Goal: Task Accomplishment & Management: Manage account settings

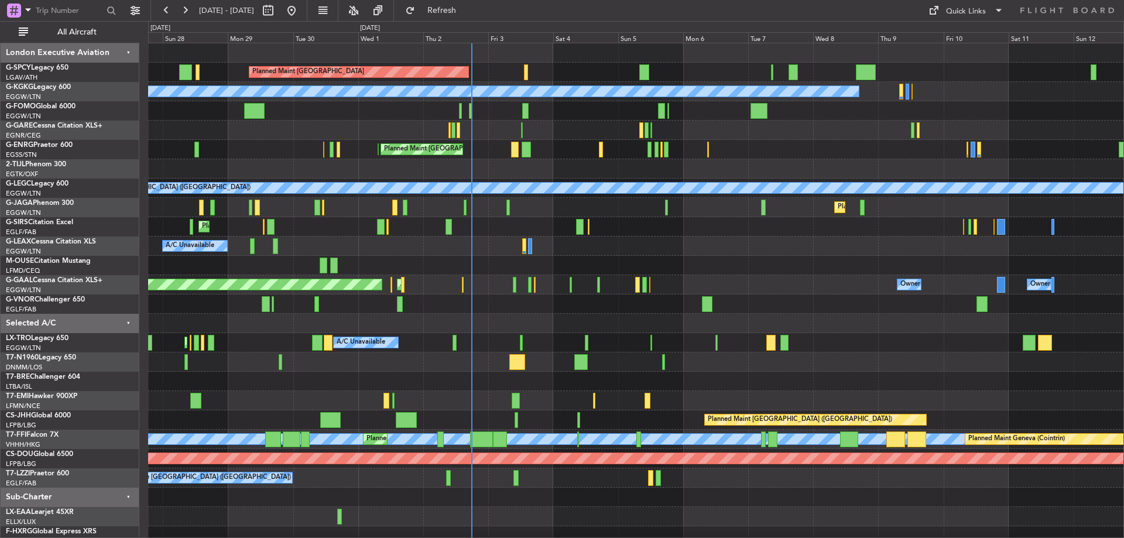
click at [551, 406] on div "Planned Maint [GEOGRAPHIC_DATA] A/C Unavailable [GEOGRAPHIC_DATA] (Ataturk) Pla…" at bounding box center [636, 294] width 976 height 502
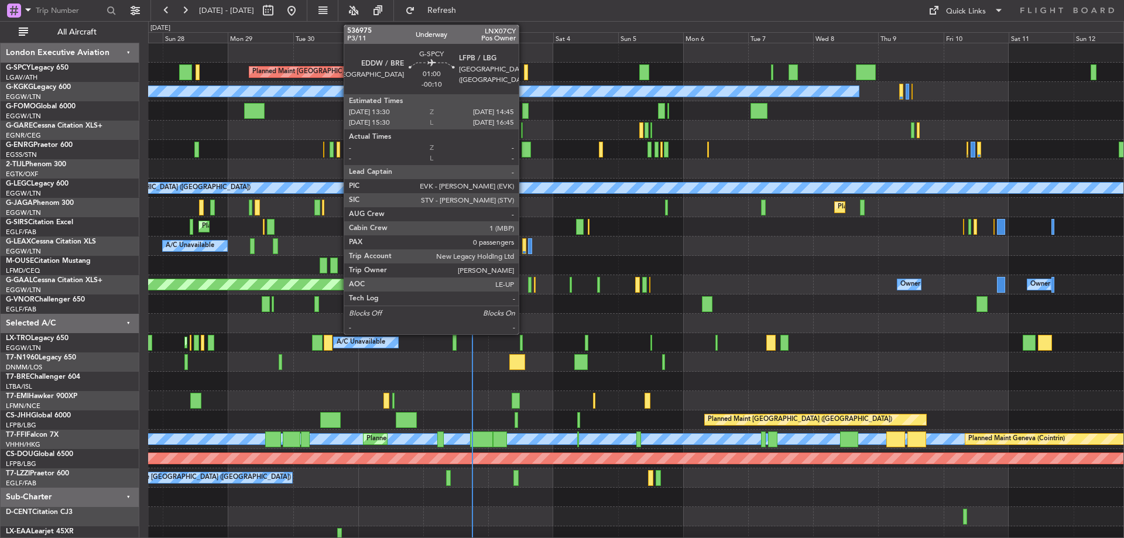
click at [524, 69] on div at bounding box center [526, 72] width 4 height 16
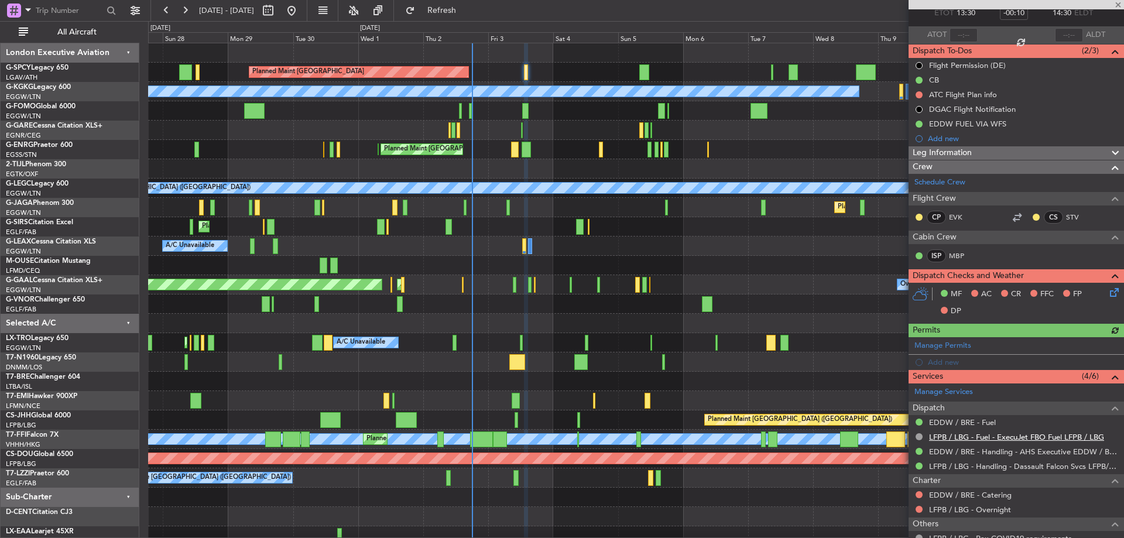
scroll to position [117, 0]
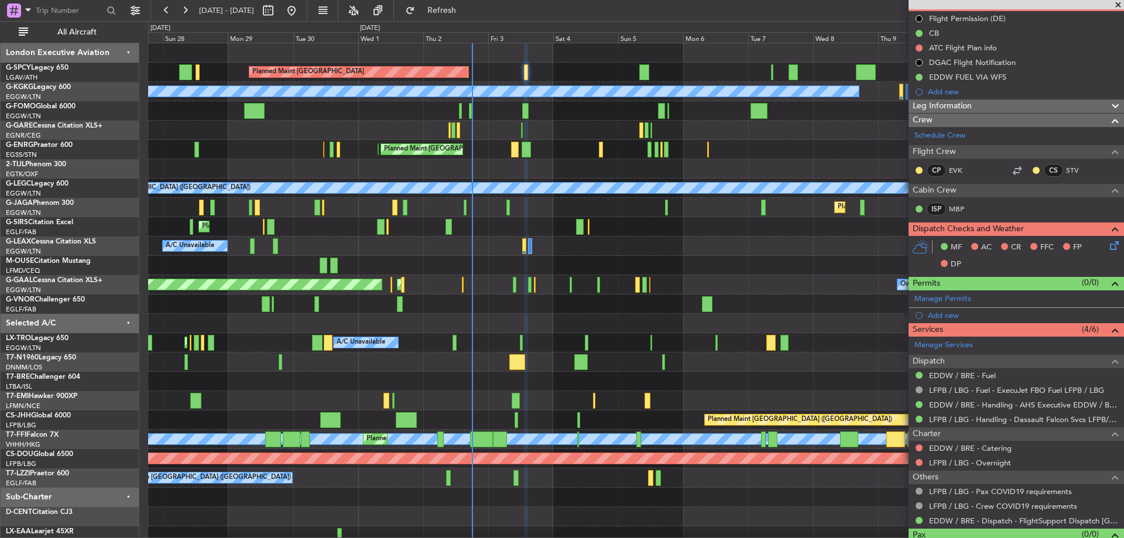
click at [1108, 241] on icon at bounding box center [1112, 243] width 9 height 9
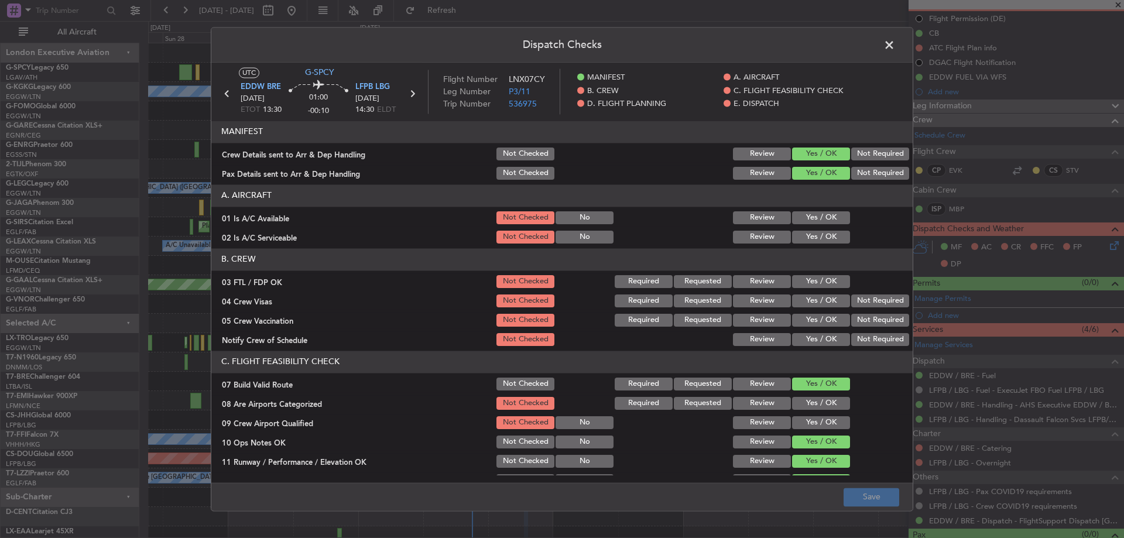
drag, startPoint x: 800, startPoint y: 280, endPoint x: 830, endPoint y: 294, distance: 32.8
click at [802, 280] on button "Yes / OK" at bounding box center [821, 281] width 58 height 13
click at [874, 304] on button "Not Required" at bounding box center [880, 301] width 58 height 13
drag, startPoint x: 870, startPoint y: 318, endPoint x: 853, endPoint y: 327, distance: 19.1
click at [865, 321] on button "Not Required" at bounding box center [880, 320] width 58 height 13
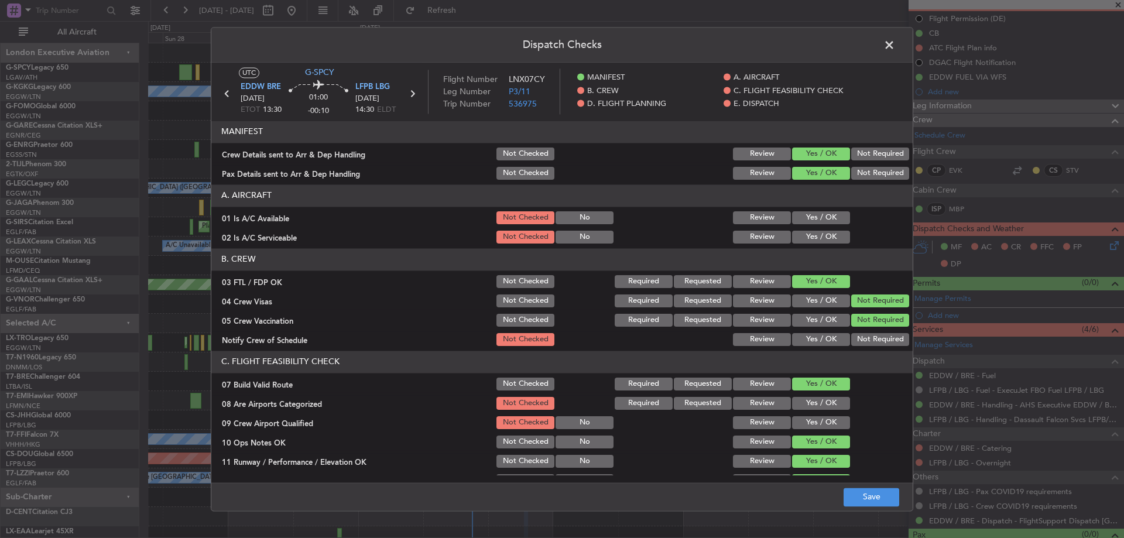
click at [832, 336] on button "Yes / OK" at bounding box center [821, 339] width 58 height 13
drag, startPoint x: 805, startPoint y: 398, endPoint x: 808, endPoint y: 419, distance: 20.7
click at [805, 401] on button "Yes / OK" at bounding box center [821, 403] width 58 height 13
drag, startPoint x: 808, startPoint y: 420, endPoint x: 814, endPoint y: 432, distance: 12.6
click at [809, 424] on button "Yes / OK" at bounding box center [821, 422] width 58 height 13
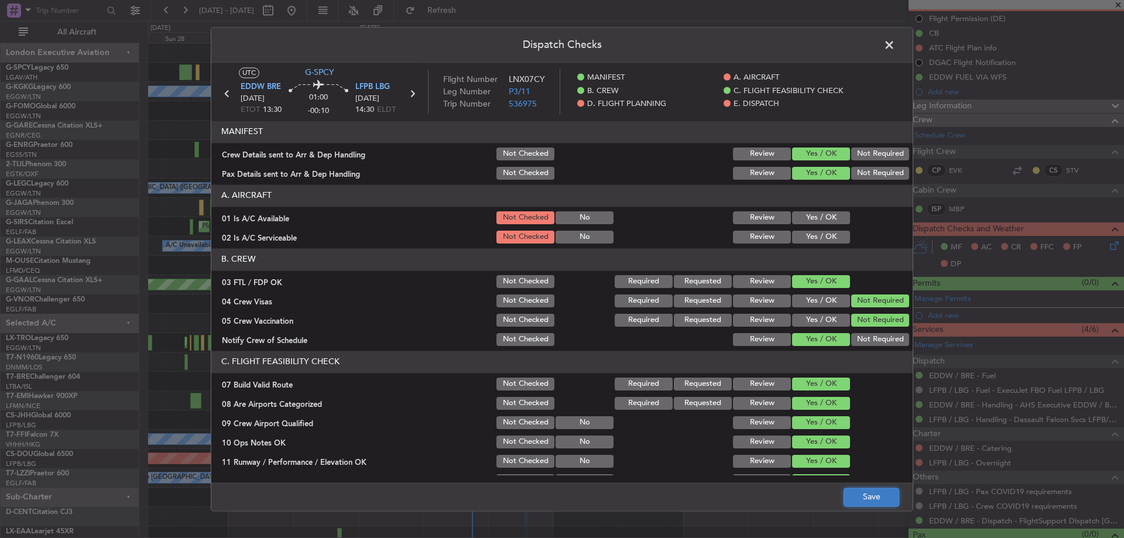
click at [868, 497] on button "Save" at bounding box center [872, 497] width 56 height 19
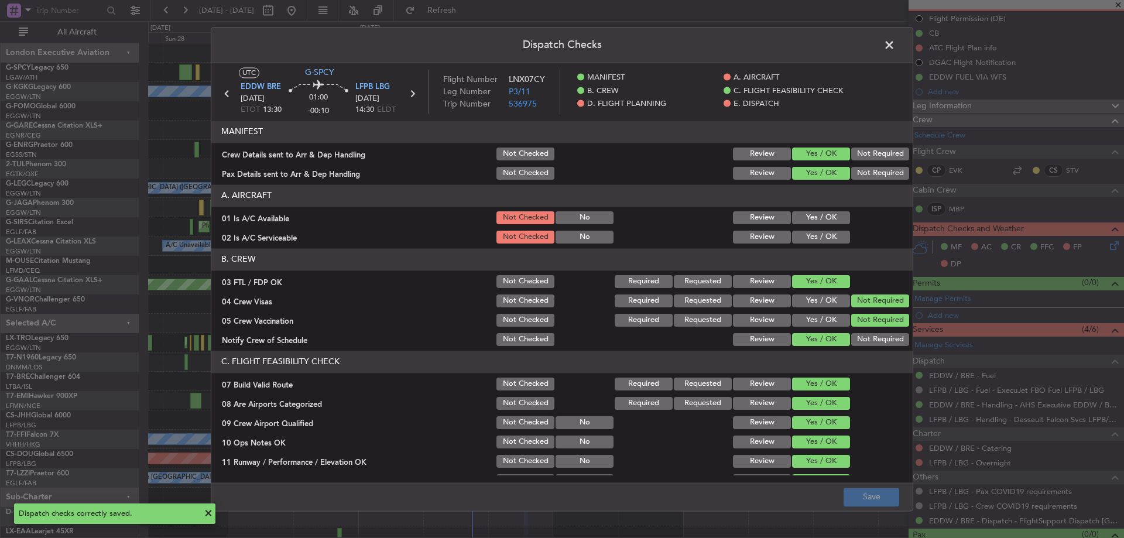
click at [895, 45] on span at bounding box center [895, 47] width 0 height 23
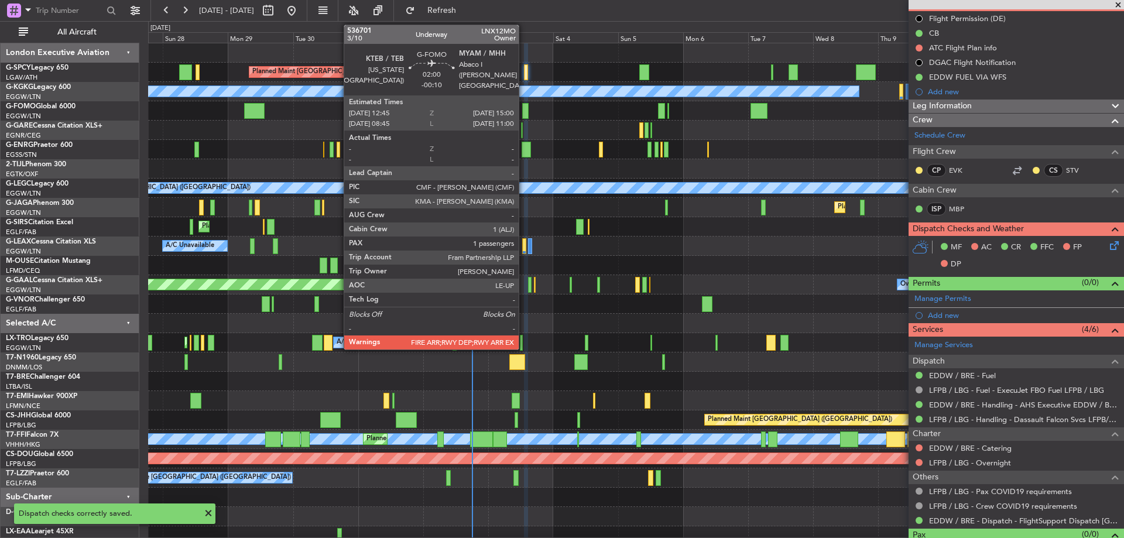
click at [524, 104] on div at bounding box center [525, 111] width 6 height 16
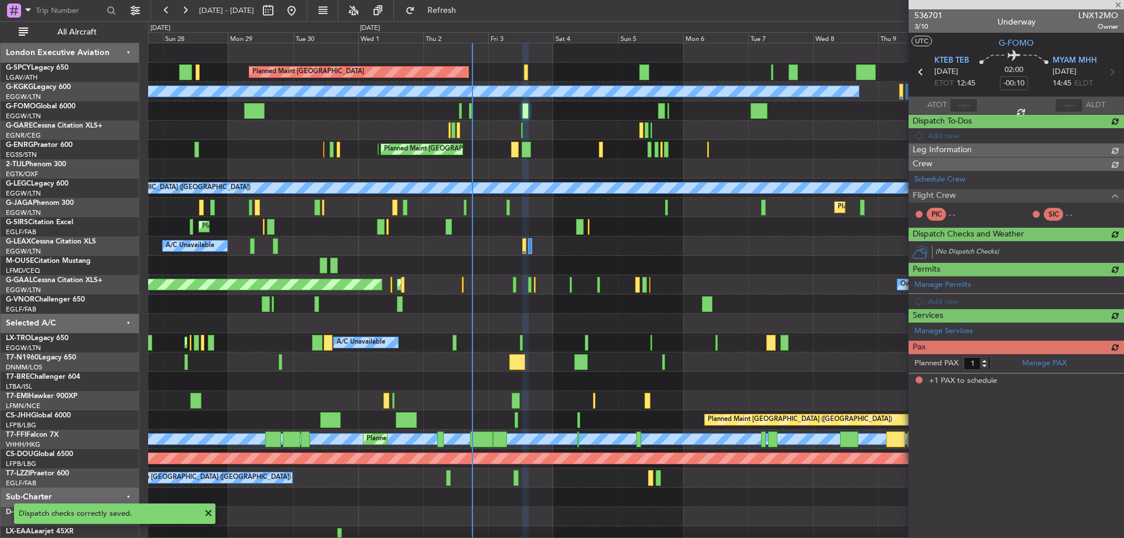
scroll to position [0, 0]
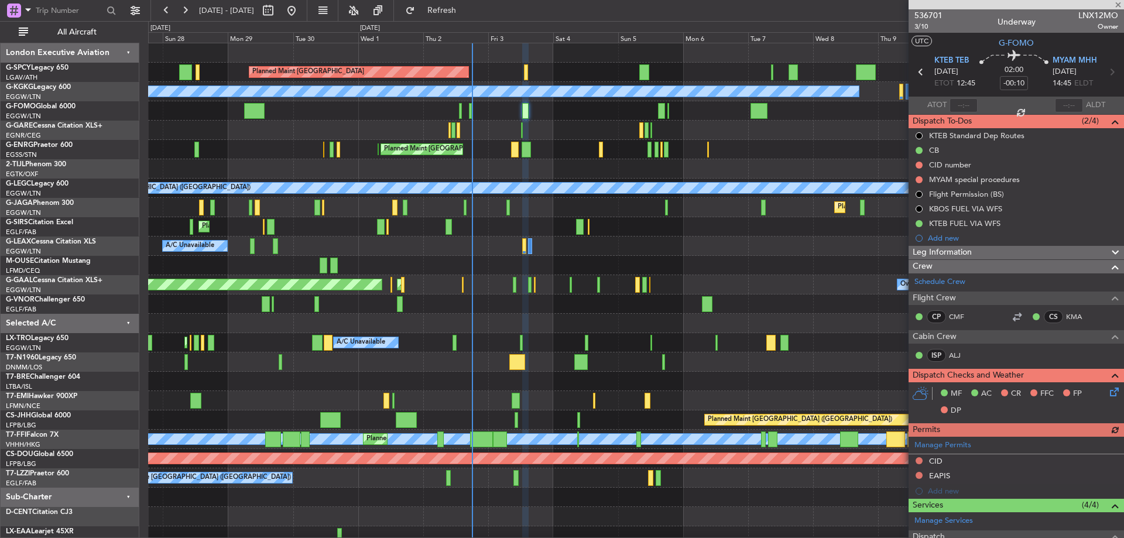
click at [1109, 390] on icon at bounding box center [1112, 389] width 9 height 9
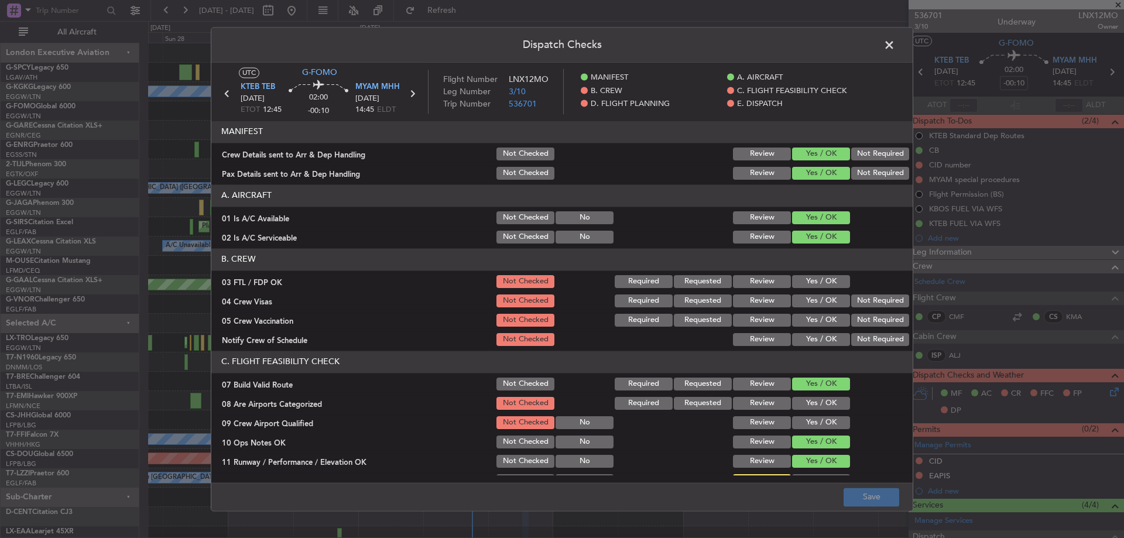
drag, startPoint x: 817, startPoint y: 278, endPoint x: 851, endPoint y: 289, distance: 36.1
click at [820, 278] on button "Yes / OK" at bounding box center [821, 281] width 58 height 13
click at [868, 302] on button "Not Required" at bounding box center [880, 301] width 58 height 13
drag, startPoint x: 860, startPoint y: 319, endPoint x: 846, endPoint y: 327, distance: 16.5
click at [859, 320] on button "Not Required" at bounding box center [880, 320] width 58 height 13
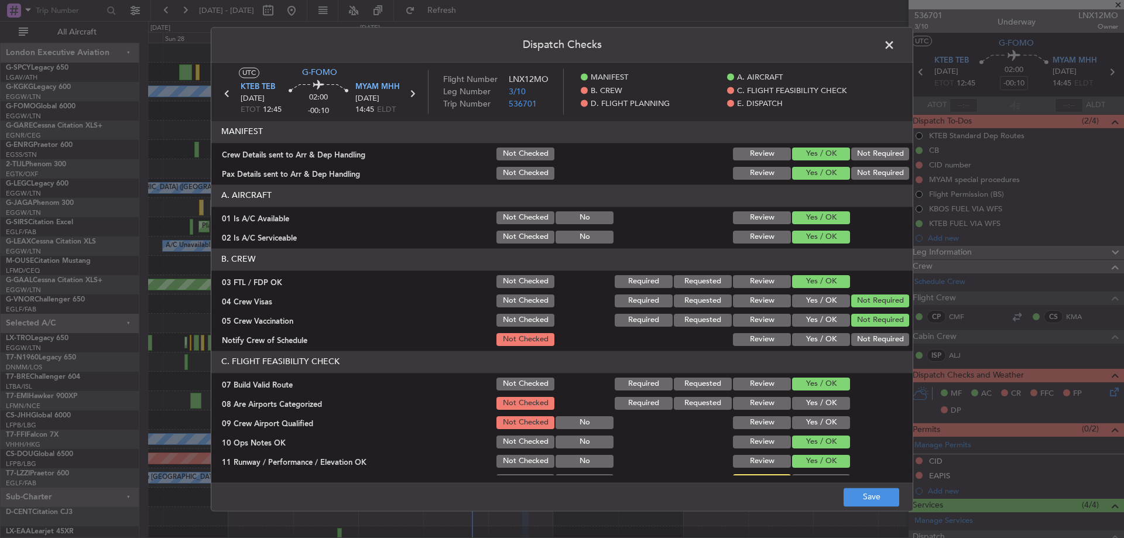
drag, startPoint x: 826, startPoint y: 334, endPoint x: 800, endPoint y: 358, distance: 35.6
click at [820, 337] on button "Yes / OK" at bounding box center [821, 339] width 58 height 13
click at [808, 401] on button "Yes / OK" at bounding box center [821, 403] width 58 height 13
drag, startPoint x: 805, startPoint y: 419, endPoint x: 809, endPoint y: 446, distance: 27.3
click at [805, 421] on button "Yes / OK" at bounding box center [821, 422] width 58 height 13
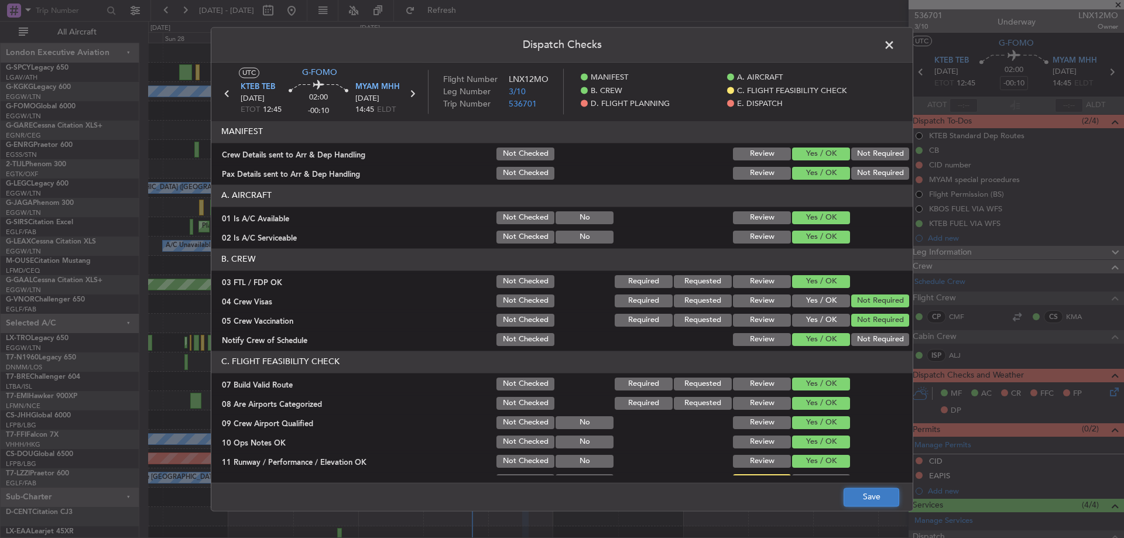
click at [861, 502] on button "Save" at bounding box center [872, 497] width 56 height 19
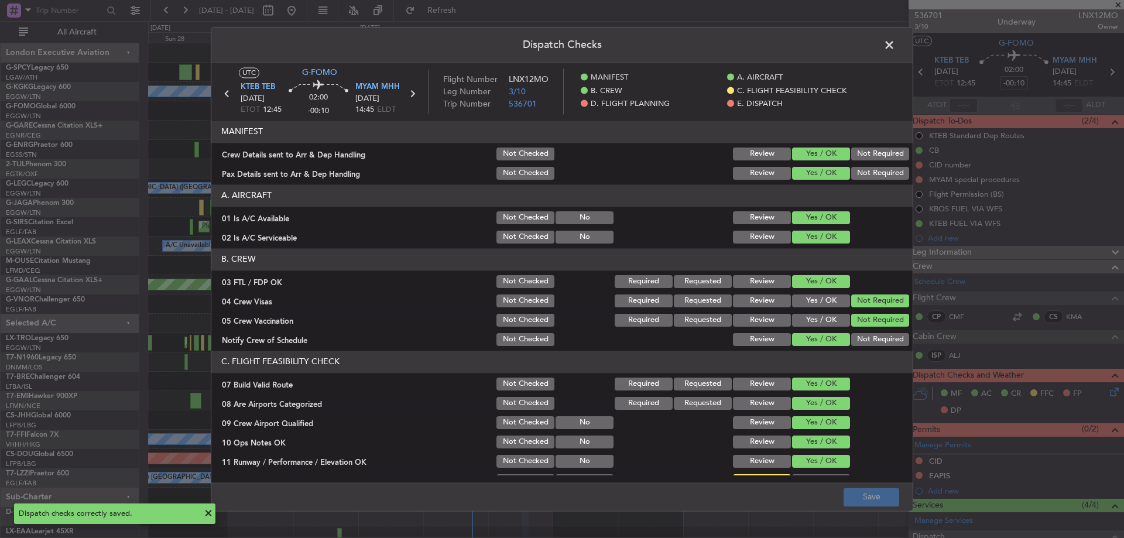
click at [895, 48] on span at bounding box center [895, 47] width 0 height 23
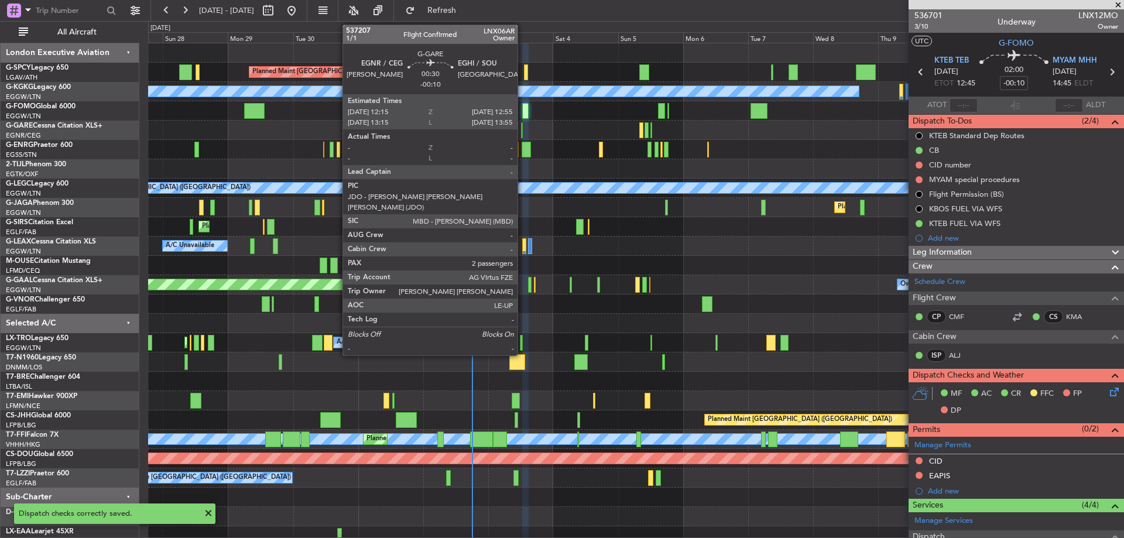
click at [523, 123] on div at bounding box center [522, 130] width 2 height 16
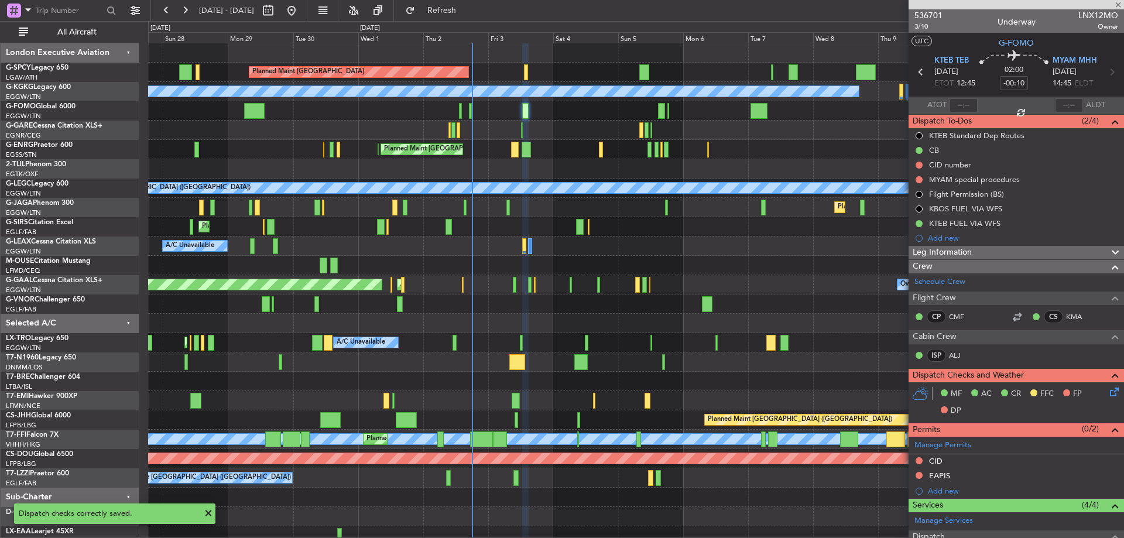
type input "2"
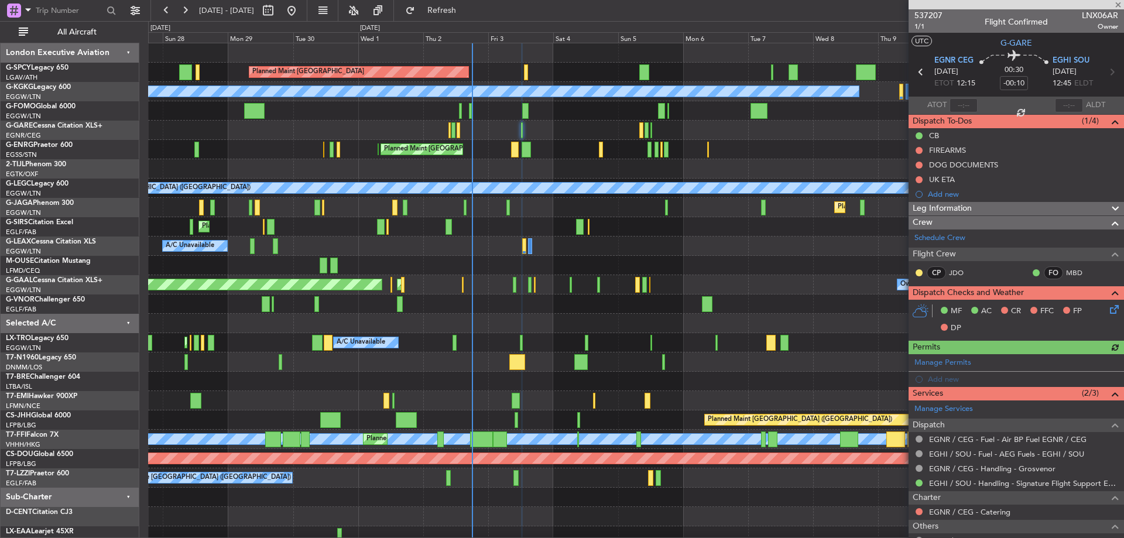
click at [1112, 312] on icon at bounding box center [1112, 307] width 9 height 9
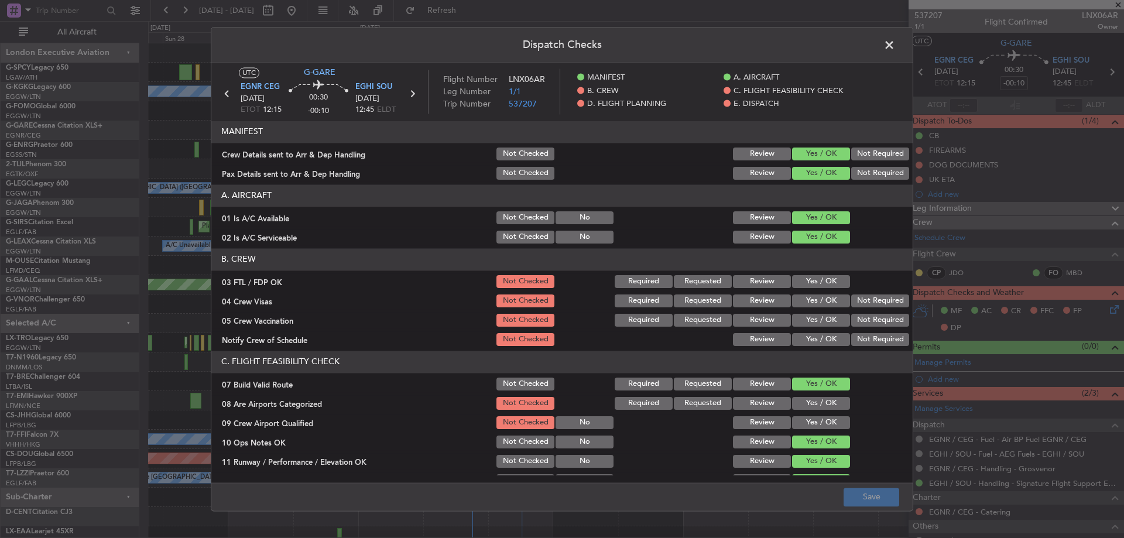
drag, startPoint x: 824, startPoint y: 278, endPoint x: 858, endPoint y: 289, distance: 35.2
click at [827, 279] on button "Yes / OK" at bounding box center [821, 281] width 58 height 13
drag, startPoint x: 882, startPoint y: 298, endPoint x: 872, endPoint y: 311, distance: 16.6
click at [883, 299] on button "Not Required" at bounding box center [880, 301] width 58 height 13
drag, startPoint x: 869, startPoint y: 315, endPoint x: 836, endPoint y: 331, distance: 36.9
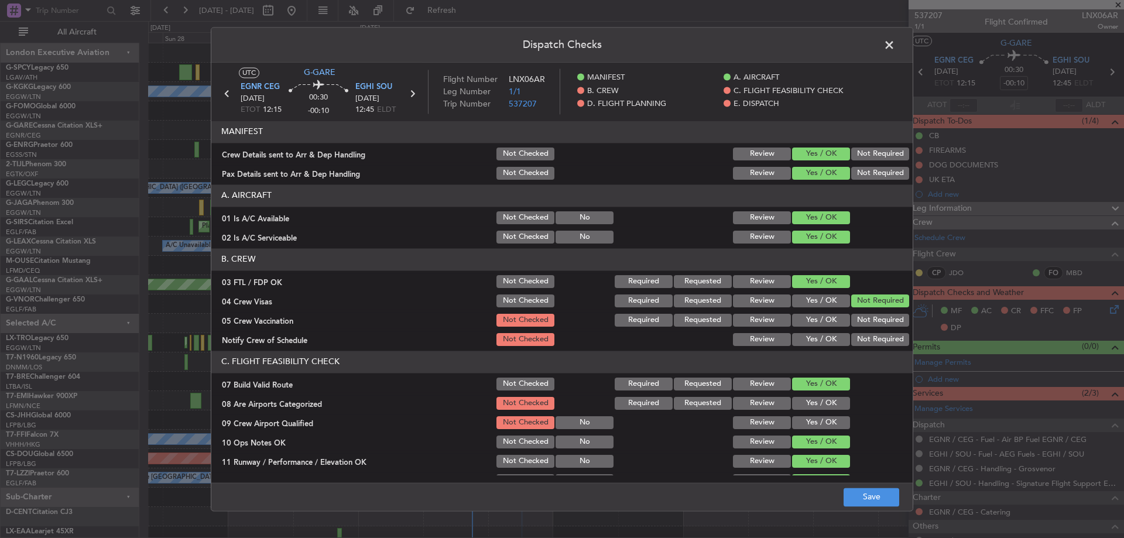
click at [863, 321] on button "Not Required" at bounding box center [880, 320] width 58 height 13
drag, startPoint x: 816, startPoint y: 339, endPoint x: 813, endPoint y: 369, distance: 30.0
click at [815, 343] on button "Yes / OK" at bounding box center [821, 339] width 58 height 13
drag, startPoint x: 815, startPoint y: 400, endPoint x: 811, endPoint y: 422, distance: 21.9
click at [815, 402] on button "Yes / OK" at bounding box center [821, 403] width 58 height 13
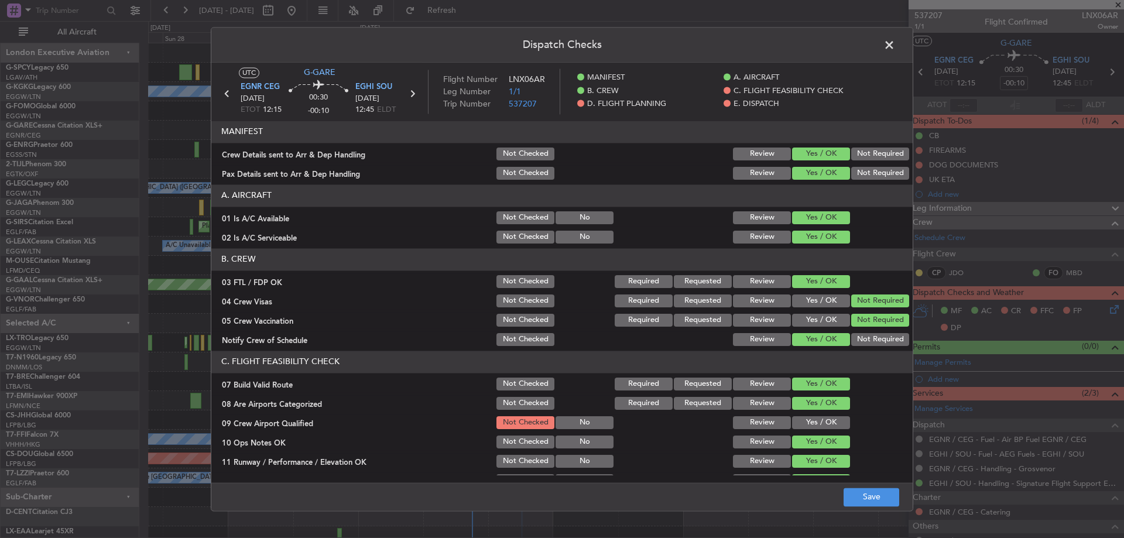
drag, startPoint x: 811, startPoint y: 423, endPoint x: 848, endPoint y: 470, distance: 60.1
click at [813, 425] on button "Yes / OK" at bounding box center [821, 422] width 58 height 13
click at [888, 504] on button "Save" at bounding box center [872, 497] width 56 height 19
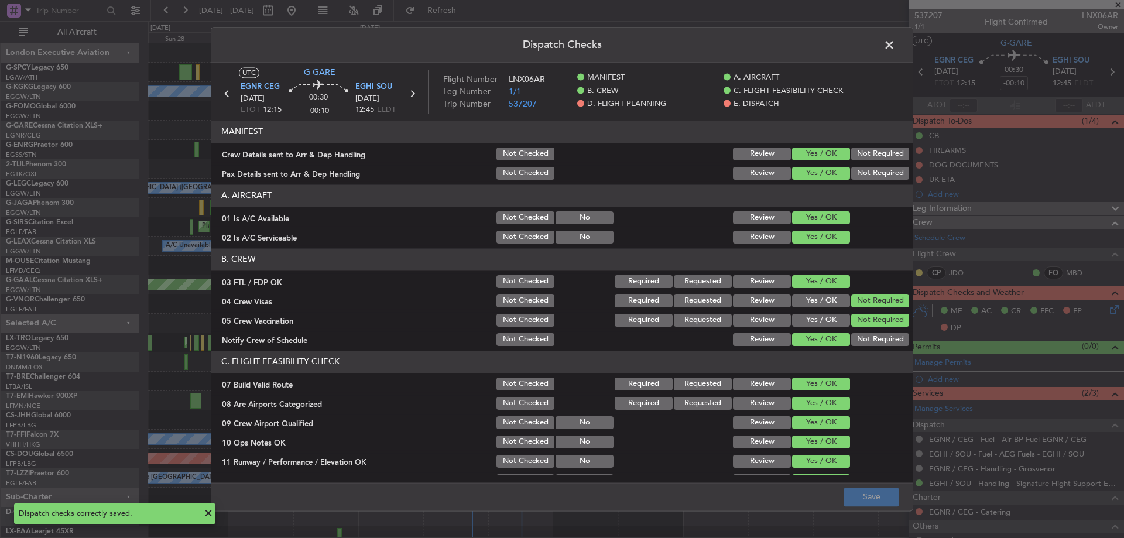
click at [895, 43] on span at bounding box center [895, 47] width 0 height 23
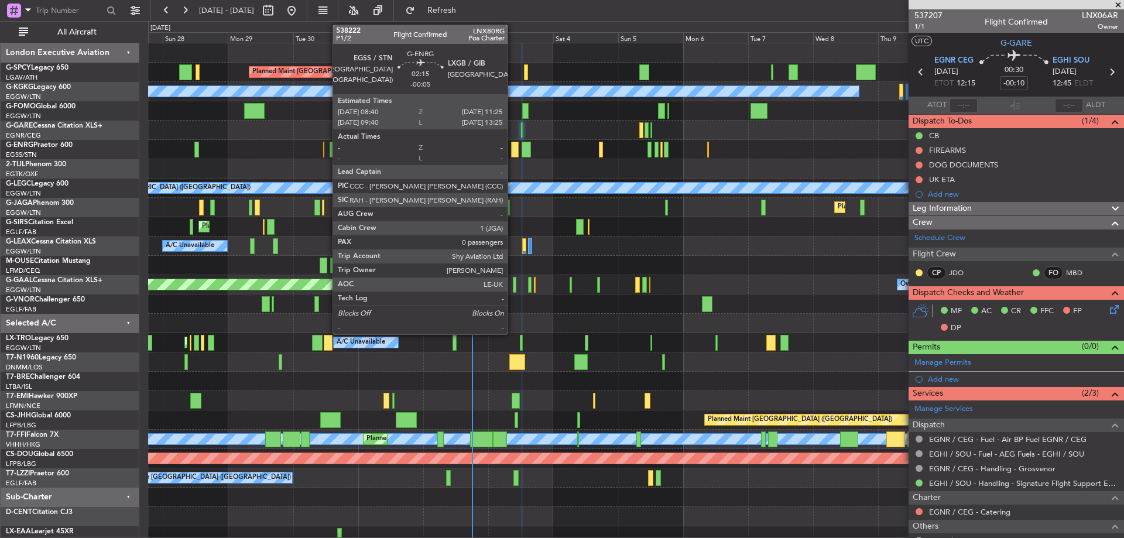
click at [513, 145] on div at bounding box center [515, 150] width 8 height 16
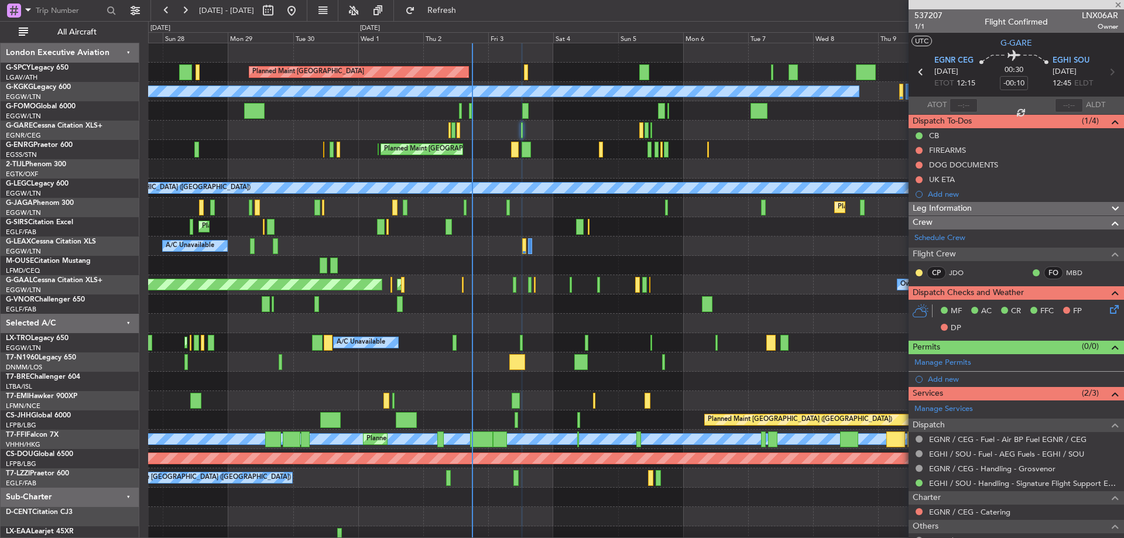
type input "-00:05"
type input "0"
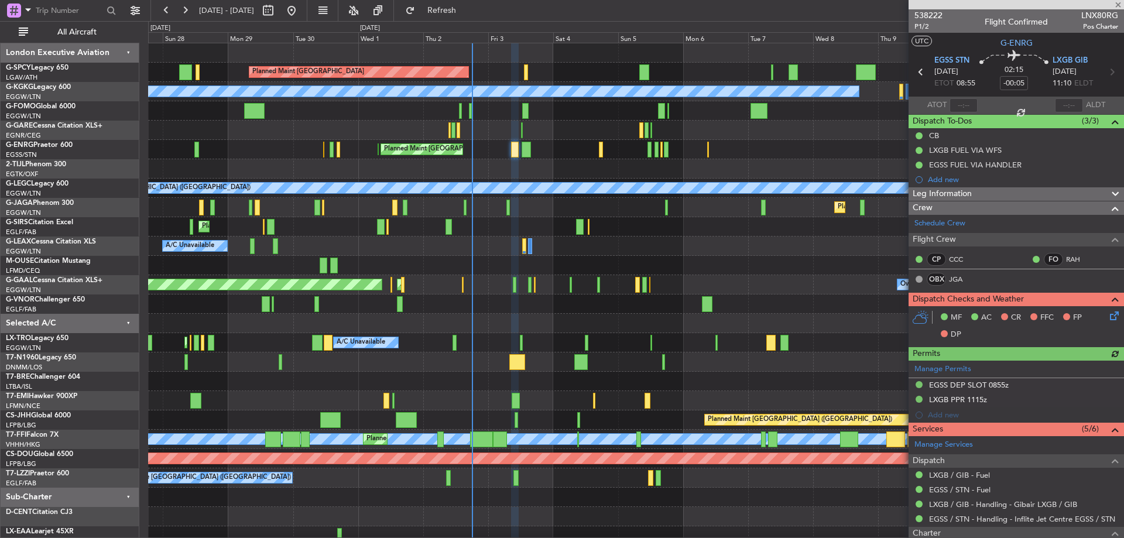
click at [1108, 309] on icon at bounding box center [1112, 313] width 9 height 9
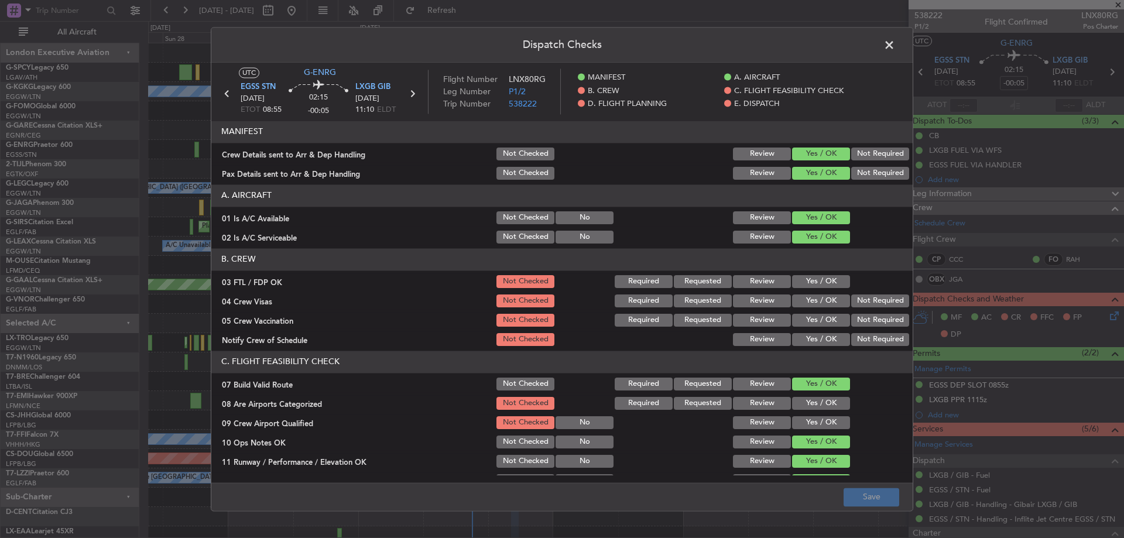
click at [818, 280] on button "Yes / OK" at bounding box center [821, 281] width 58 height 13
click at [871, 297] on button "Not Required" at bounding box center [880, 301] width 58 height 13
drag, startPoint x: 871, startPoint y: 314, endPoint x: 837, endPoint y: 332, distance: 38.5
click at [864, 321] on button "Not Required" at bounding box center [880, 320] width 58 height 13
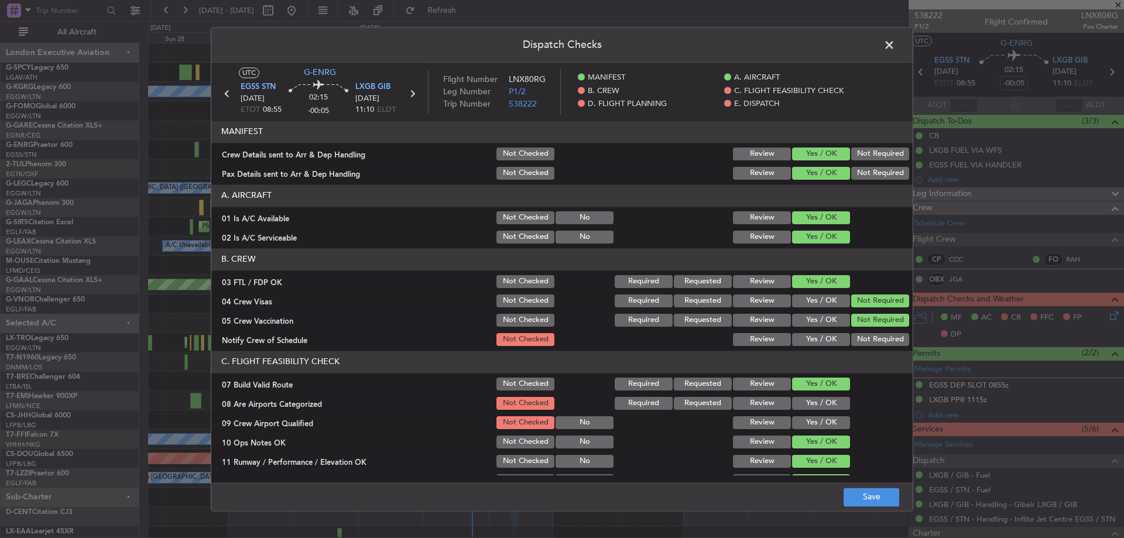
click at [832, 340] on button "Yes / OK" at bounding box center [821, 339] width 58 height 13
drag, startPoint x: 823, startPoint y: 403, endPoint x: 821, endPoint y: 409, distance: 6.9
click at [823, 403] on button "Yes / OK" at bounding box center [821, 403] width 58 height 13
click at [820, 420] on button "Yes / OK" at bounding box center [821, 422] width 58 height 13
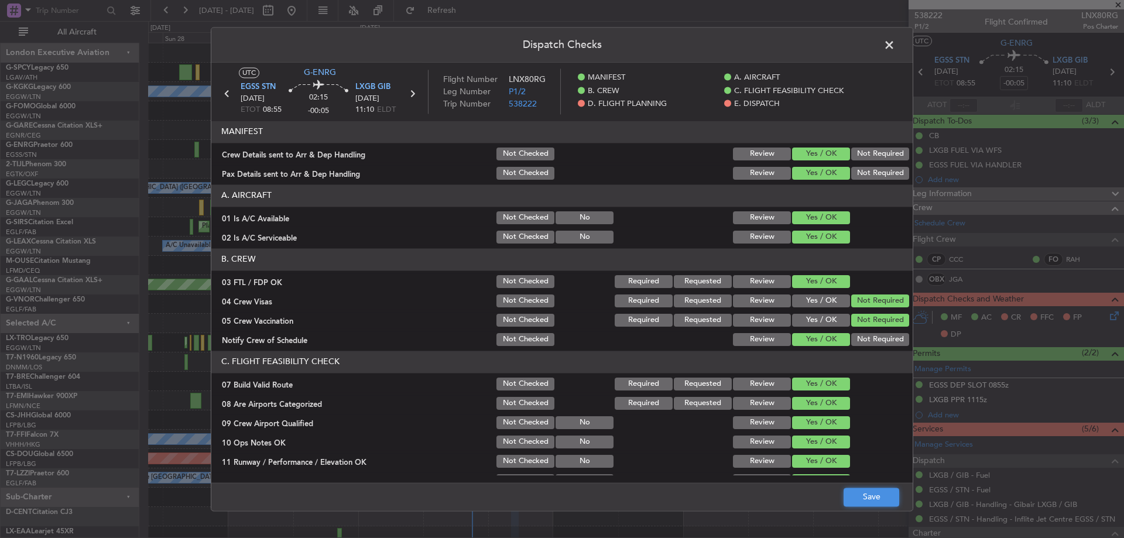
click at [864, 506] on button "Save" at bounding box center [872, 497] width 56 height 19
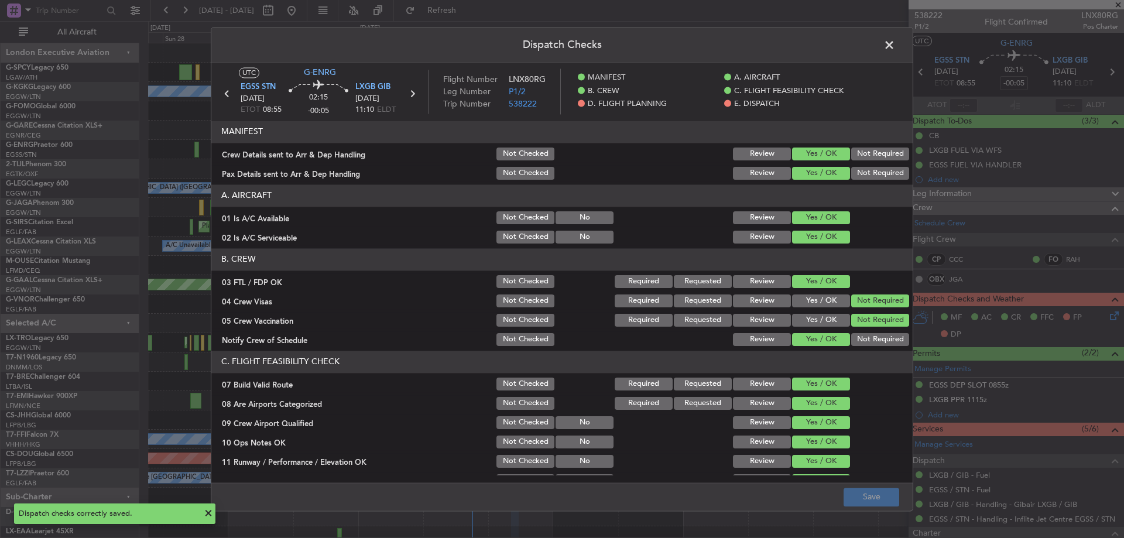
click at [895, 46] on span at bounding box center [895, 47] width 0 height 23
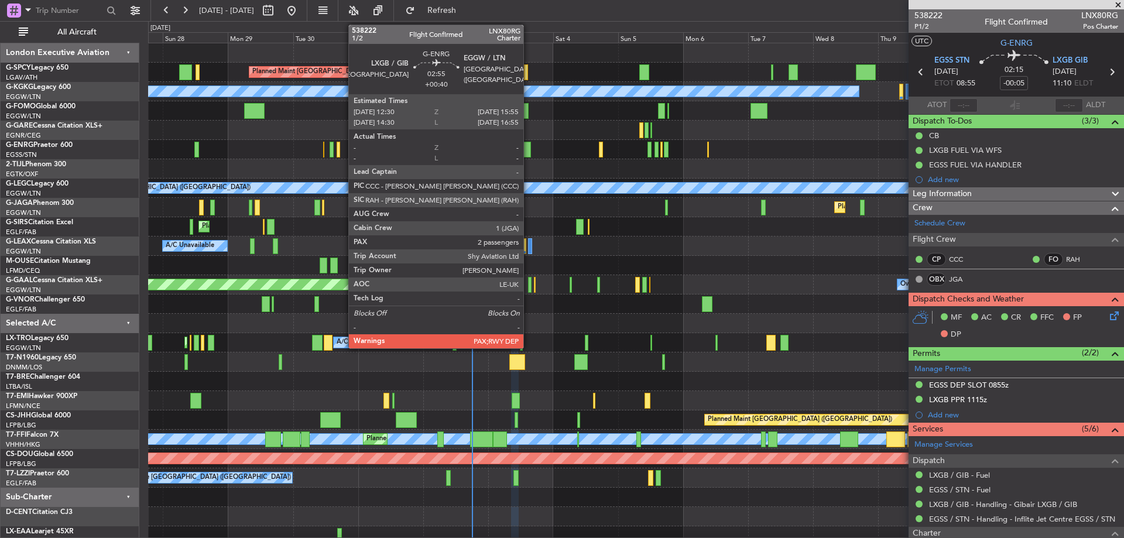
click at [529, 145] on div at bounding box center [526, 150] width 9 height 16
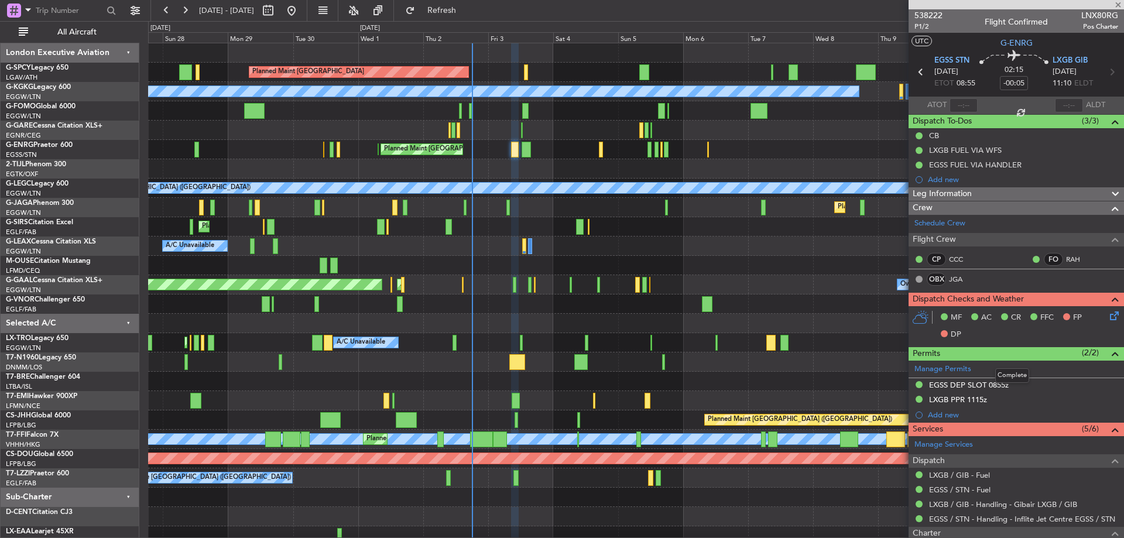
type input "+00:40"
type input "2"
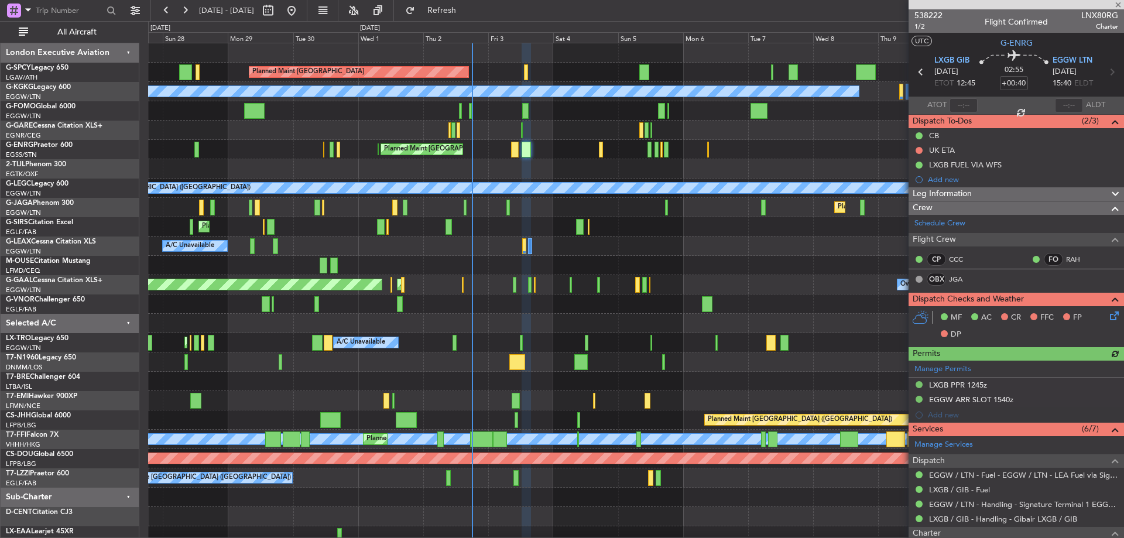
click at [1108, 312] on icon at bounding box center [1112, 313] width 9 height 9
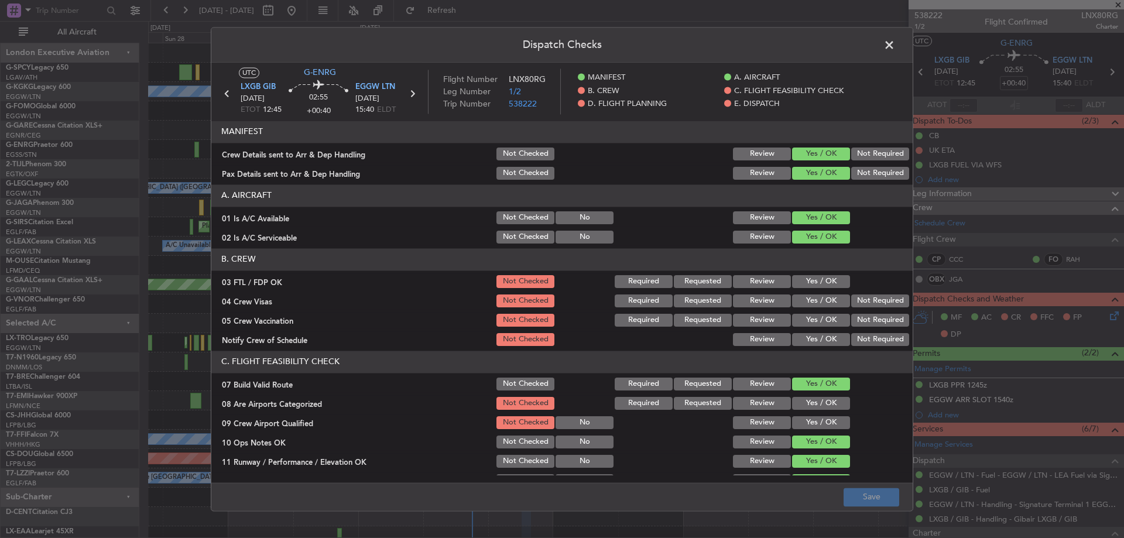
click at [825, 281] on button "Yes / OK" at bounding box center [821, 281] width 58 height 13
drag, startPoint x: 883, startPoint y: 302, endPoint x: 866, endPoint y: 324, distance: 28.0
click at [881, 305] on button "Not Required" at bounding box center [880, 301] width 58 height 13
click at [865, 325] on button "Not Required" at bounding box center [880, 320] width 58 height 13
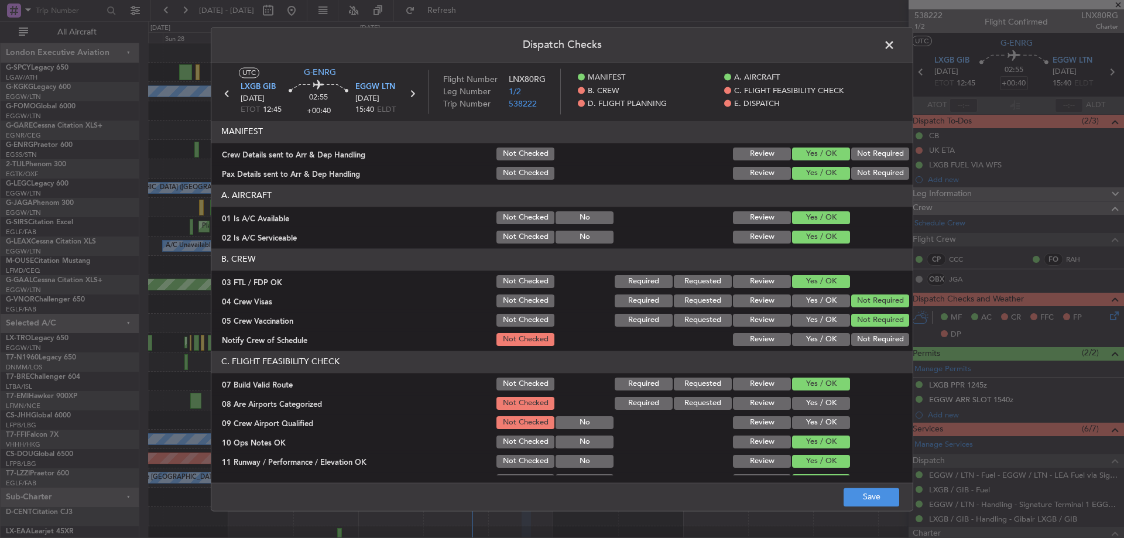
drag, startPoint x: 813, startPoint y: 338, endPoint x: 809, endPoint y: 350, distance: 13.0
click at [813, 338] on button "Yes / OK" at bounding box center [821, 339] width 58 height 13
click at [813, 404] on button "Yes / OK" at bounding box center [821, 403] width 58 height 13
drag, startPoint x: 812, startPoint y: 419, endPoint x: 814, endPoint y: 432, distance: 13.7
click at [812, 420] on button "Yes / OK" at bounding box center [821, 422] width 58 height 13
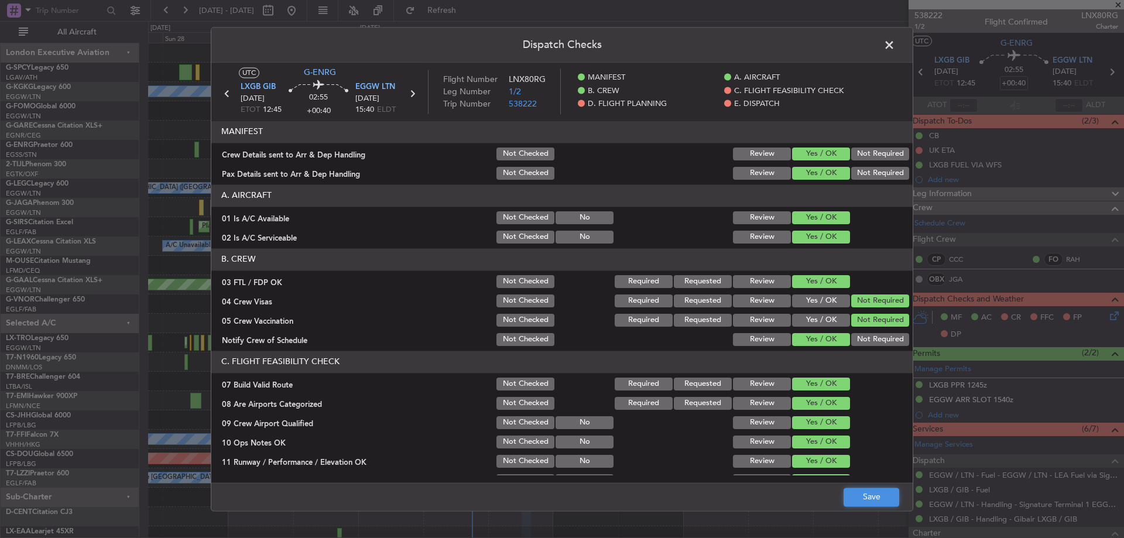
click at [865, 502] on button "Save" at bounding box center [872, 497] width 56 height 19
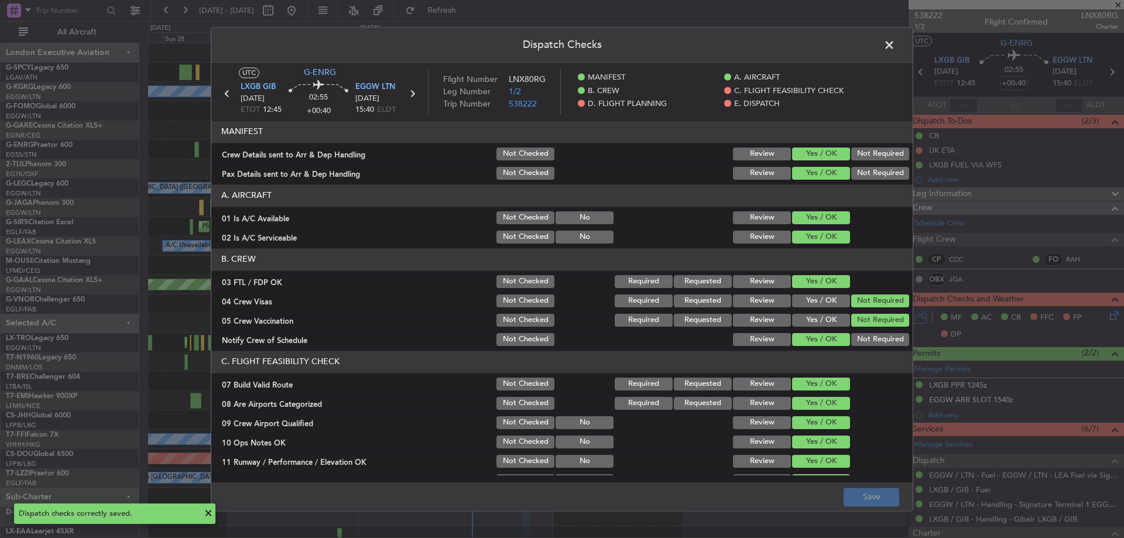
click at [895, 45] on span at bounding box center [895, 47] width 0 height 23
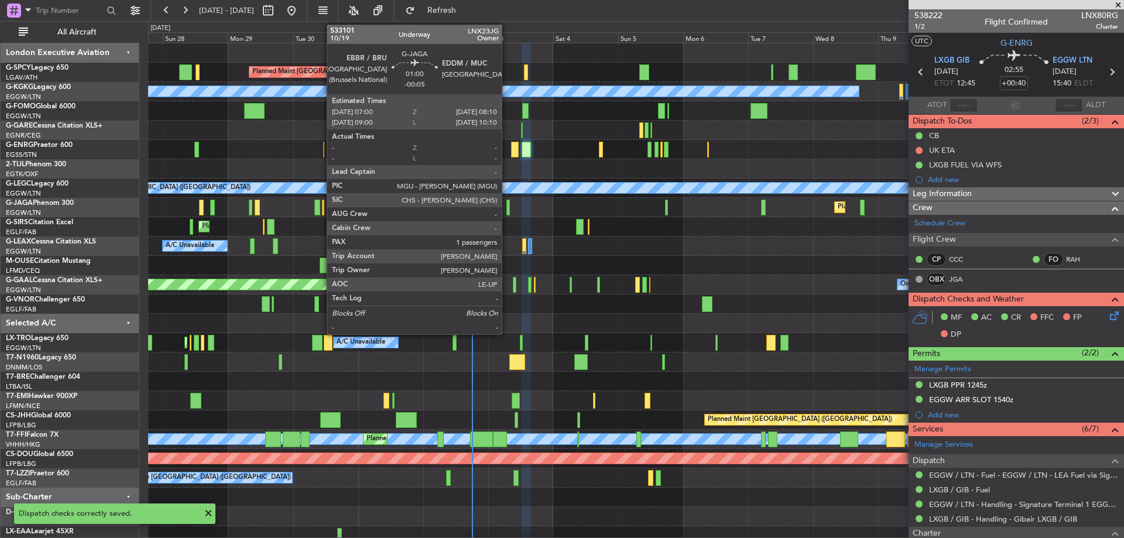
click at [507, 208] on div at bounding box center [509, 208] width 4 height 16
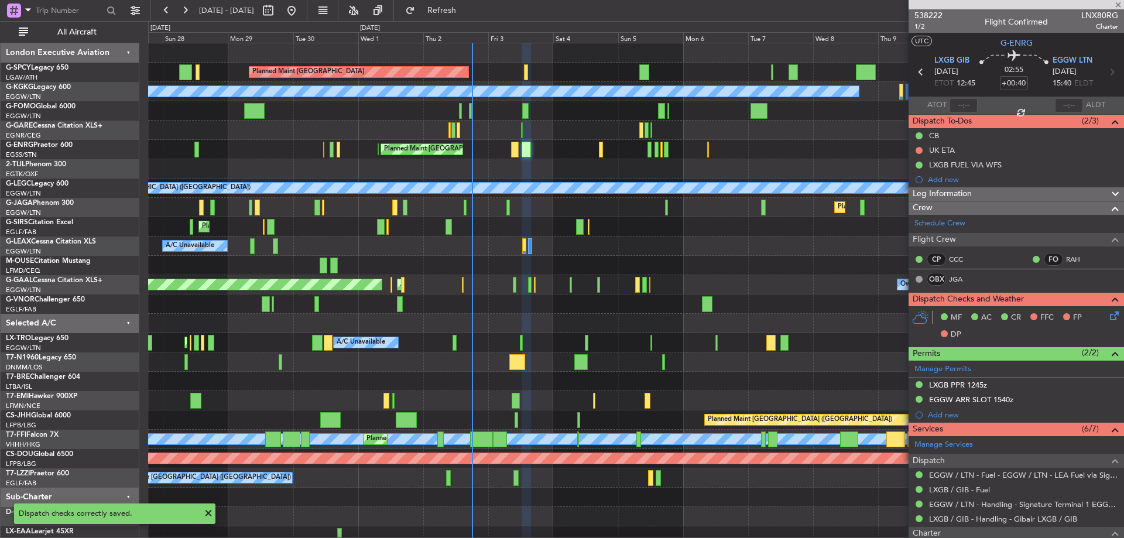
type input "-00:05"
type input "1"
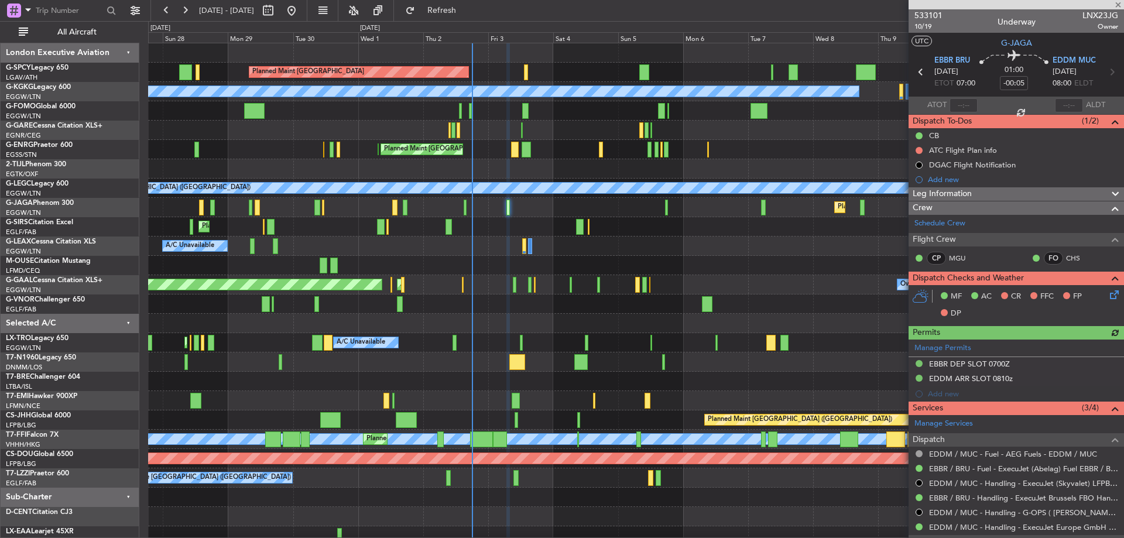
click at [1108, 297] on icon at bounding box center [1112, 292] width 9 height 9
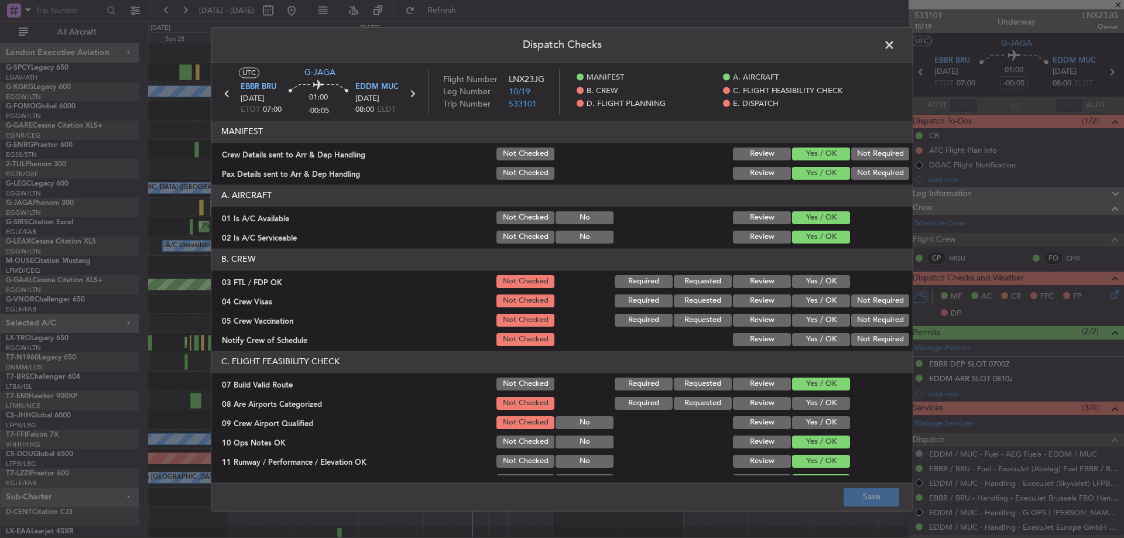
drag, startPoint x: 815, startPoint y: 279, endPoint x: 827, endPoint y: 286, distance: 14.2
click at [821, 282] on button "Yes / OK" at bounding box center [821, 281] width 58 height 13
click at [866, 303] on button "Not Required" at bounding box center [880, 301] width 58 height 13
drag, startPoint x: 862, startPoint y: 319, endPoint x: 810, endPoint y: 338, distance: 55.0
click at [852, 324] on button "Not Required" at bounding box center [880, 320] width 58 height 13
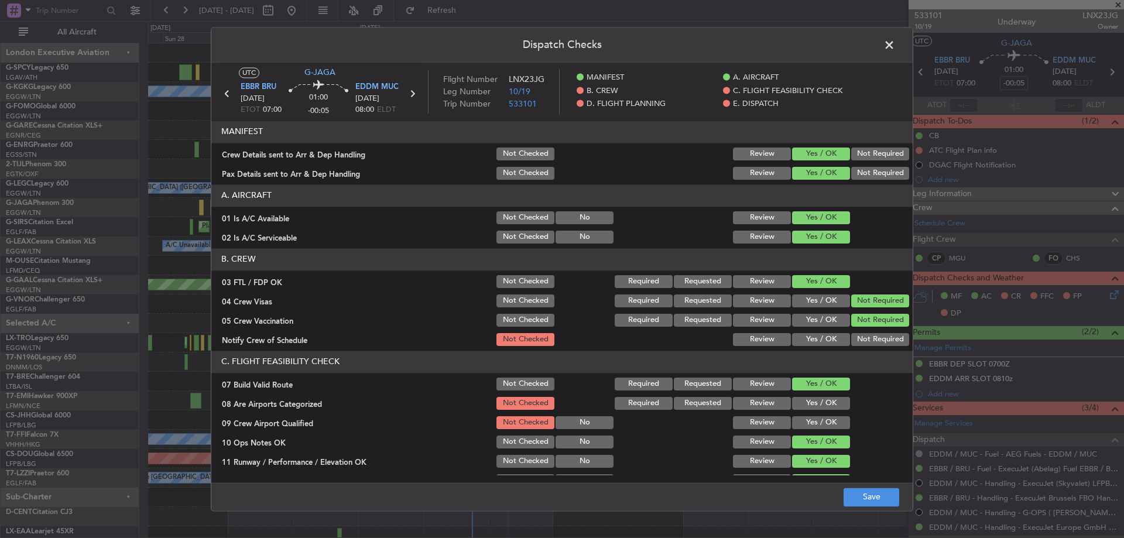
click at [805, 341] on button "Yes / OK" at bounding box center [821, 339] width 58 height 13
click at [792, 409] on button "Yes / OK" at bounding box center [821, 403] width 58 height 13
click at [792, 426] on button "Yes / OK" at bounding box center [821, 422] width 58 height 13
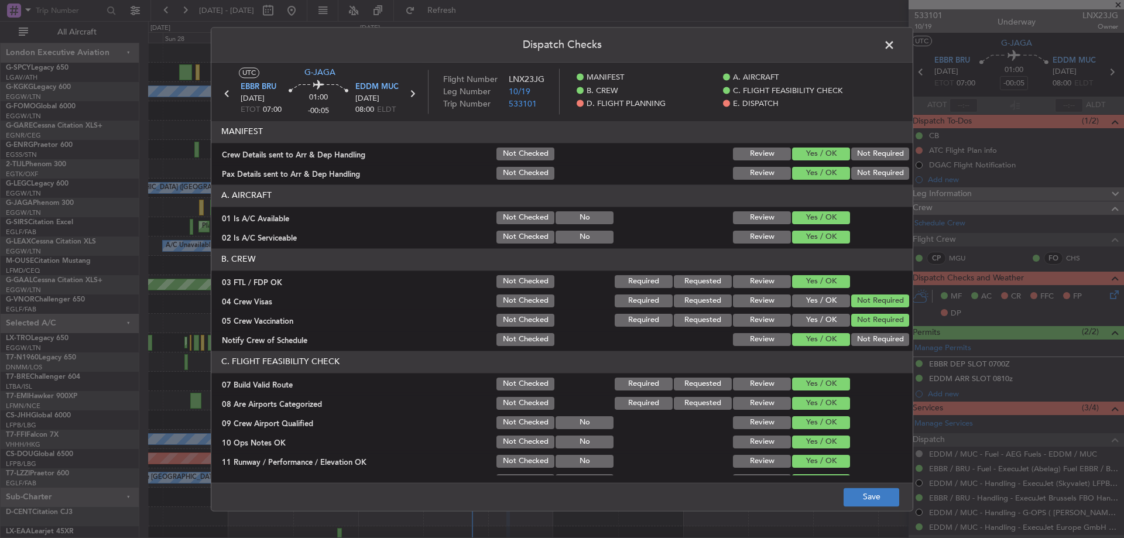
drag, startPoint x: 874, startPoint y: 487, endPoint x: 878, endPoint y: 501, distance: 14.8
click at [876, 495] on footer "Save" at bounding box center [562, 497] width 702 height 28
click at [878, 501] on button "Save" at bounding box center [872, 497] width 56 height 19
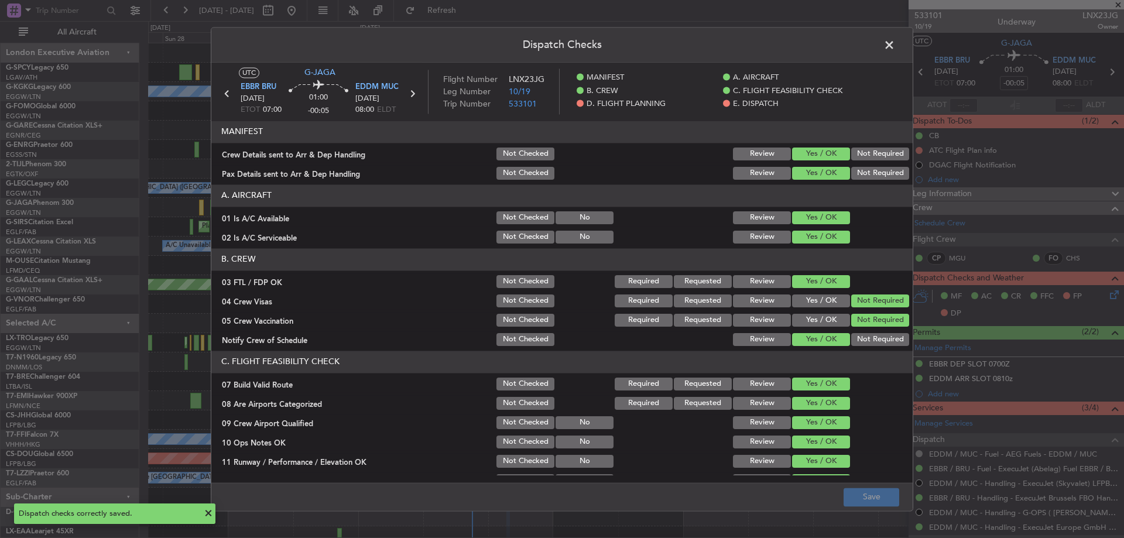
click at [895, 42] on span at bounding box center [895, 47] width 0 height 23
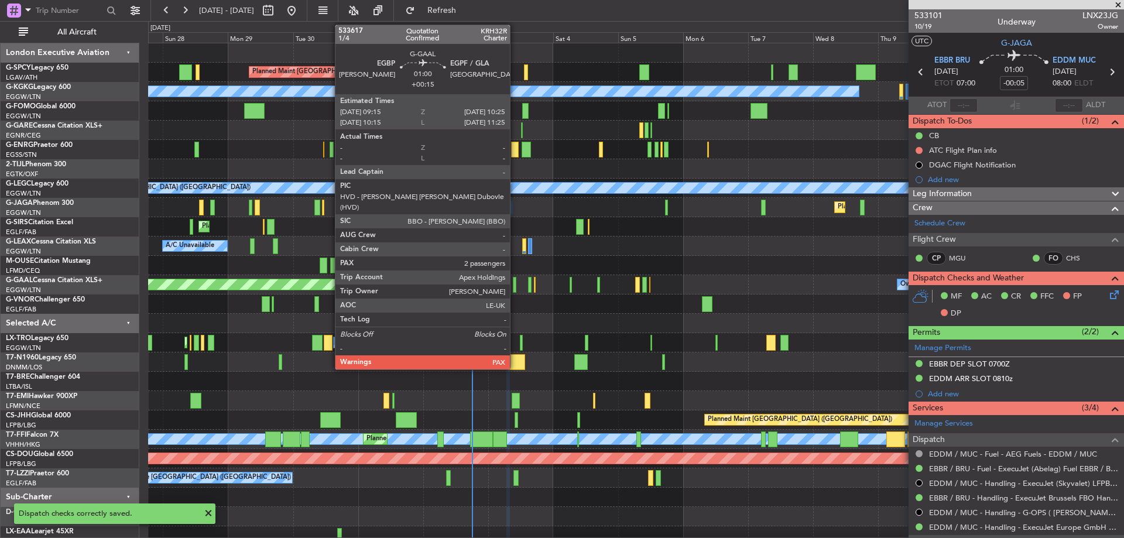
click at [515, 285] on div at bounding box center [515, 285] width 4 height 16
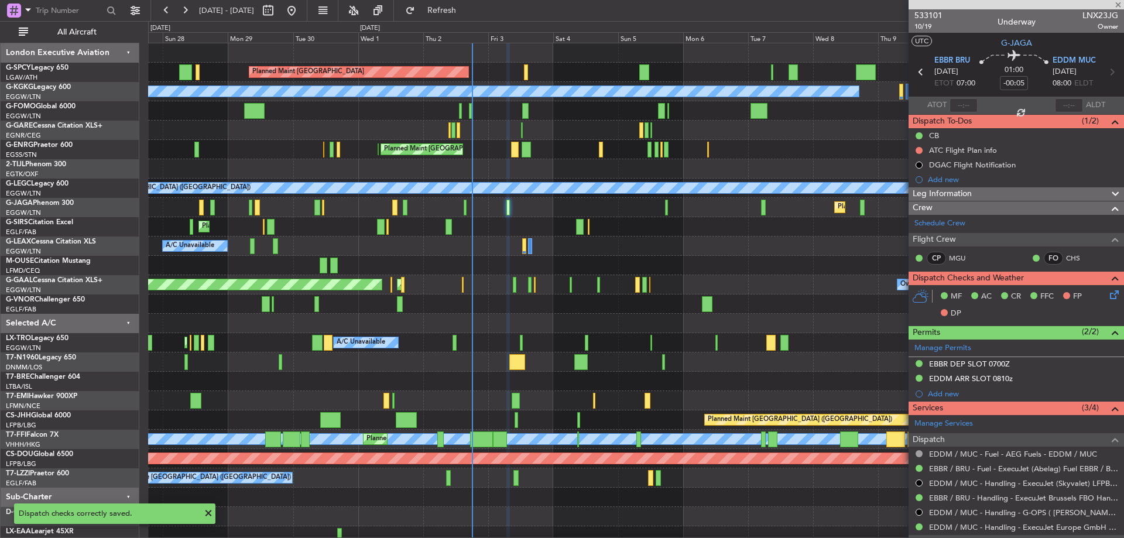
type input "+00:15"
type input "2"
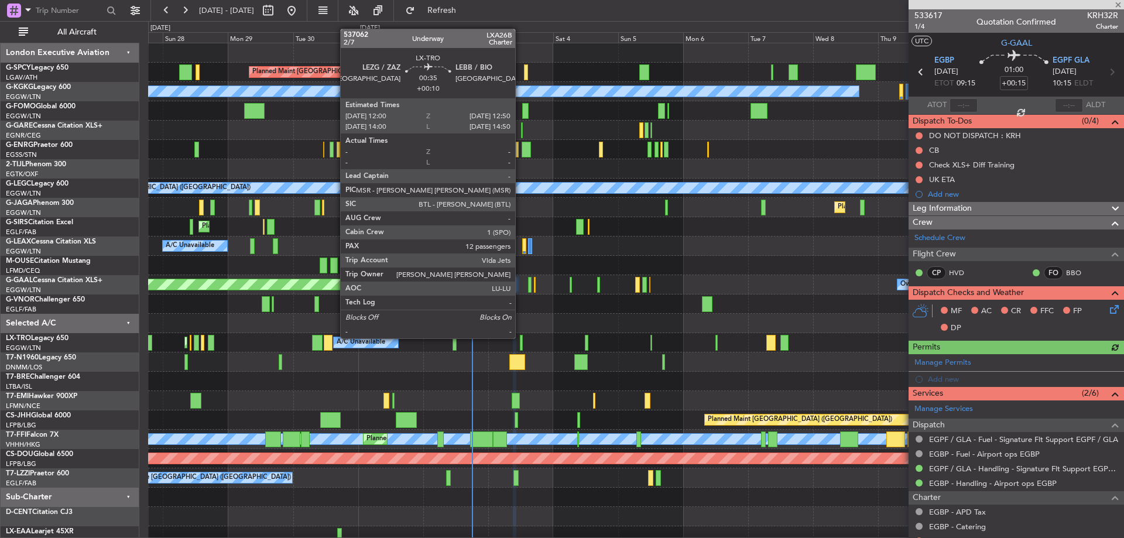
click at [521, 337] on div at bounding box center [521, 343] width 2 height 16
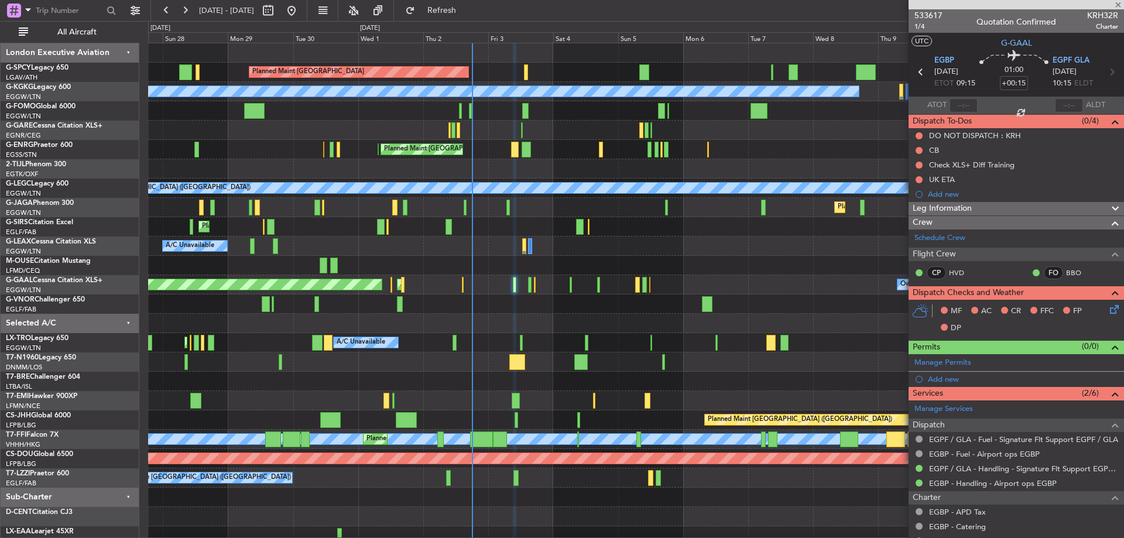
type input "+00:10"
type input "12"
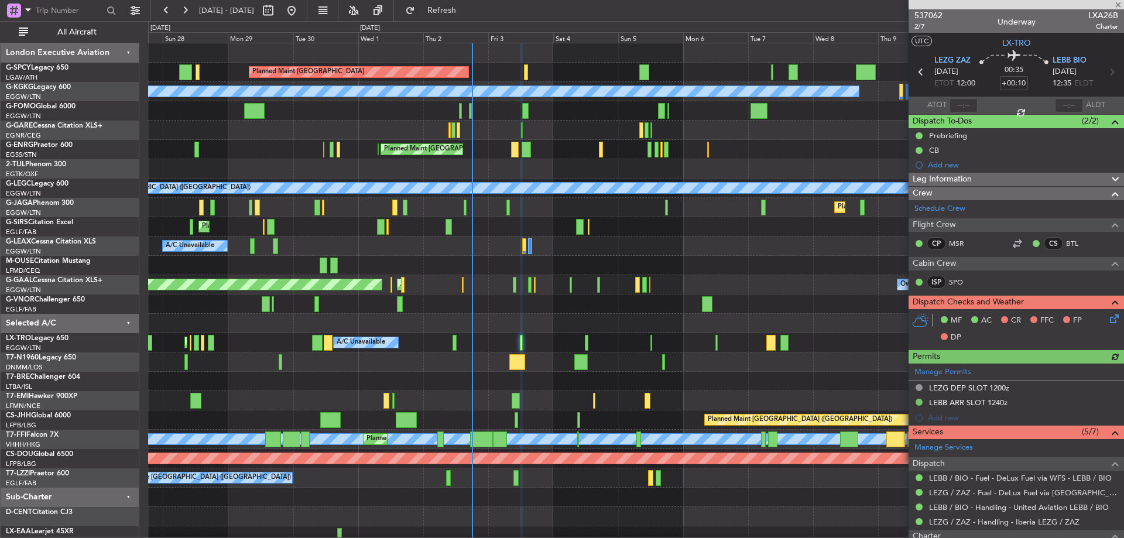
click at [1110, 312] on icon at bounding box center [1112, 316] width 9 height 9
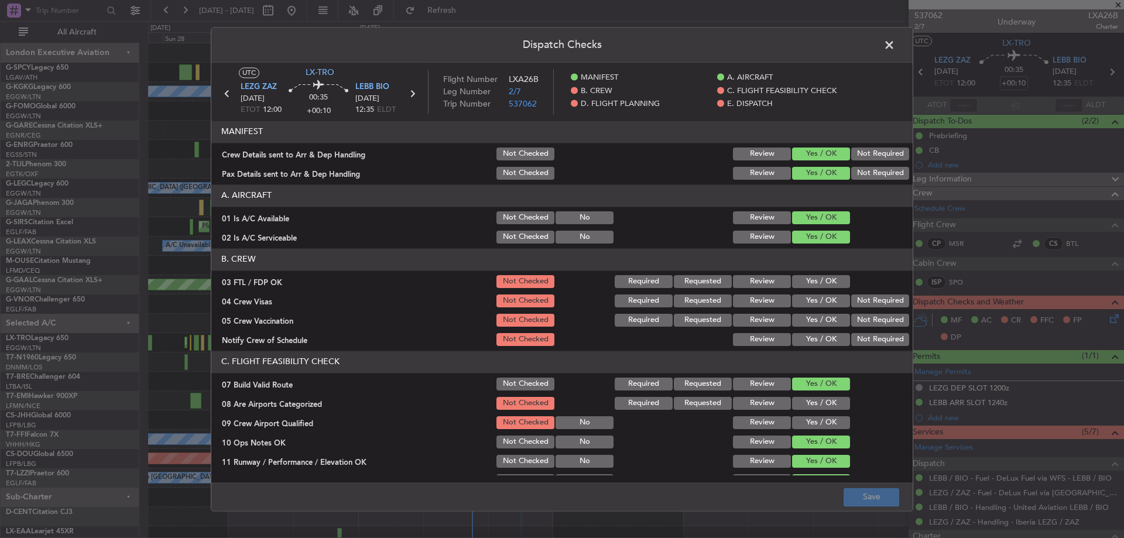
click at [809, 273] on div "Yes / OK" at bounding box center [820, 281] width 59 height 16
click at [809, 278] on button "Yes / OK" at bounding box center [821, 281] width 58 height 13
drag, startPoint x: 856, startPoint y: 296, endPoint x: 864, endPoint y: 307, distance: 14.2
click at [860, 300] on button "Not Required" at bounding box center [880, 301] width 58 height 13
drag, startPoint x: 864, startPoint y: 316, endPoint x: 845, endPoint y: 335, distance: 27.3
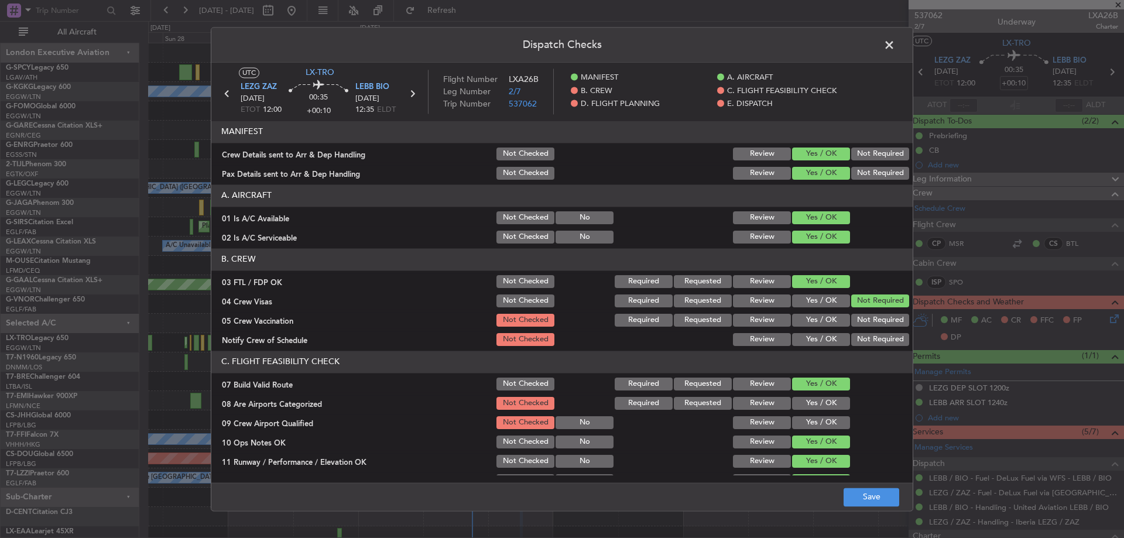
click at [862, 322] on button "Not Required" at bounding box center [880, 320] width 58 height 13
drag, startPoint x: 824, startPoint y: 340, endPoint x: 806, endPoint y: 361, distance: 27.4
click at [820, 344] on button "Yes / OK" at bounding box center [821, 339] width 58 height 13
click at [795, 409] on button "Yes / OK" at bounding box center [821, 403] width 58 height 13
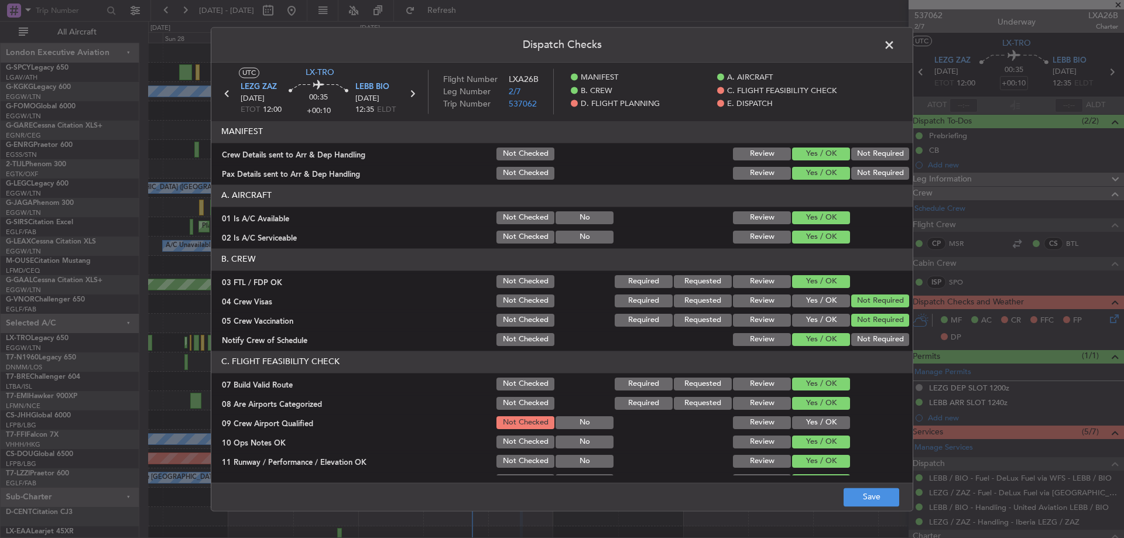
drag, startPoint x: 795, startPoint y: 423, endPoint x: 830, endPoint y: 463, distance: 52.7
click at [796, 423] on button "Yes / OK" at bounding box center [821, 422] width 58 height 13
click at [876, 496] on button "Save" at bounding box center [872, 497] width 56 height 19
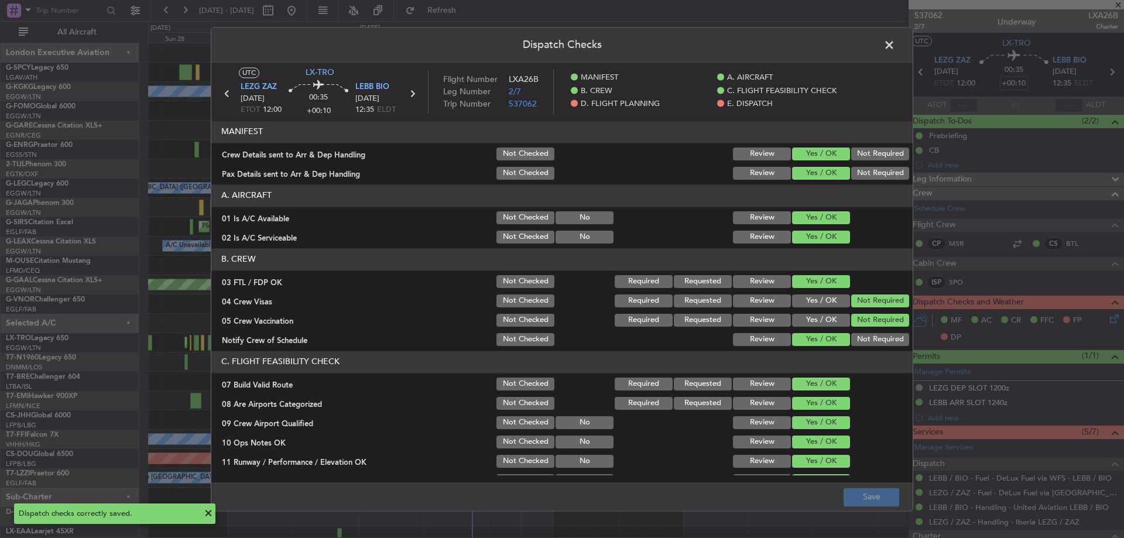
click at [895, 44] on span at bounding box center [895, 47] width 0 height 23
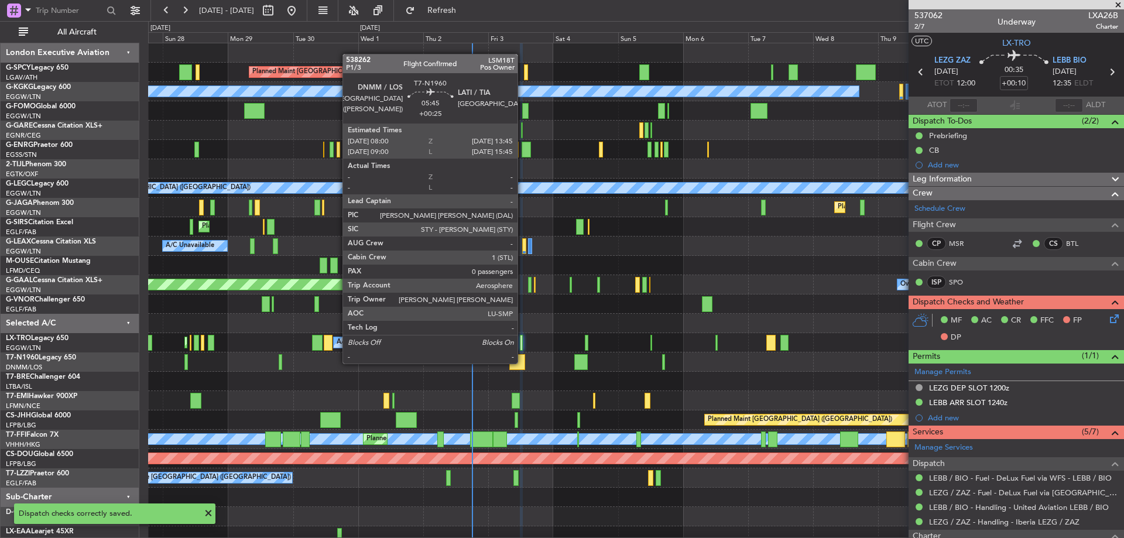
click at [523, 362] on div at bounding box center [517, 362] width 16 height 16
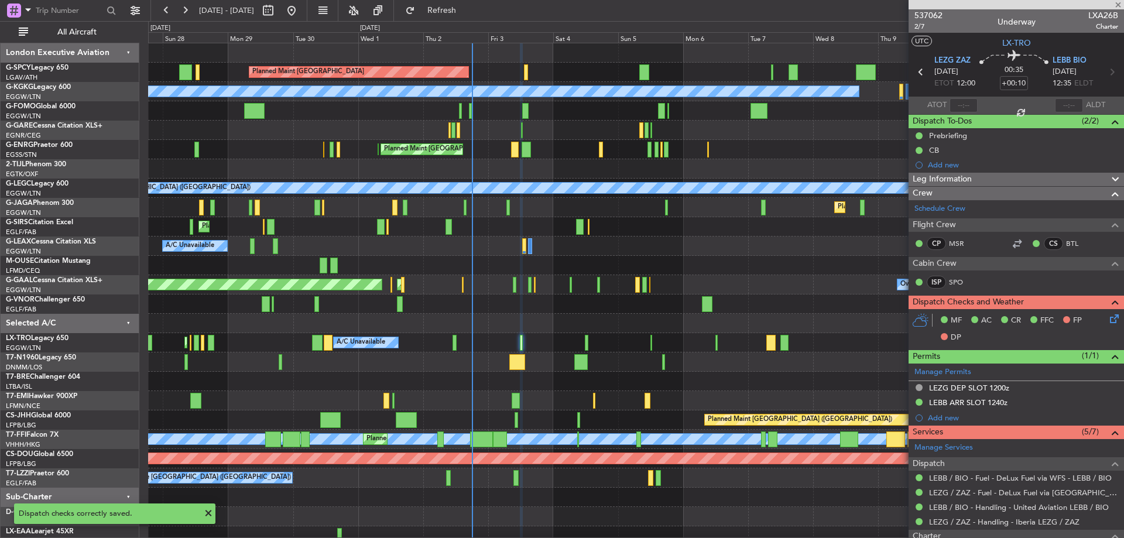
type input "+00:25"
type input "0"
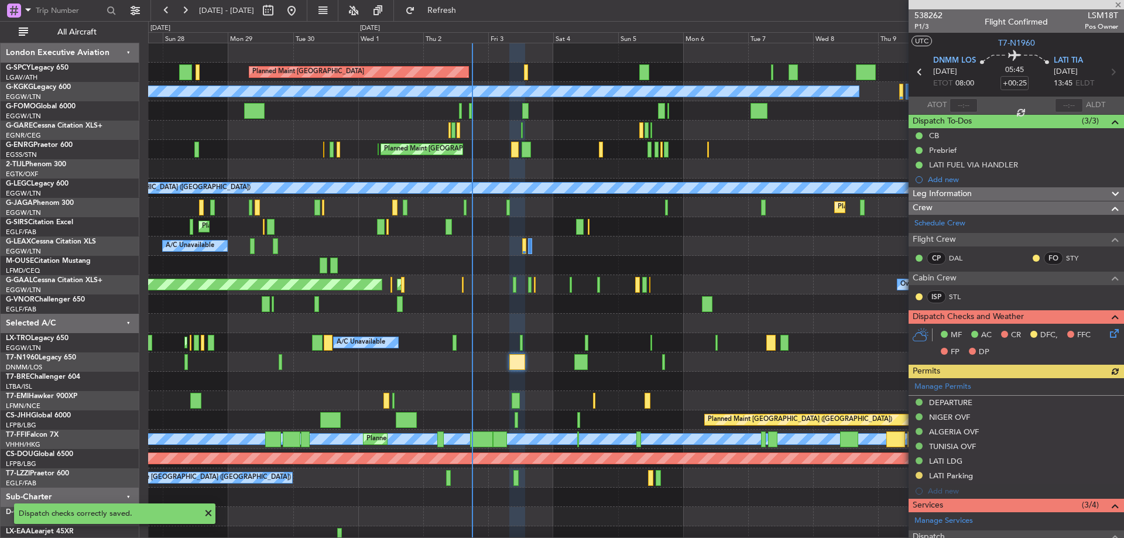
click at [1108, 331] on icon at bounding box center [1112, 331] width 9 height 9
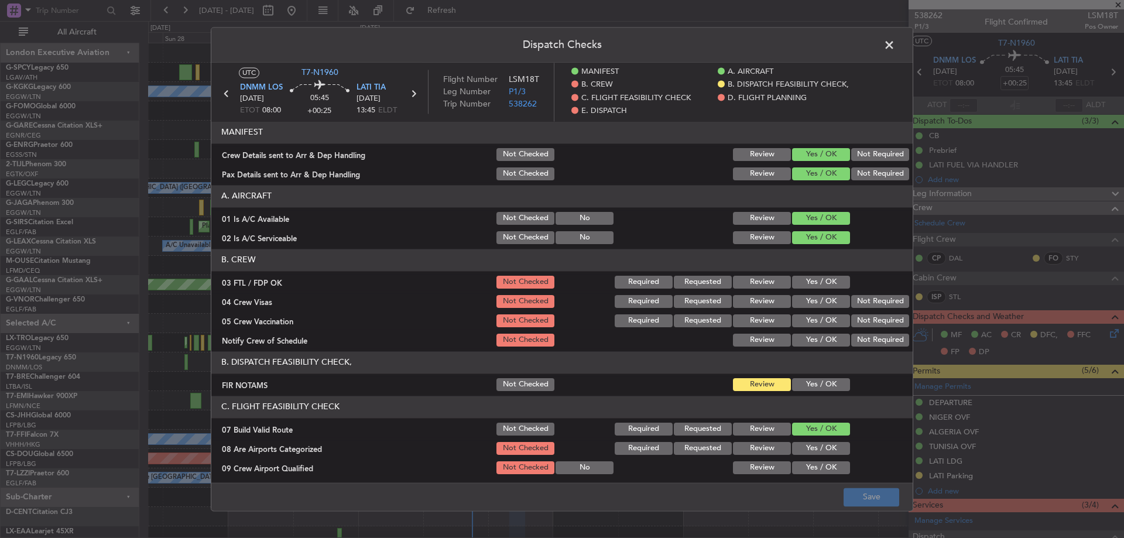
click at [813, 278] on button "Yes / OK" at bounding box center [821, 282] width 58 height 13
click at [853, 305] on button "Not Required" at bounding box center [880, 301] width 58 height 13
drag, startPoint x: 851, startPoint y: 322, endPoint x: 829, endPoint y: 335, distance: 25.7
click at [851, 323] on button "Not Required" at bounding box center [880, 320] width 58 height 13
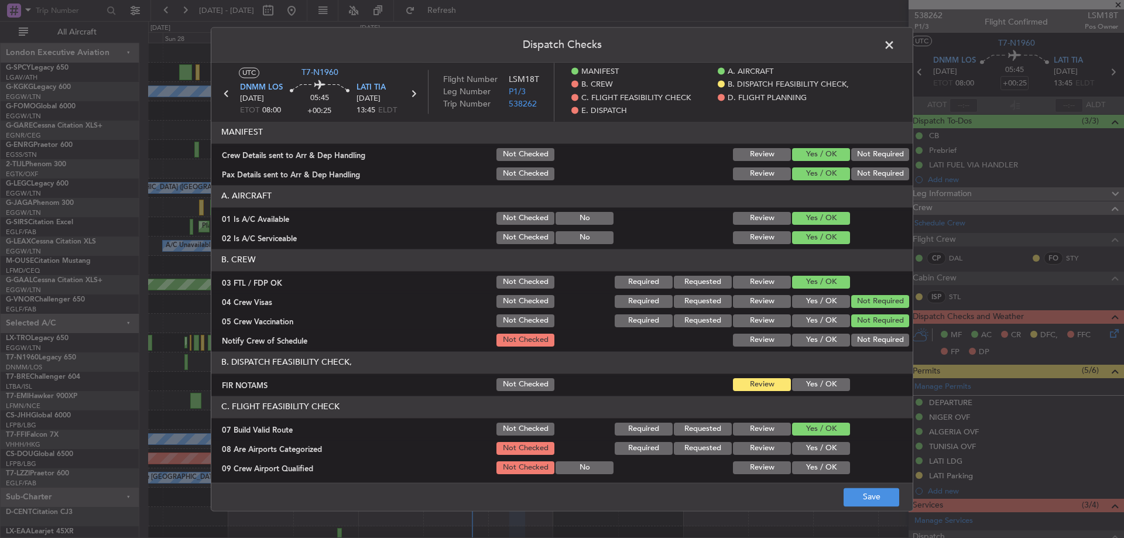
drag, startPoint x: 829, startPoint y: 335, endPoint x: 819, endPoint y: 341, distance: 11.5
click at [827, 337] on button "Yes / OK" at bounding box center [821, 340] width 58 height 13
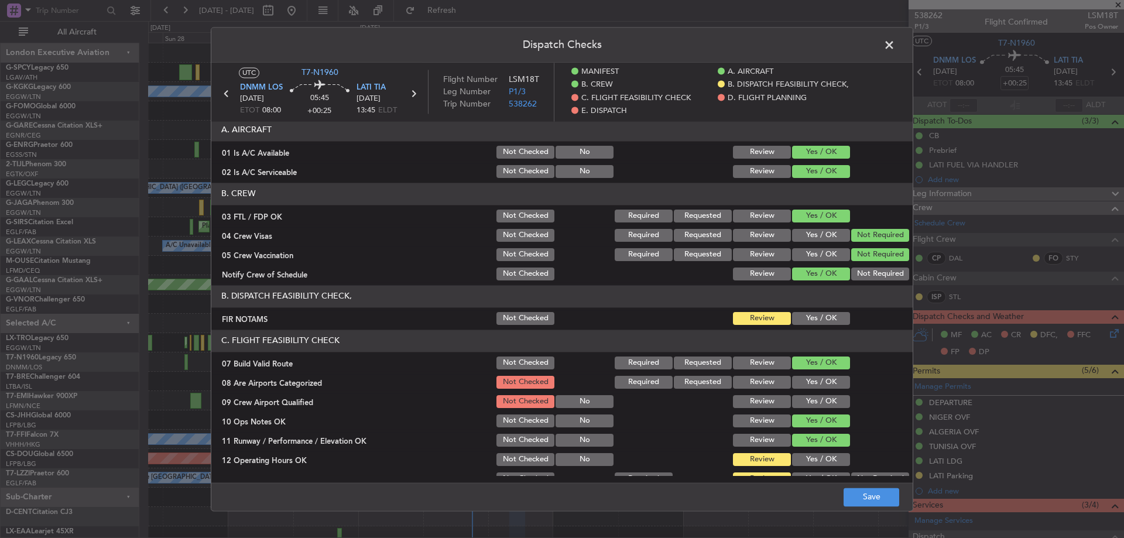
scroll to position [117, 0]
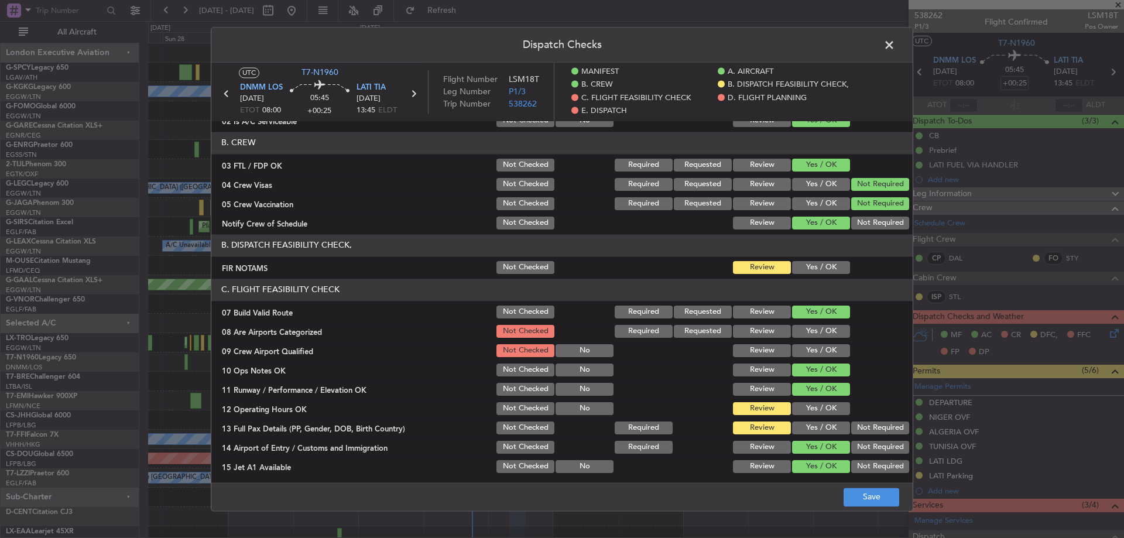
drag, startPoint x: 817, startPoint y: 329, endPoint x: 808, endPoint y: 347, distance: 20.2
click at [817, 331] on button "Yes / OK" at bounding box center [821, 331] width 58 height 13
drag, startPoint x: 808, startPoint y: 347, endPoint x: 804, endPoint y: 396, distance: 49.4
click at [808, 347] on button "Yes / OK" at bounding box center [821, 350] width 58 height 13
click at [862, 495] on button "Save" at bounding box center [872, 497] width 56 height 19
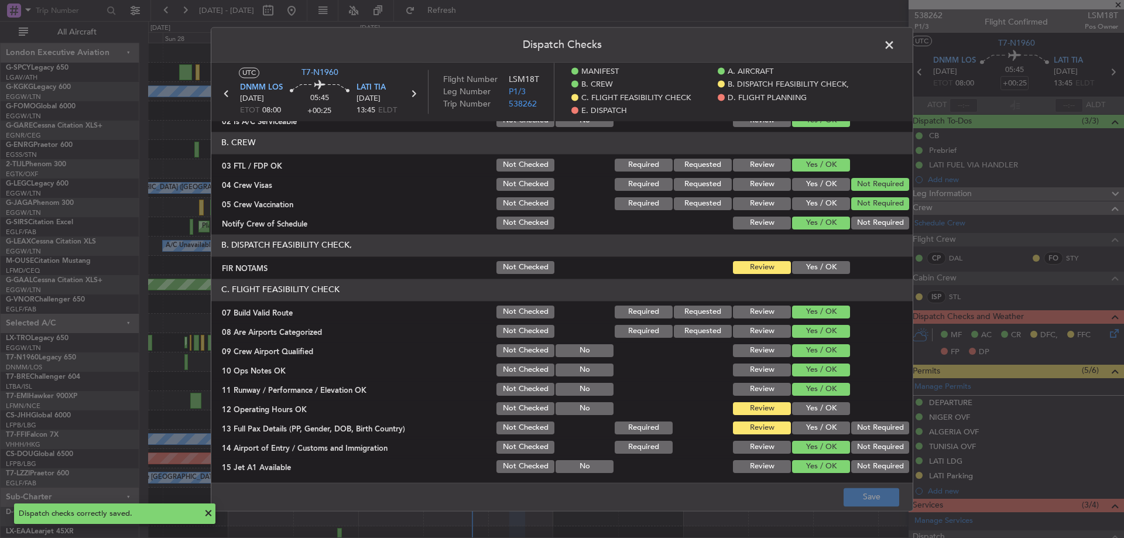
click at [895, 50] on span at bounding box center [895, 47] width 0 height 23
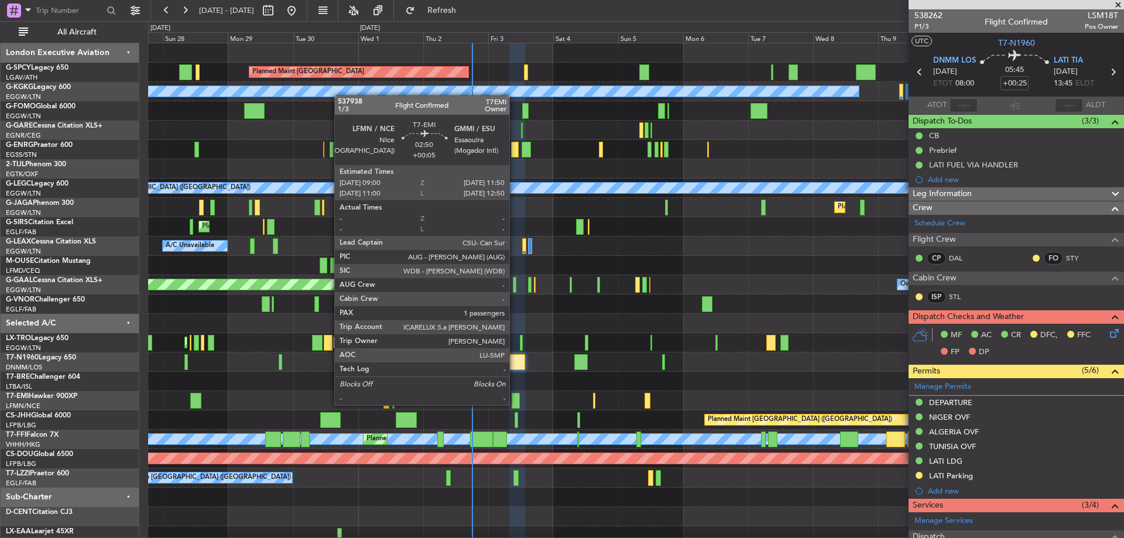
click at [515, 404] on div at bounding box center [516, 401] width 8 height 16
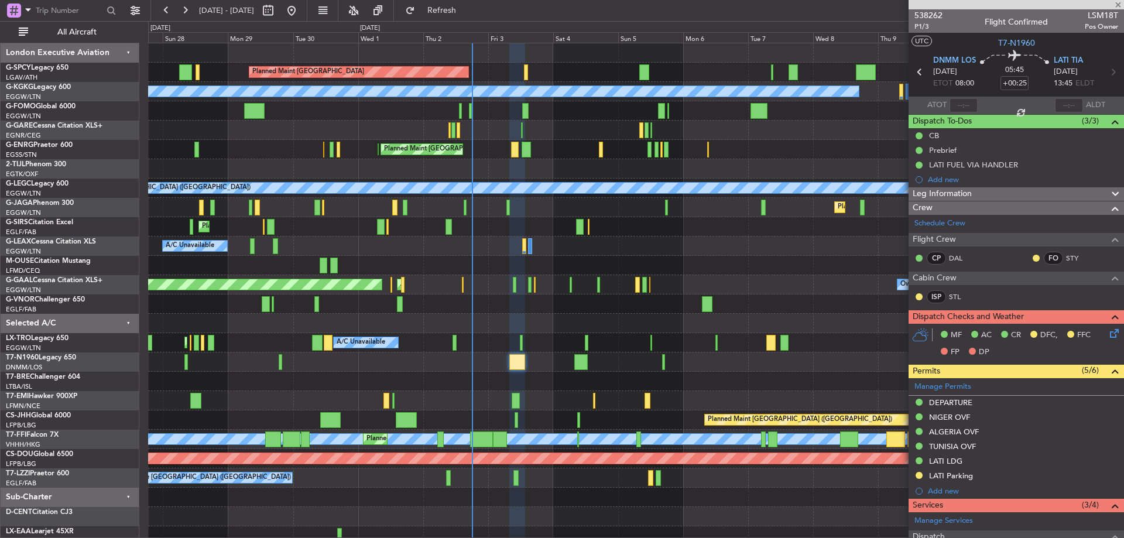
type input "+00:05"
type input "1"
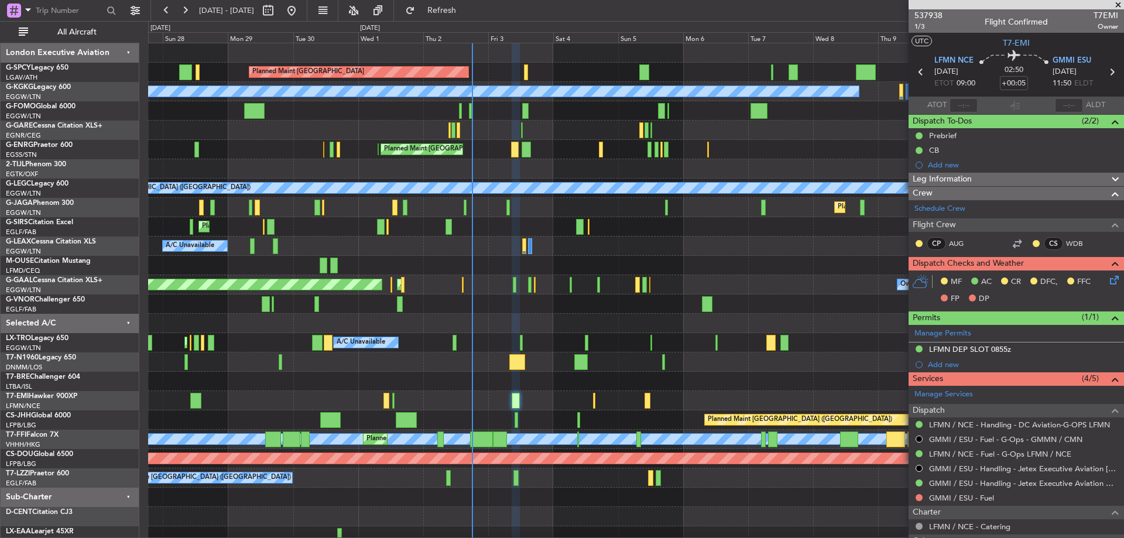
click at [1108, 278] on icon at bounding box center [1112, 277] width 9 height 9
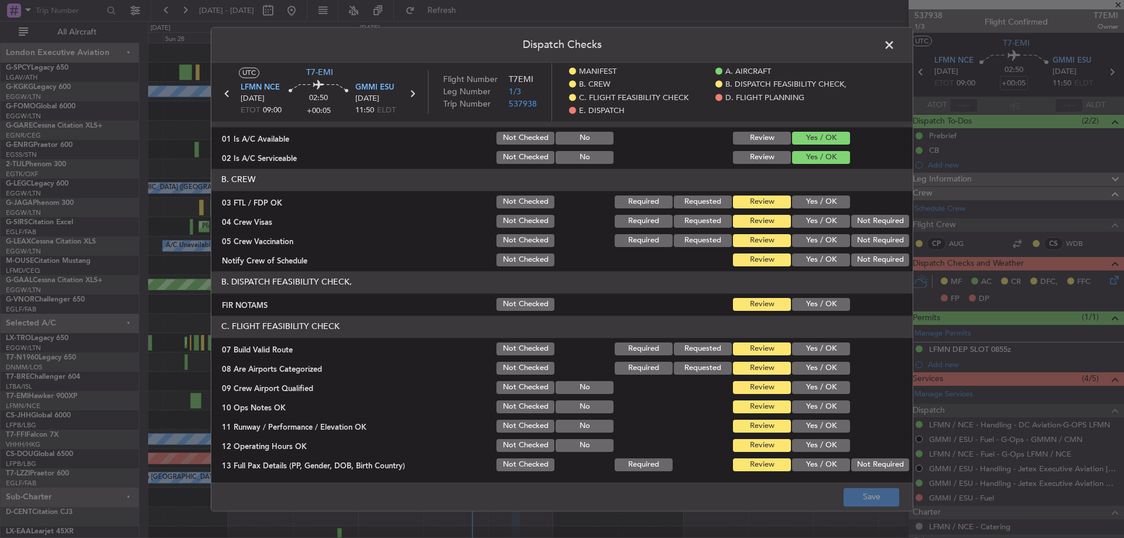
scroll to position [0, 0]
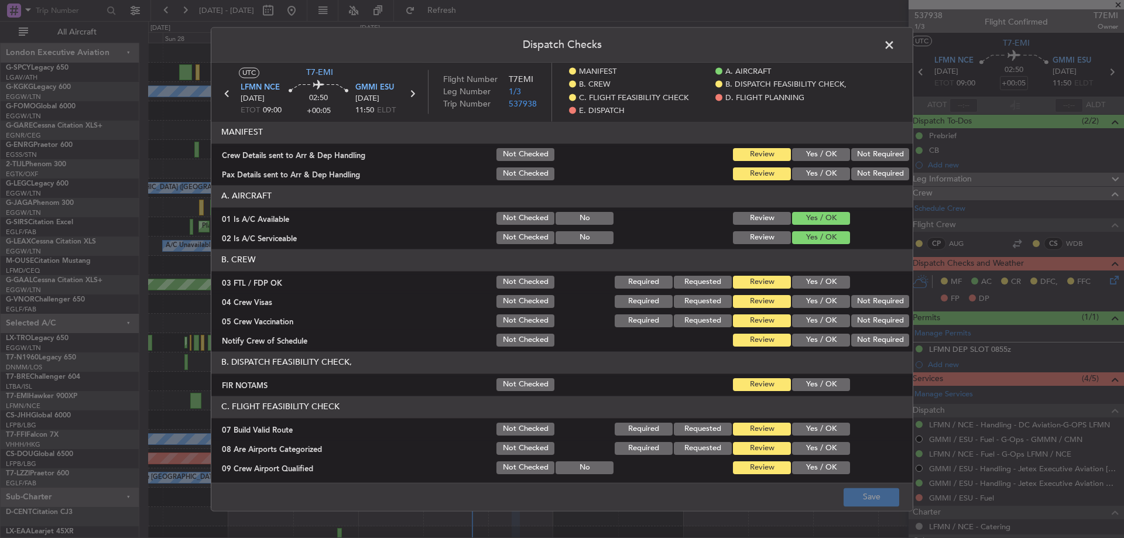
click at [809, 280] on button "Yes / OK" at bounding box center [821, 282] width 58 height 13
click at [865, 313] on div "Not Required" at bounding box center [879, 321] width 59 height 16
click at [869, 300] on button "Not Required" at bounding box center [880, 301] width 58 height 13
drag, startPoint x: 861, startPoint y: 317, endPoint x: 840, endPoint y: 330, distance: 24.2
click at [860, 319] on button "Not Required" at bounding box center [880, 320] width 58 height 13
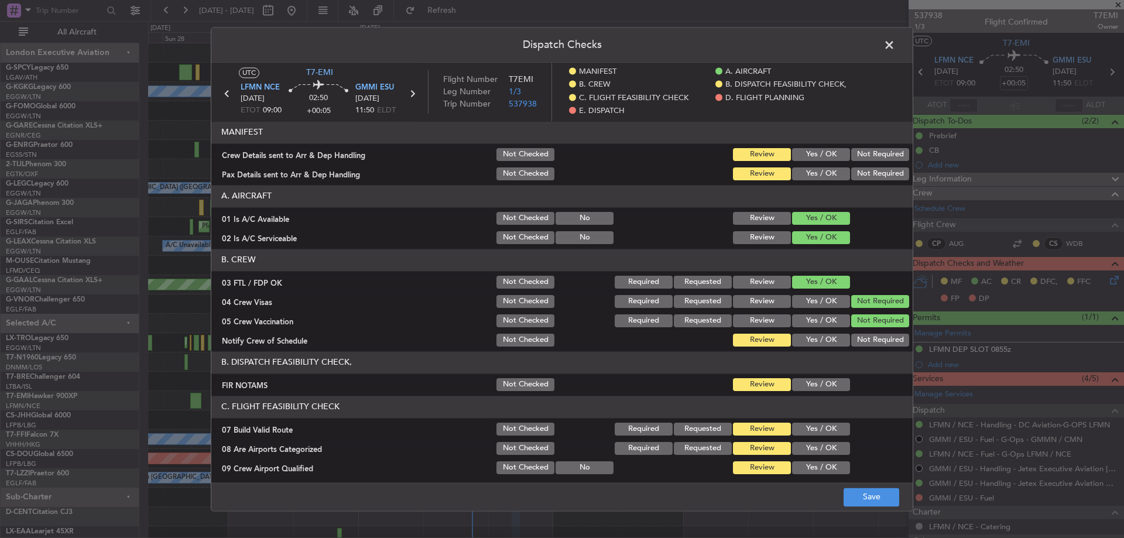
click at [820, 336] on button "Yes / OK" at bounding box center [821, 340] width 58 height 13
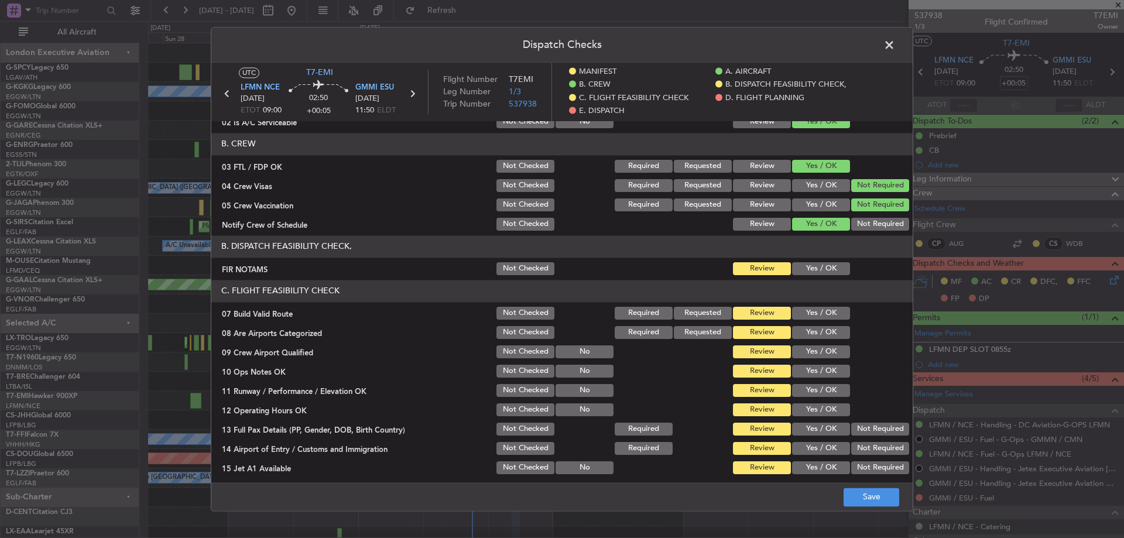
scroll to position [117, 0]
click at [821, 333] on button "Yes / OK" at bounding box center [821, 331] width 58 height 13
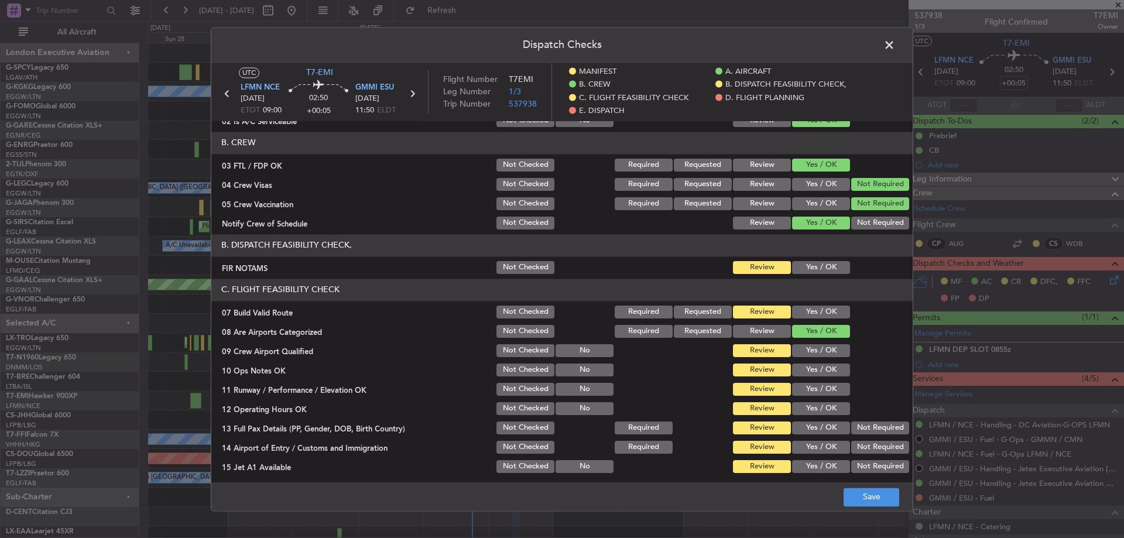
click at [801, 351] on button "Yes / OK" at bounding box center [821, 350] width 58 height 13
click at [858, 491] on button "Save" at bounding box center [872, 497] width 56 height 19
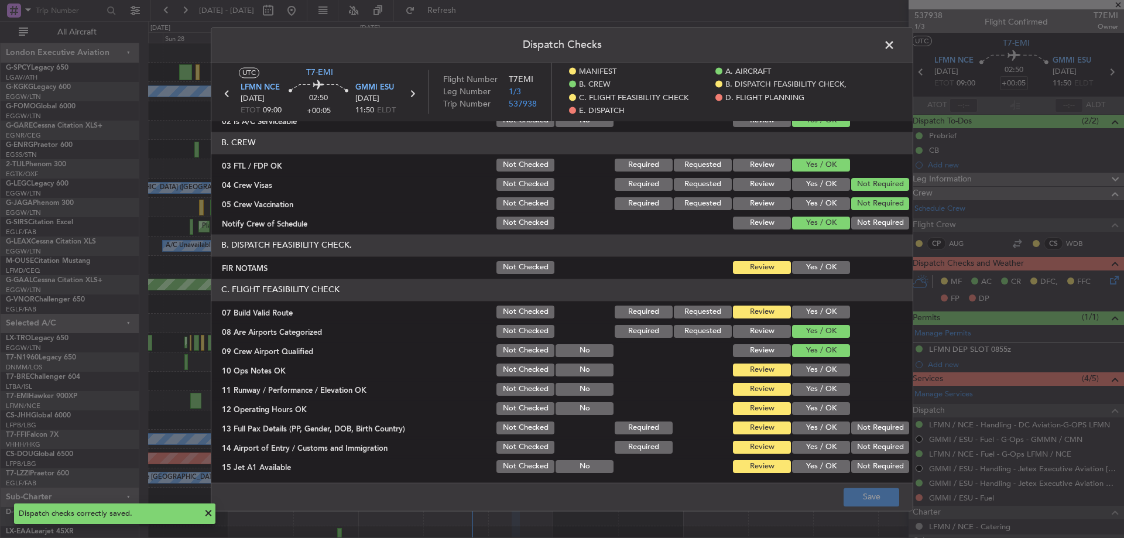
click at [895, 40] on span at bounding box center [895, 47] width 0 height 23
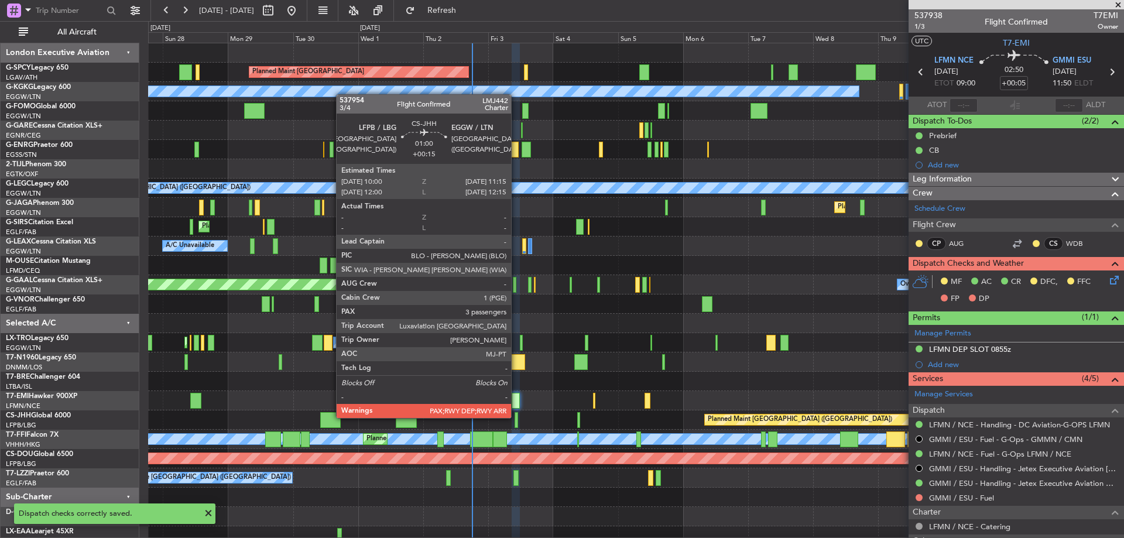
click at [516, 417] on div at bounding box center [517, 420] width 4 height 16
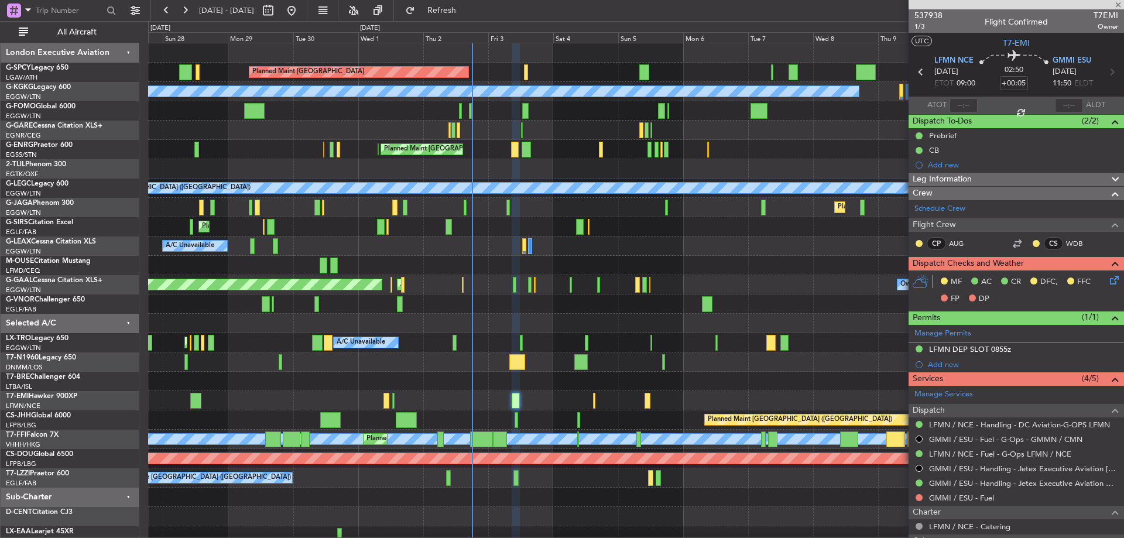
type input "+00:15"
type input "3"
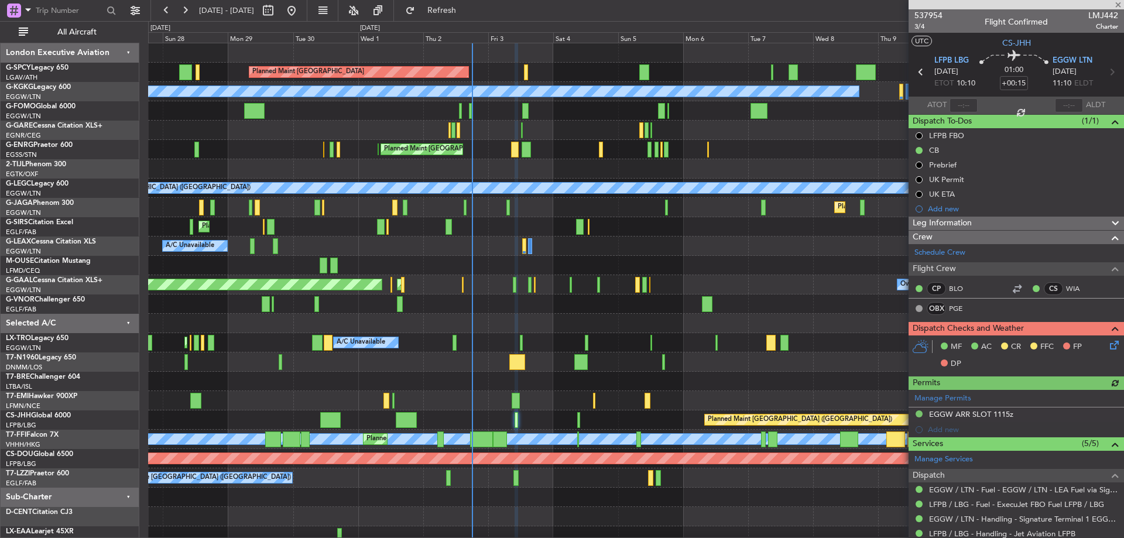
click at [1110, 343] on icon at bounding box center [1112, 342] width 9 height 9
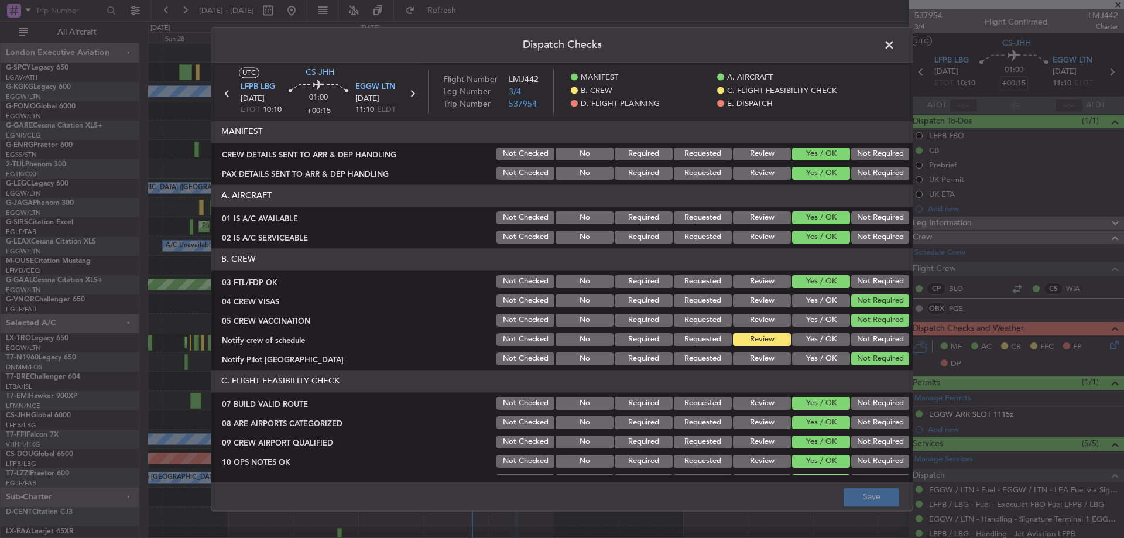
click at [816, 337] on button "Yes / OK" at bounding box center [821, 339] width 58 height 13
click at [813, 358] on button "Yes / OK" at bounding box center [821, 359] width 58 height 13
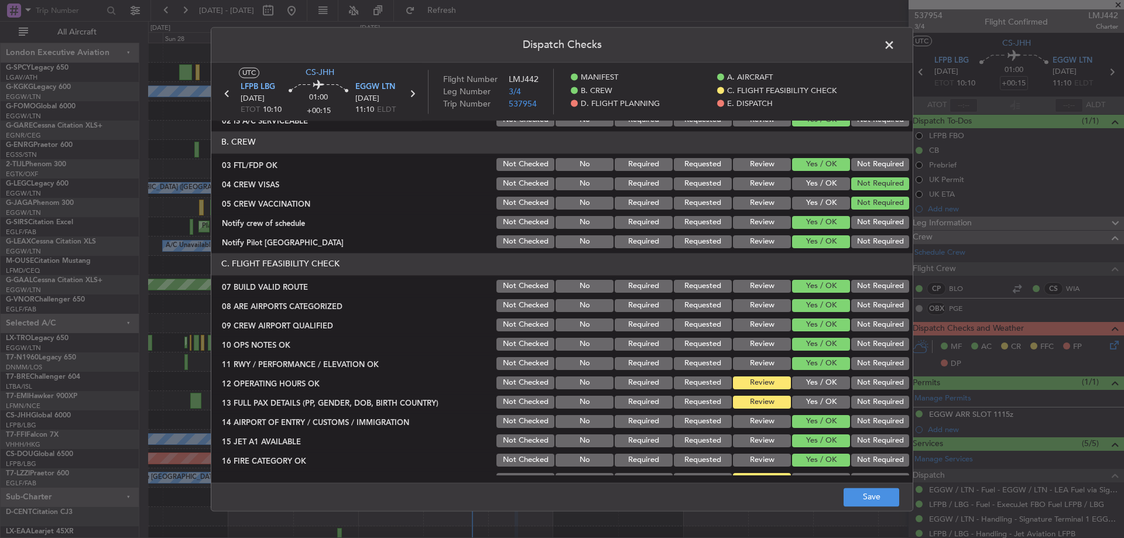
click at [822, 382] on button "Yes / OK" at bounding box center [821, 383] width 58 height 13
click at [812, 403] on button "Yes / OK" at bounding box center [821, 402] width 58 height 13
click at [869, 498] on button "Save" at bounding box center [872, 497] width 56 height 19
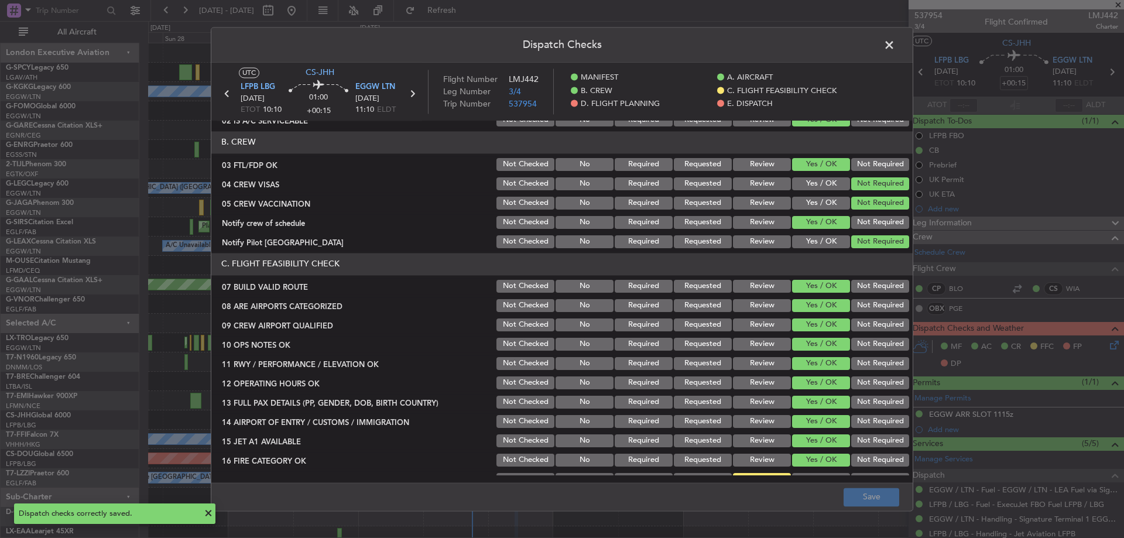
click at [895, 44] on span at bounding box center [895, 47] width 0 height 23
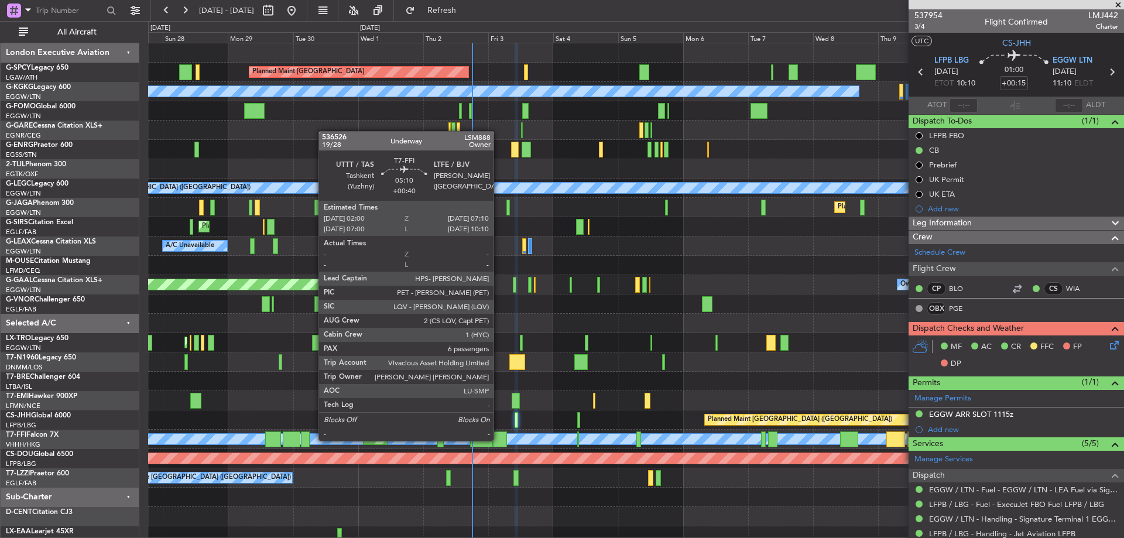
click at [499, 440] on div at bounding box center [500, 440] width 14 height 16
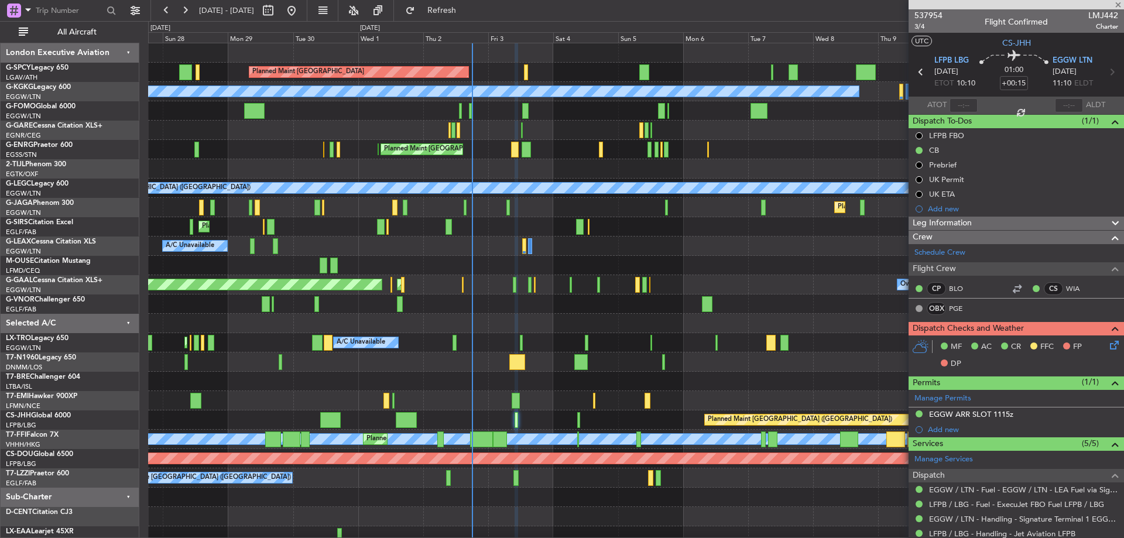
type input "+00:40"
type input "6"
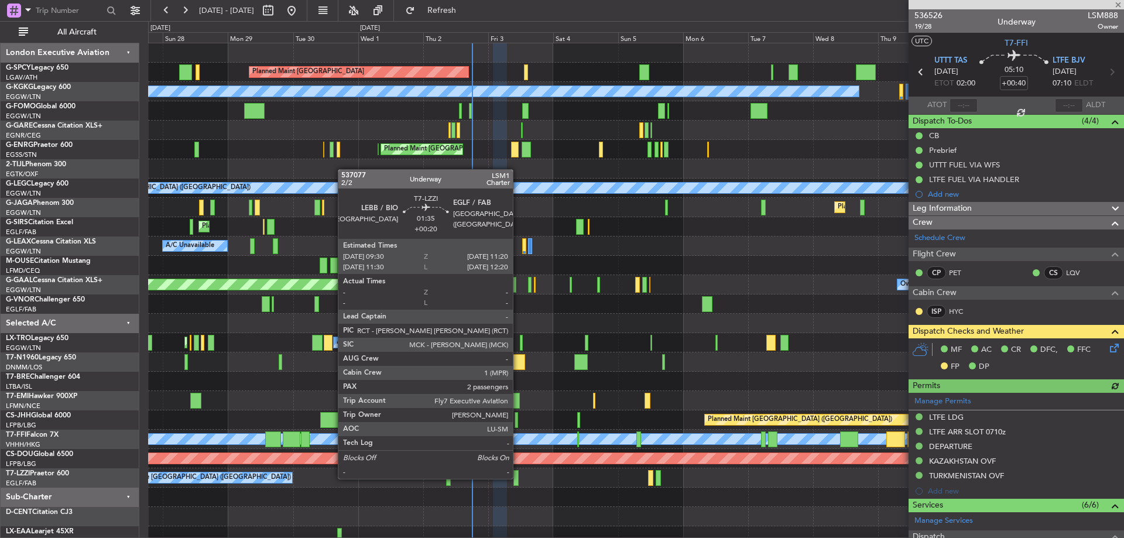
click at [518, 478] on div at bounding box center [516, 478] width 5 height 16
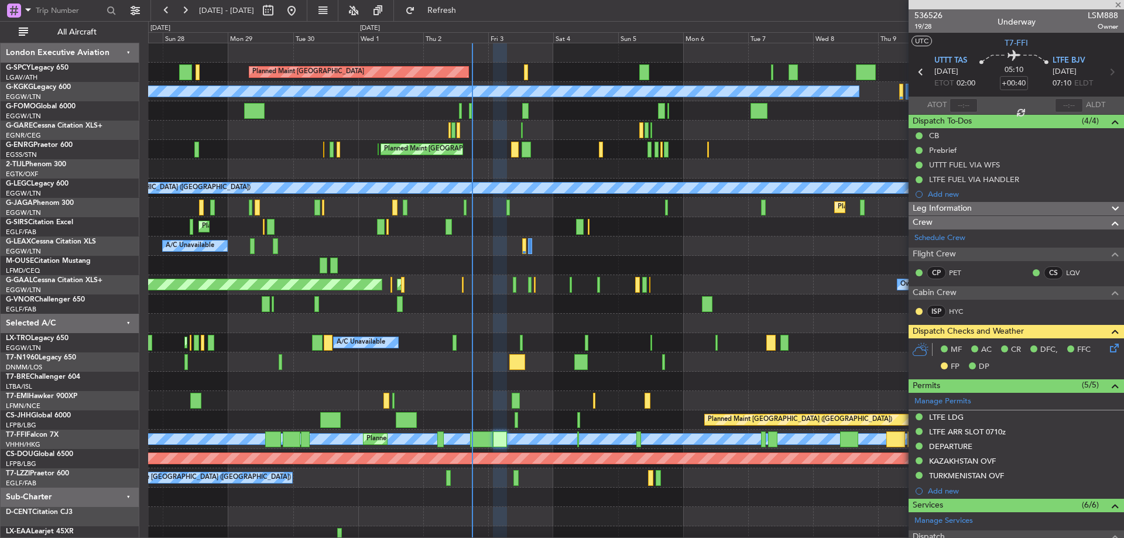
type input "+00:20"
type input "2"
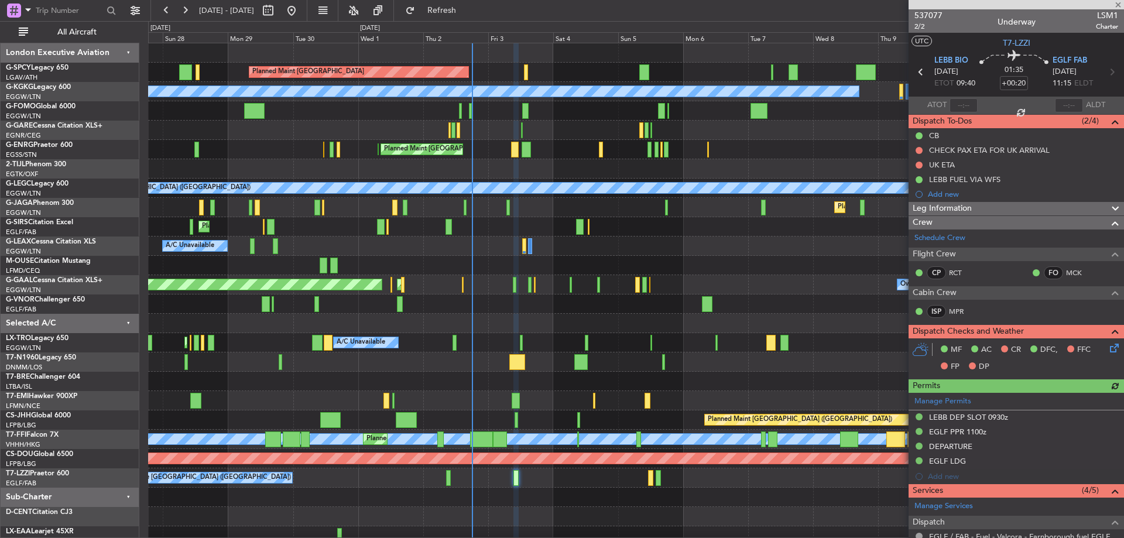
click at [1110, 351] on icon at bounding box center [1112, 345] width 9 height 9
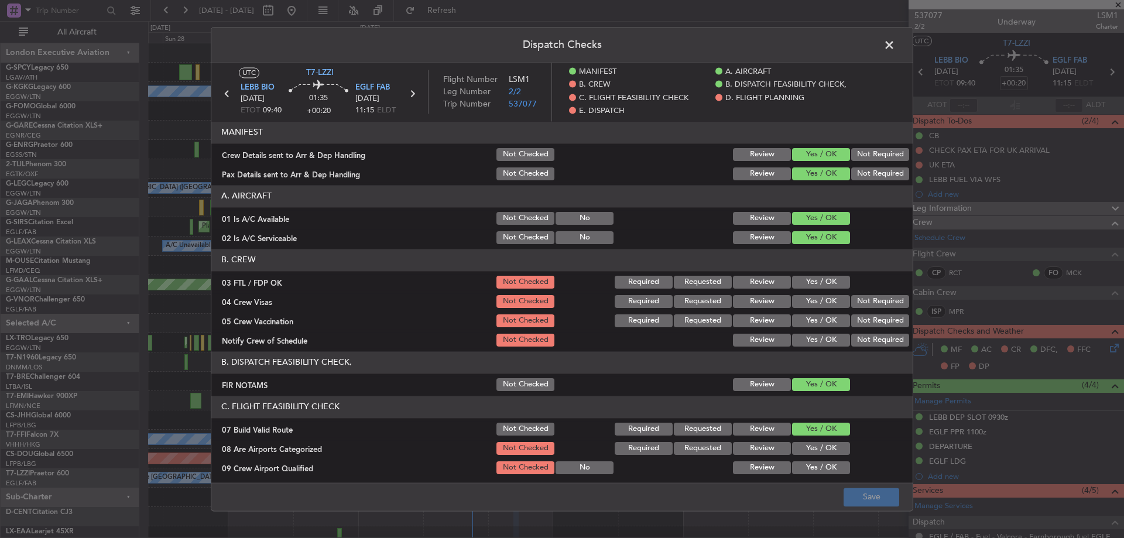
click at [821, 285] on button "Yes / OK" at bounding box center [821, 282] width 58 height 13
click at [854, 302] on button "Not Required" at bounding box center [880, 301] width 58 height 13
drag, startPoint x: 855, startPoint y: 314, endPoint x: 841, endPoint y: 327, distance: 19.5
click at [855, 315] on button "Not Required" at bounding box center [880, 320] width 58 height 13
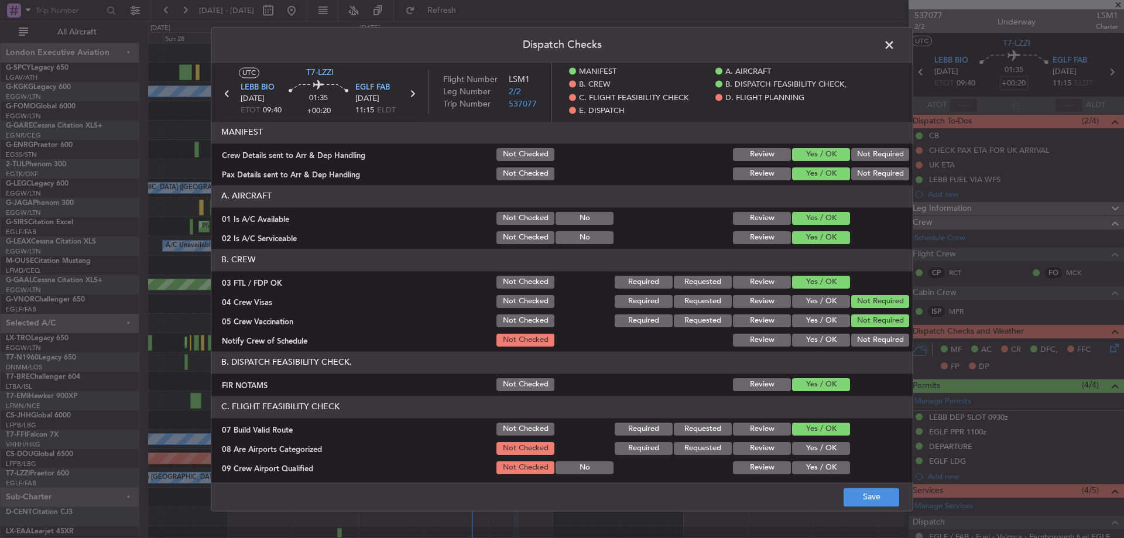
click at [811, 338] on button "Yes / OK" at bounding box center [821, 340] width 58 height 13
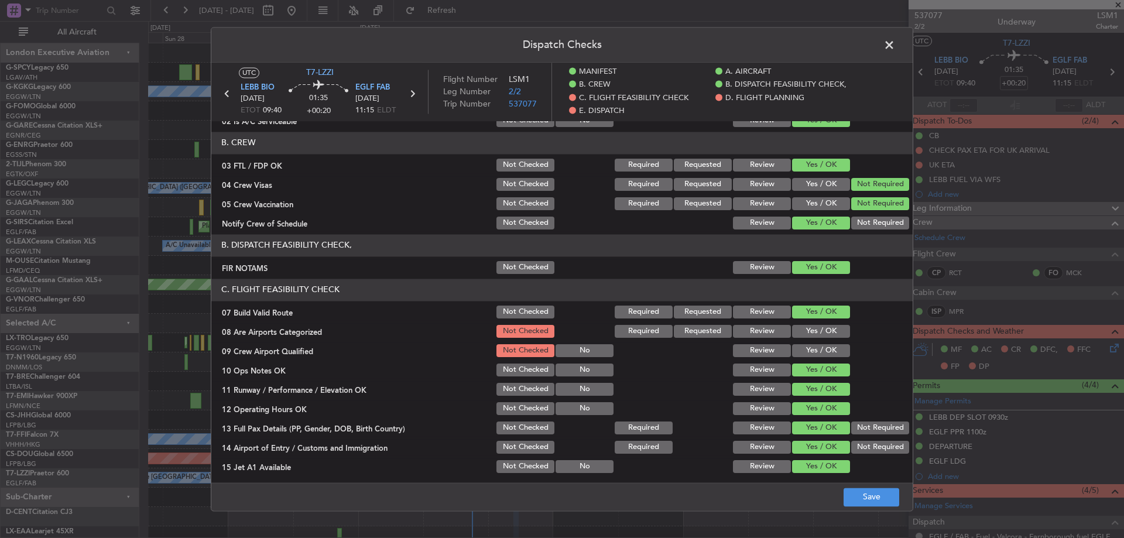
drag, startPoint x: 811, startPoint y: 330, endPoint x: 806, endPoint y: 349, distance: 19.5
click at [809, 337] on button "Yes / OK" at bounding box center [821, 331] width 58 height 13
click at [806, 349] on button "Yes / OK" at bounding box center [821, 350] width 58 height 13
click at [865, 498] on button "Save" at bounding box center [872, 497] width 56 height 19
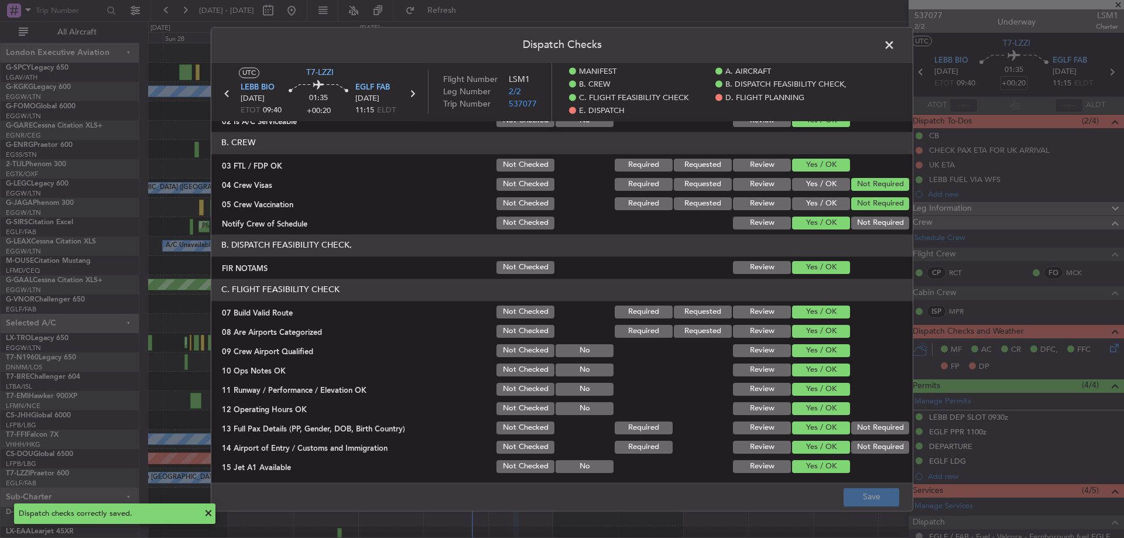
click at [895, 40] on span at bounding box center [895, 47] width 0 height 23
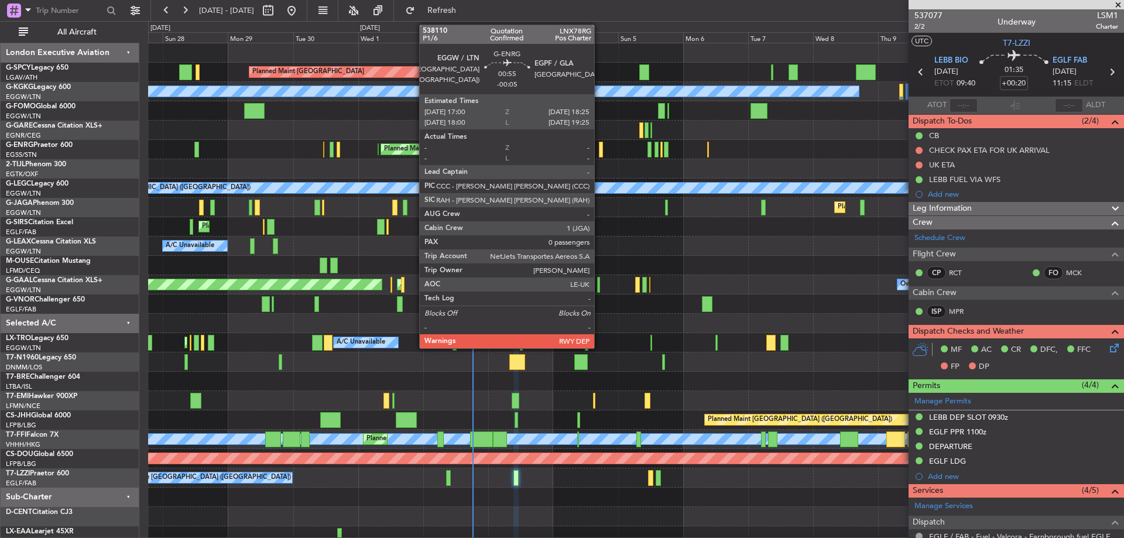
click at [600, 150] on div at bounding box center [601, 150] width 4 height 16
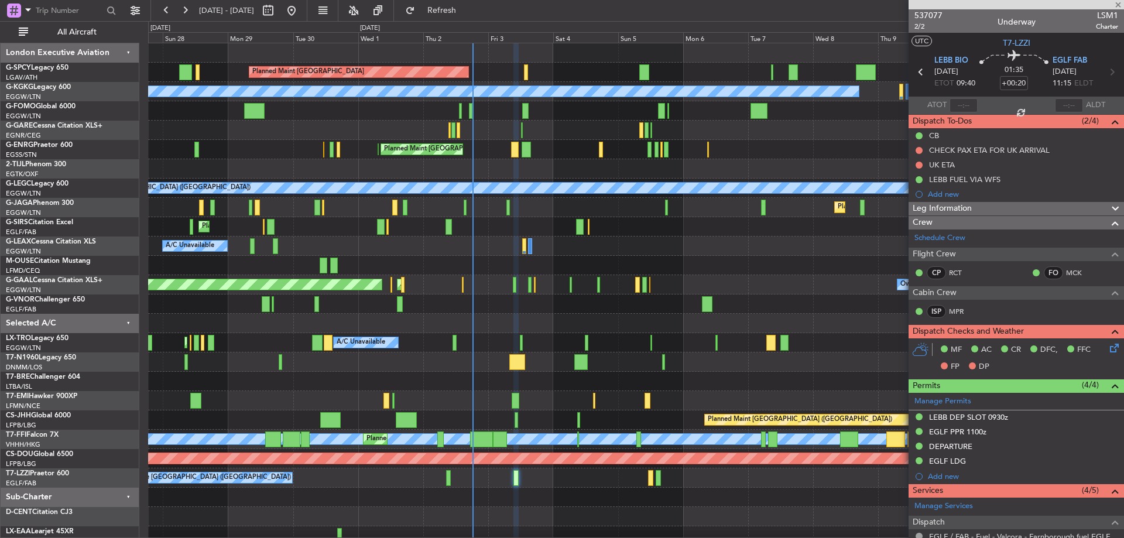
type input "-00:05"
type input "0"
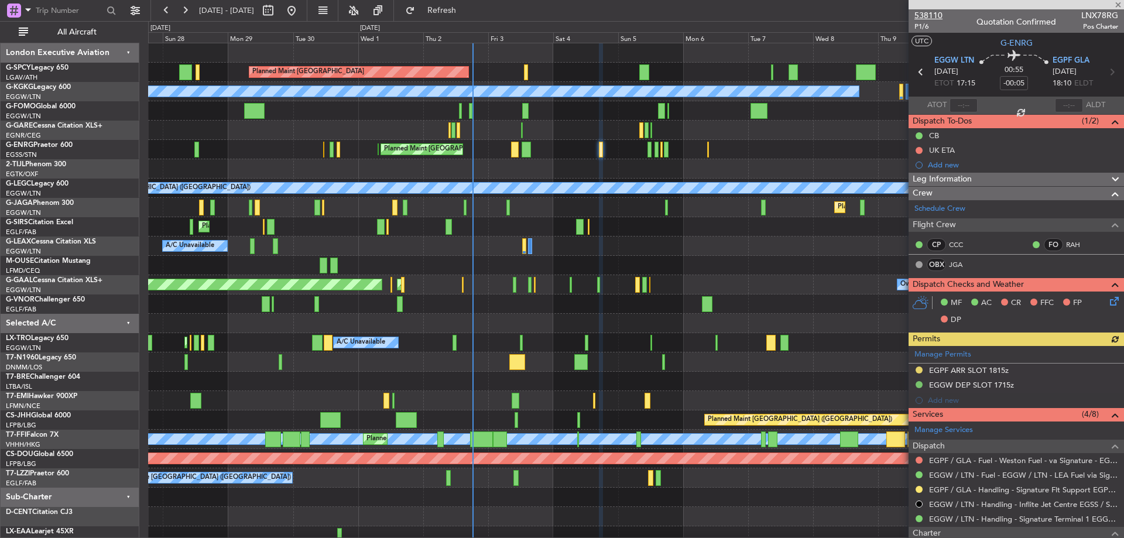
click at [937, 11] on span "538110" at bounding box center [929, 15] width 28 height 12
click at [467, 11] on span "Refresh" at bounding box center [442, 10] width 49 height 8
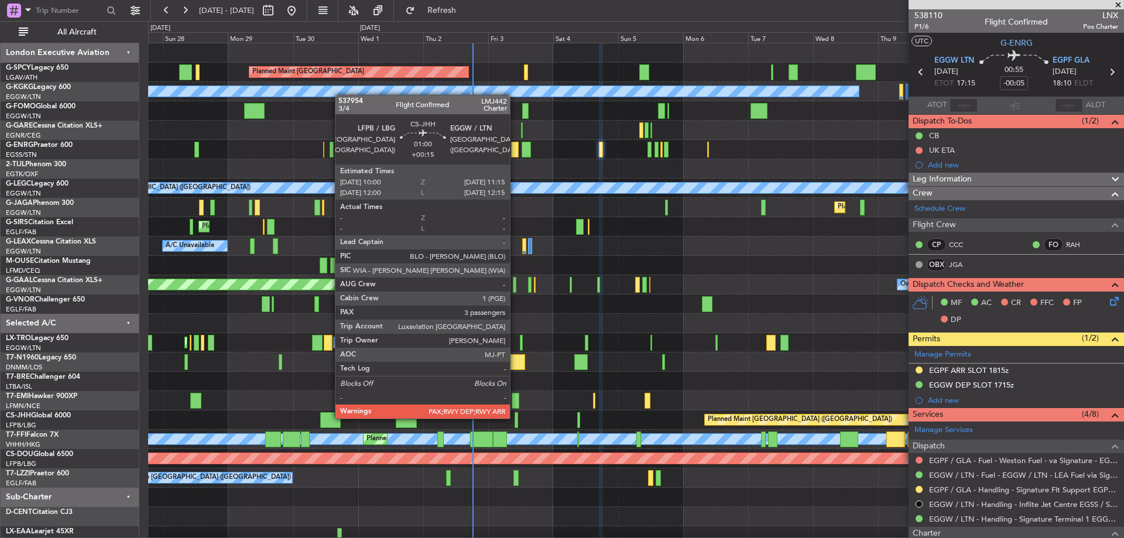
click at [515, 418] on div at bounding box center [517, 420] width 4 height 16
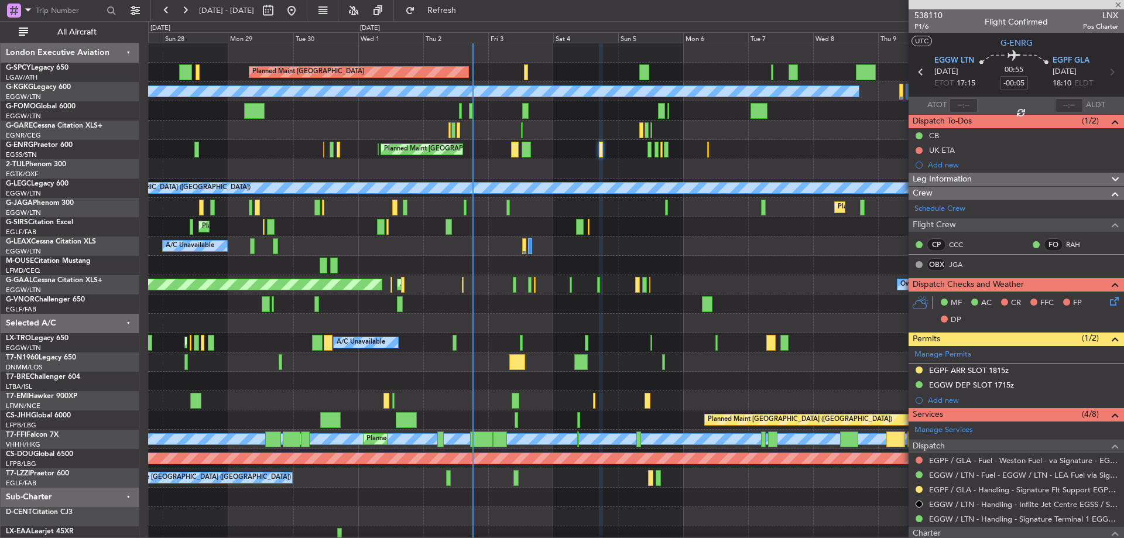
type input "+00:15"
type input "3"
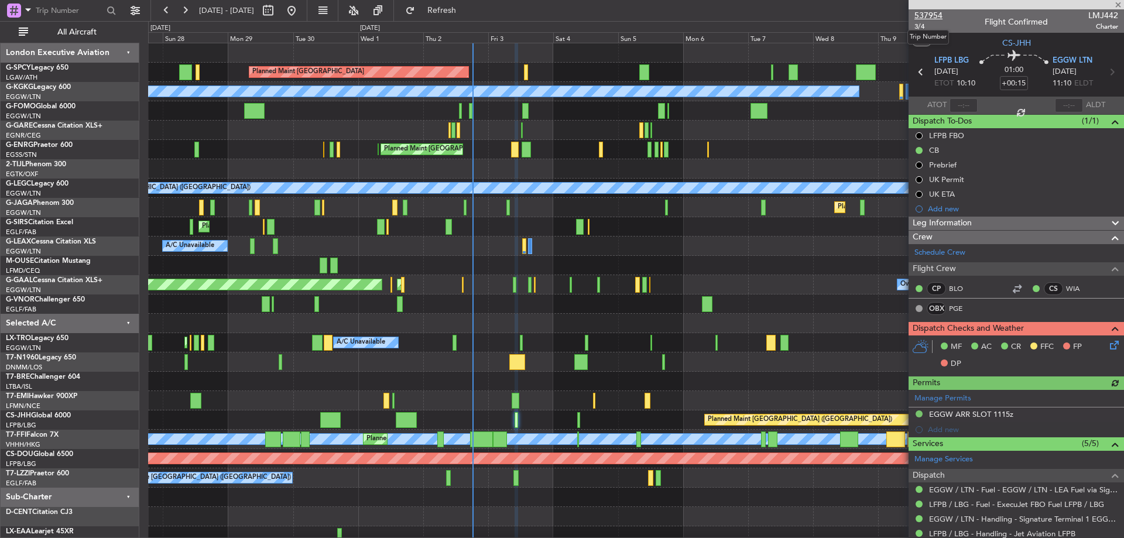
click at [926, 13] on span "537954" at bounding box center [929, 15] width 28 height 12
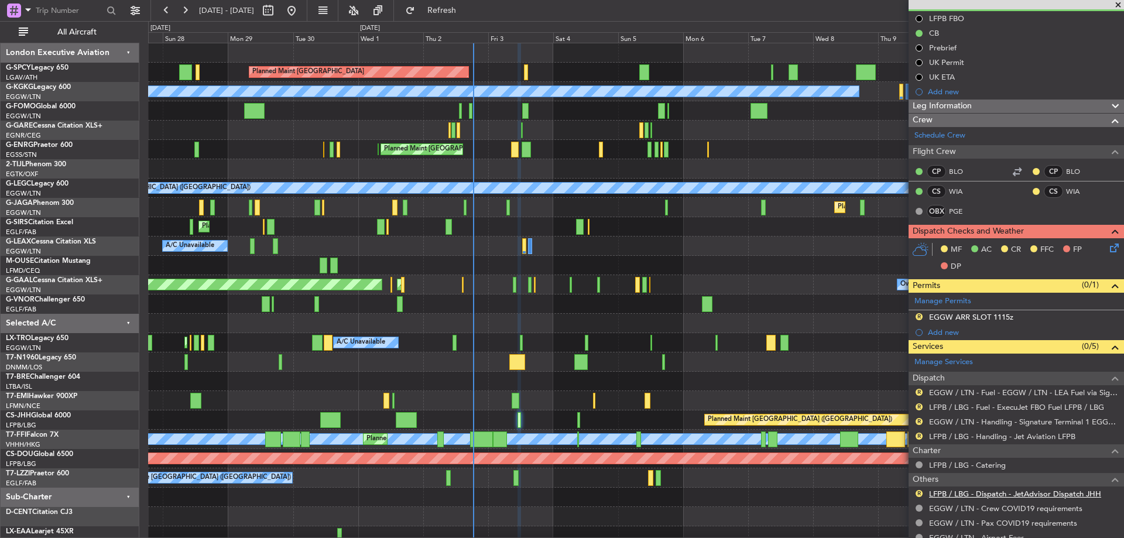
click at [1024, 489] on link "LFPB / LBG - Dispatch - JetAdvisor Dispatch JHH" at bounding box center [1015, 494] width 172 height 10
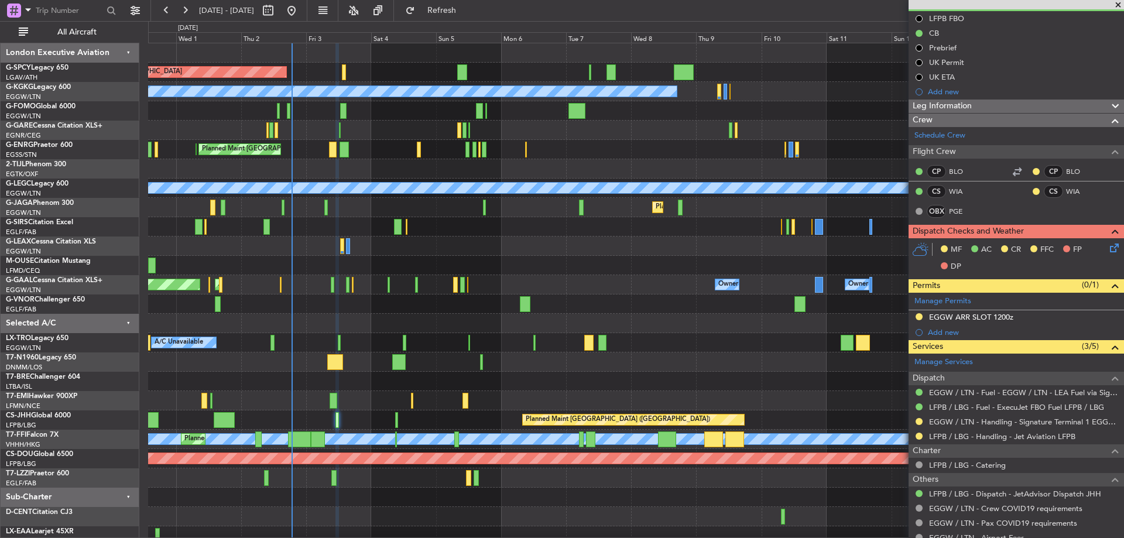
click at [536, 143] on div "Planned Maint [GEOGRAPHIC_DATA] A/C Unavailable [GEOGRAPHIC_DATA] (Ataturk) Pla…" at bounding box center [636, 294] width 976 height 502
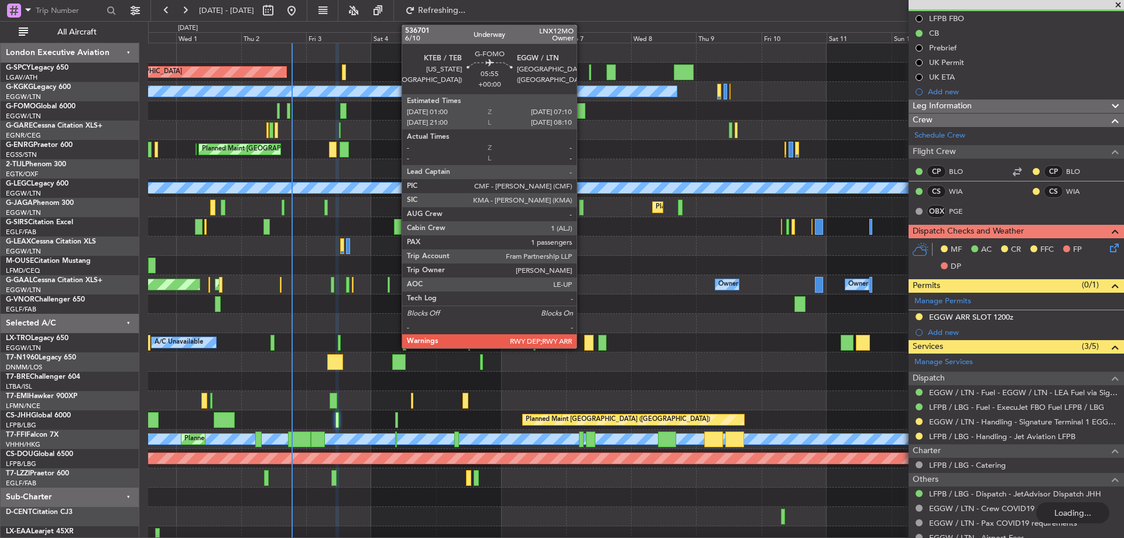
click at [582, 108] on div at bounding box center [577, 111] width 17 height 16
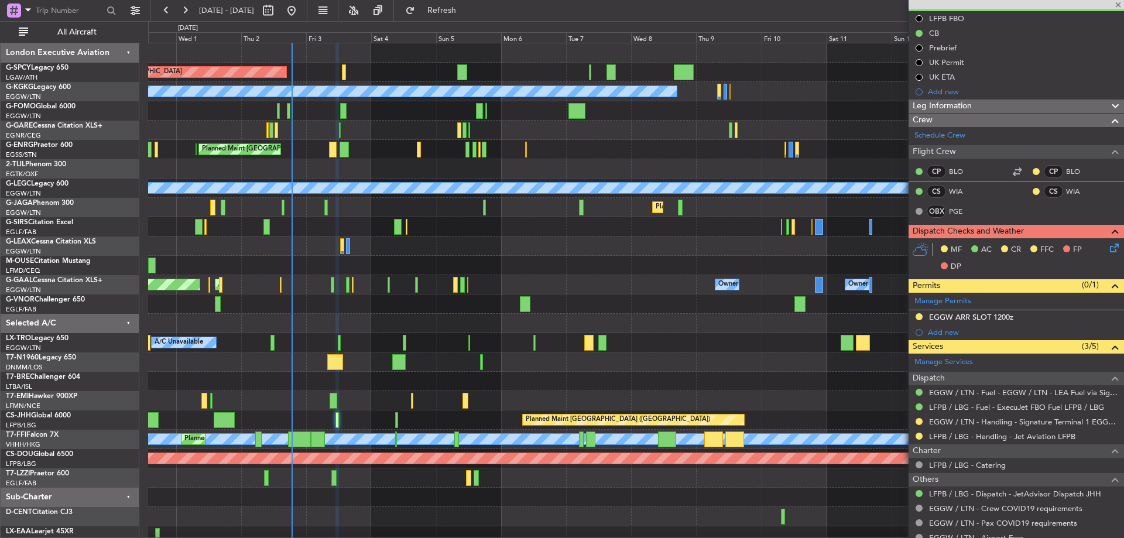
scroll to position [0, 0]
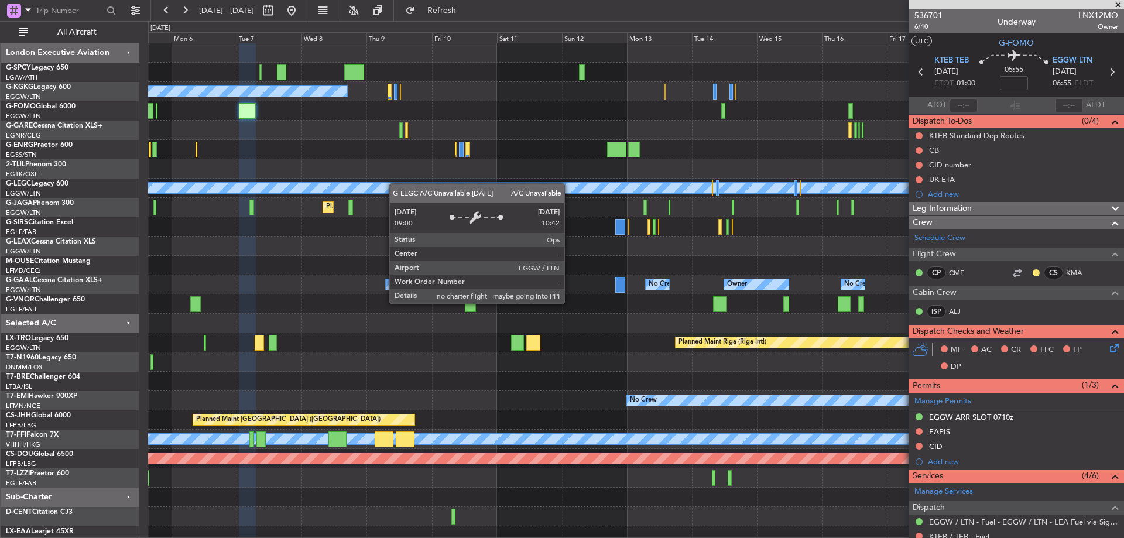
click at [394, 183] on div "Planned Maint [GEOGRAPHIC_DATA] A/C Unavailable [GEOGRAPHIC_DATA] (Ataturk) Pla…" at bounding box center [636, 294] width 976 height 502
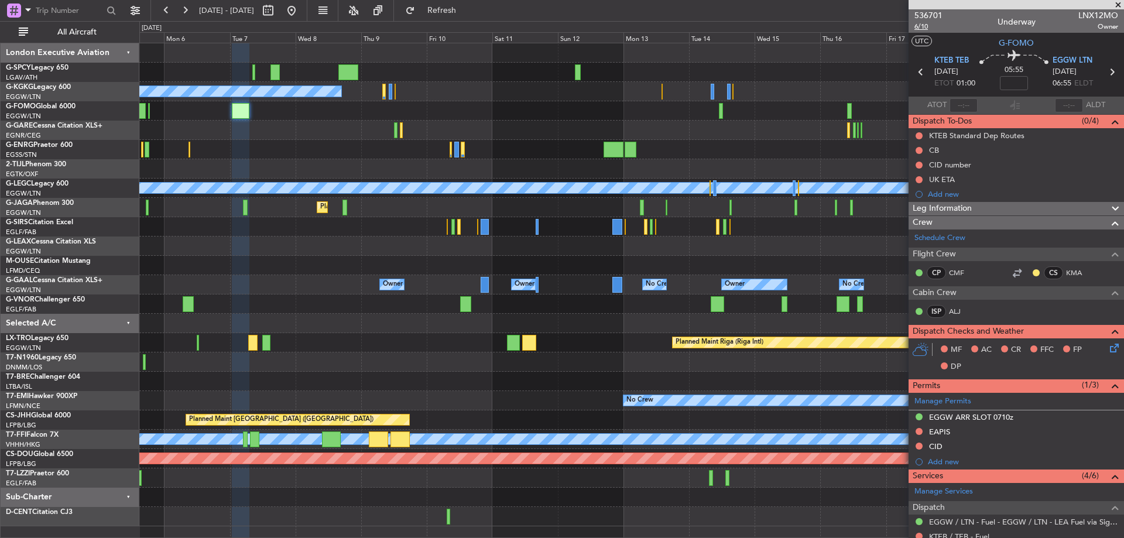
click at [925, 22] on span "6/10" at bounding box center [929, 27] width 28 height 10
click at [925, 17] on span "536701" at bounding box center [929, 15] width 28 height 12
click at [467, 6] on span "Refresh" at bounding box center [442, 10] width 49 height 8
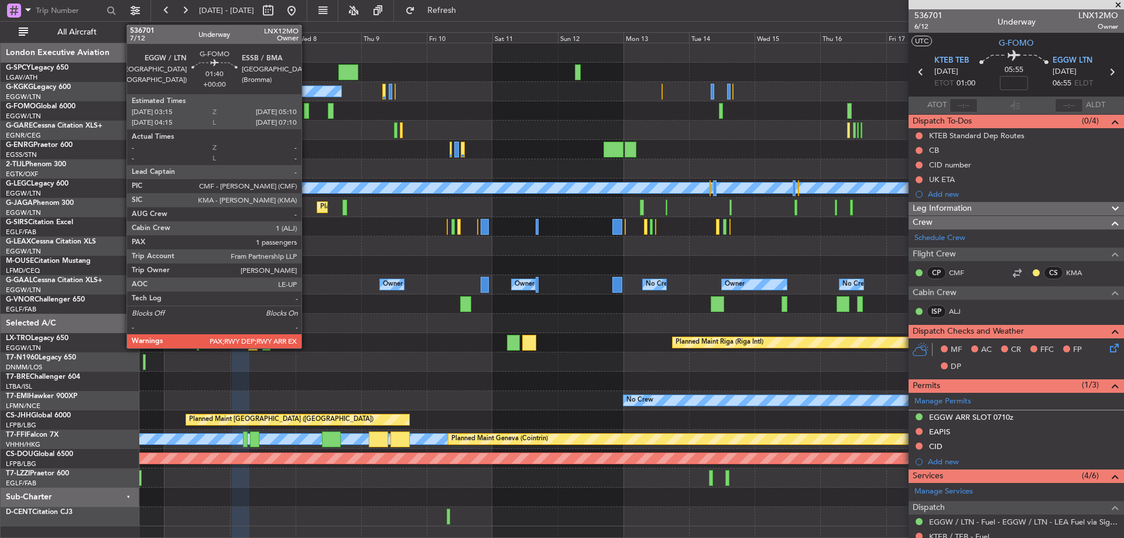
click at [307, 108] on div at bounding box center [306, 111] width 5 height 16
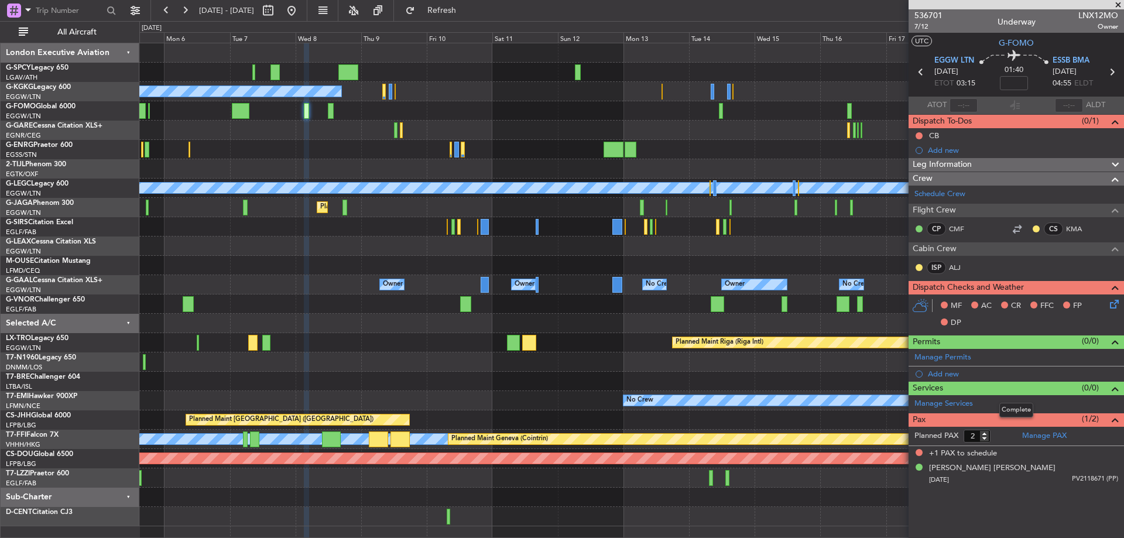
click at [1117, 386] on span at bounding box center [1116, 389] width 14 height 14
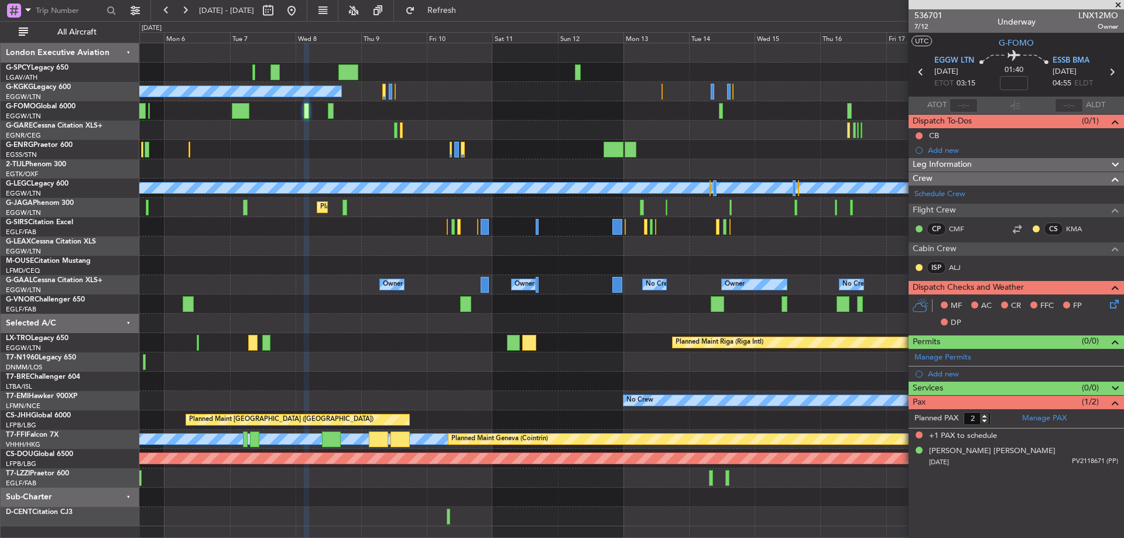
click at [1117, 385] on span at bounding box center [1116, 389] width 14 height 14
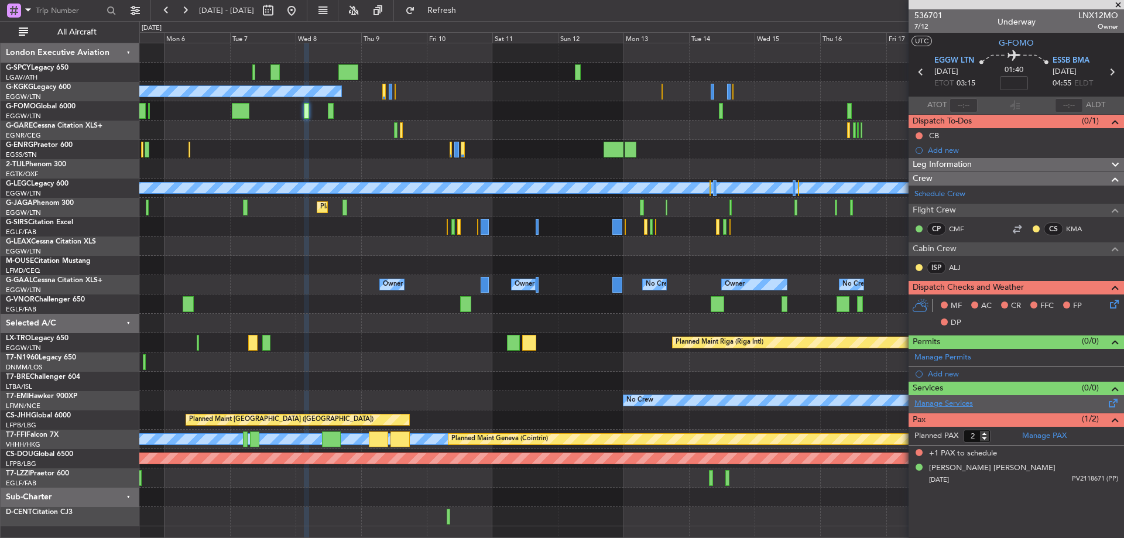
click at [943, 403] on link "Manage Services" at bounding box center [944, 404] width 59 height 12
click at [459, 12] on span "Refresh" at bounding box center [442, 10] width 49 height 8
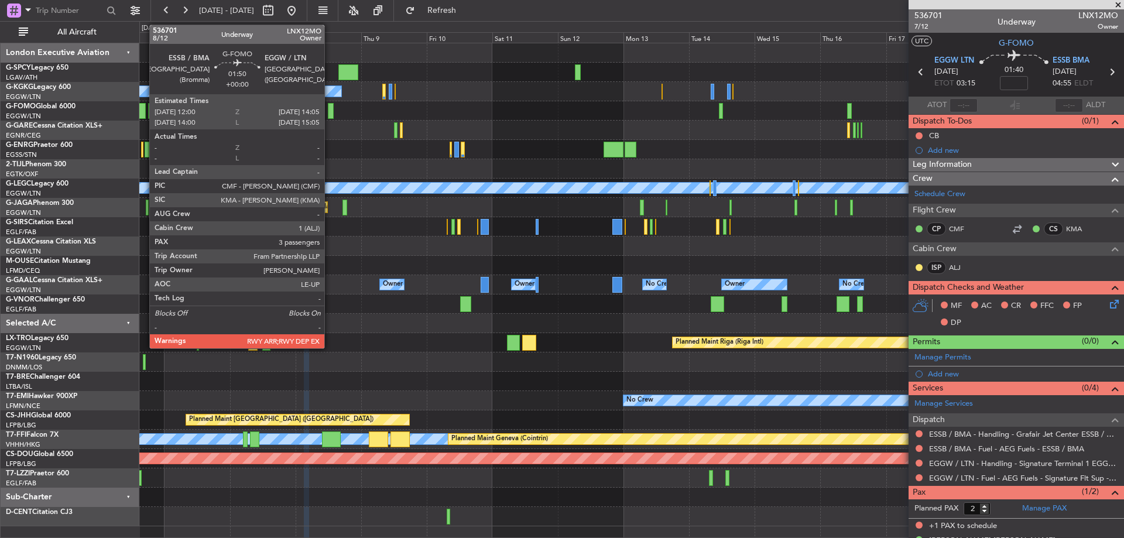
click at [330, 111] on div at bounding box center [331, 111] width 6 height 16
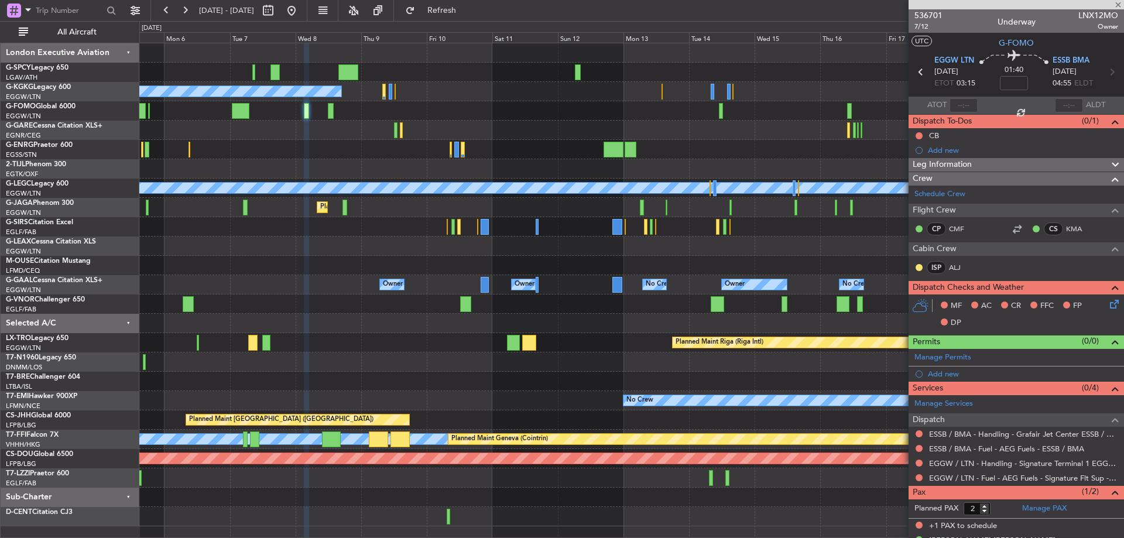
type input "3"
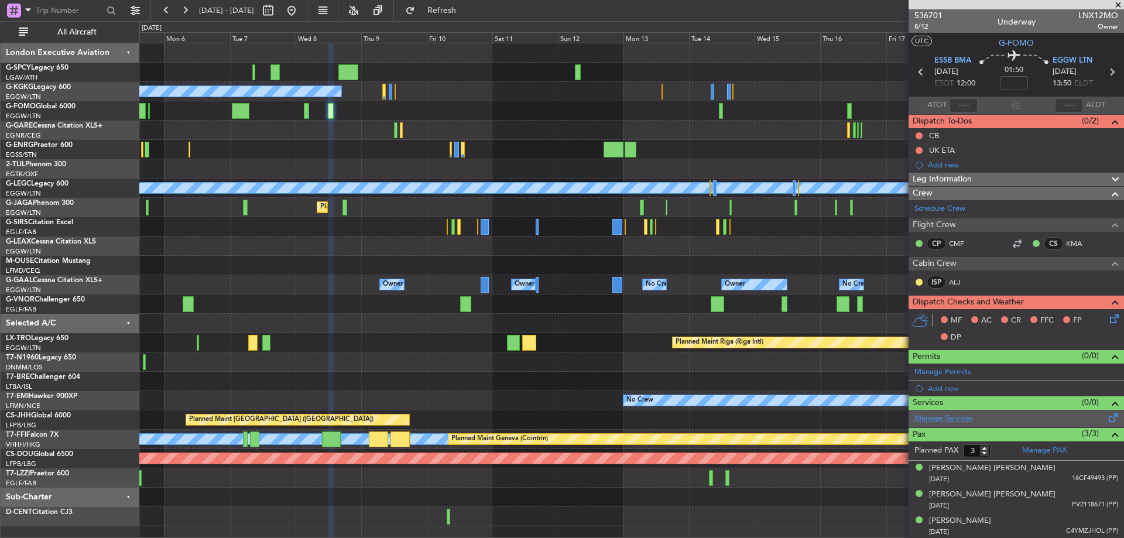
click at [950, 420] on link "Manage Services" at bounding box center [944, 419] width 59 height 12
click at [462, 11] on span "Refresh" at bounding box center [442, 10] width 49 height 8
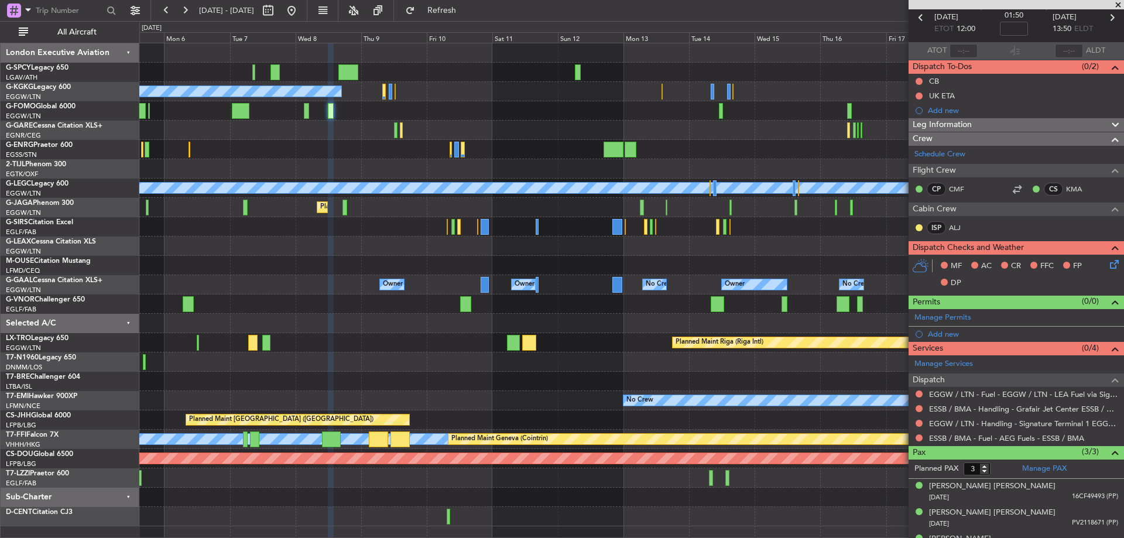
scroll to position [74, 0]
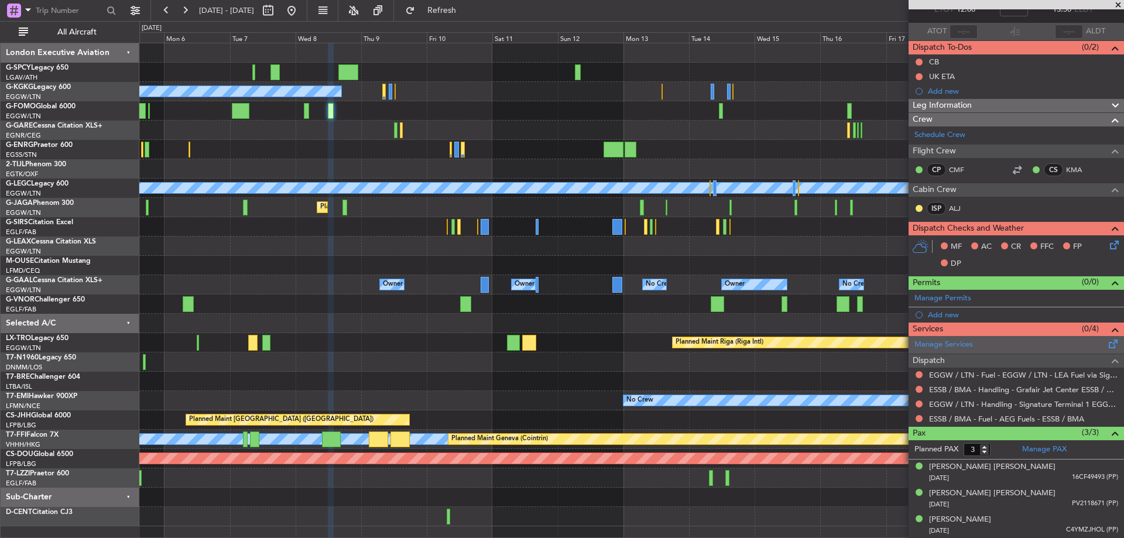
click at [976, 344] on div "Manage Services" at bounding box center [1016, 345] width 215 height 18
click at [454, 8] on button "Refresh" at bounding box center [435, 10] width 70 height 19
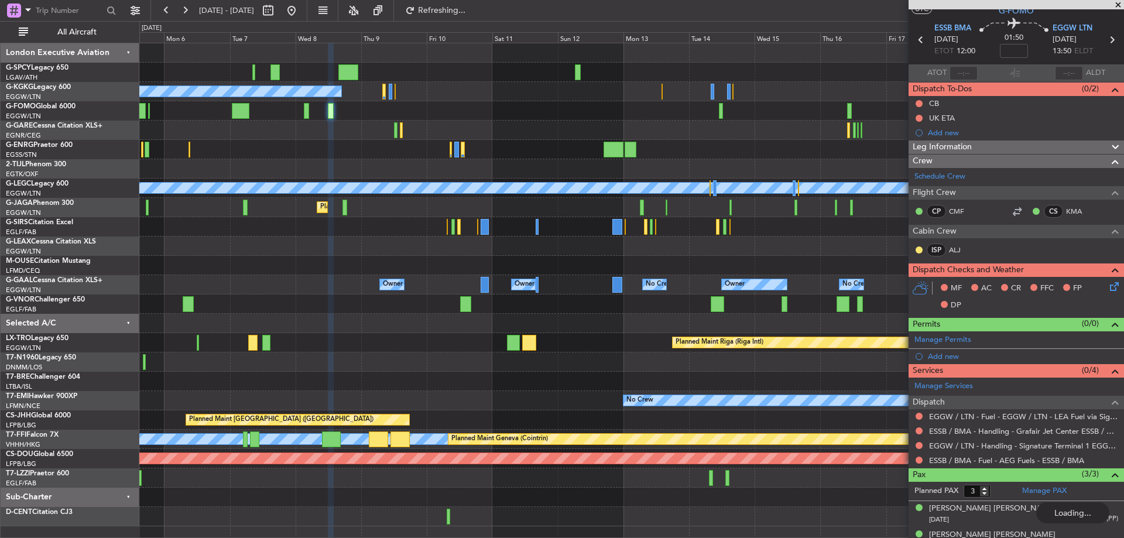
scroll to position [0, 0]
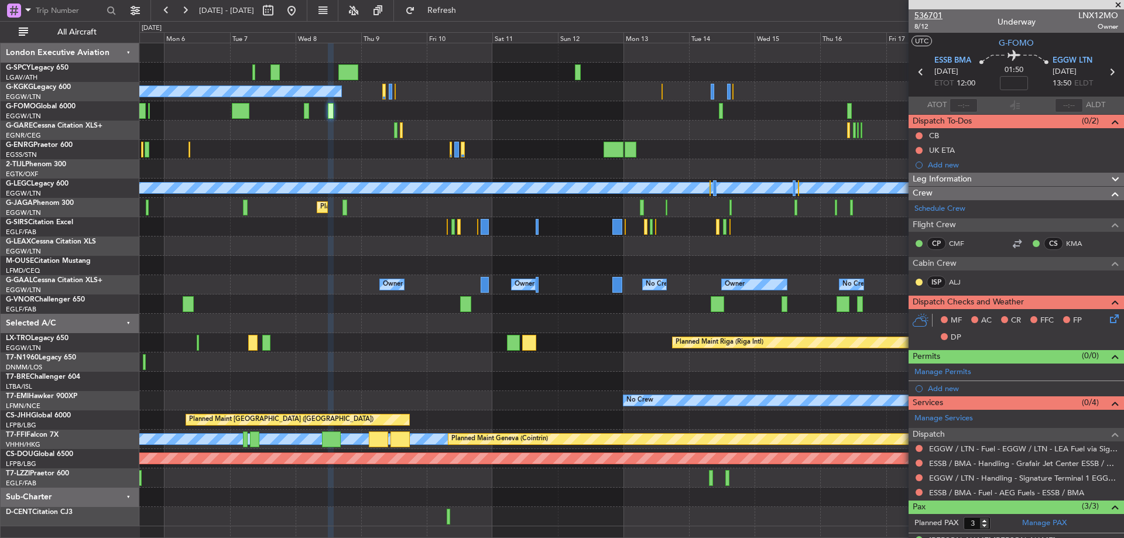
click at [932, 17] on span "536701" at bounding box center [929, 15] width 28 height 12
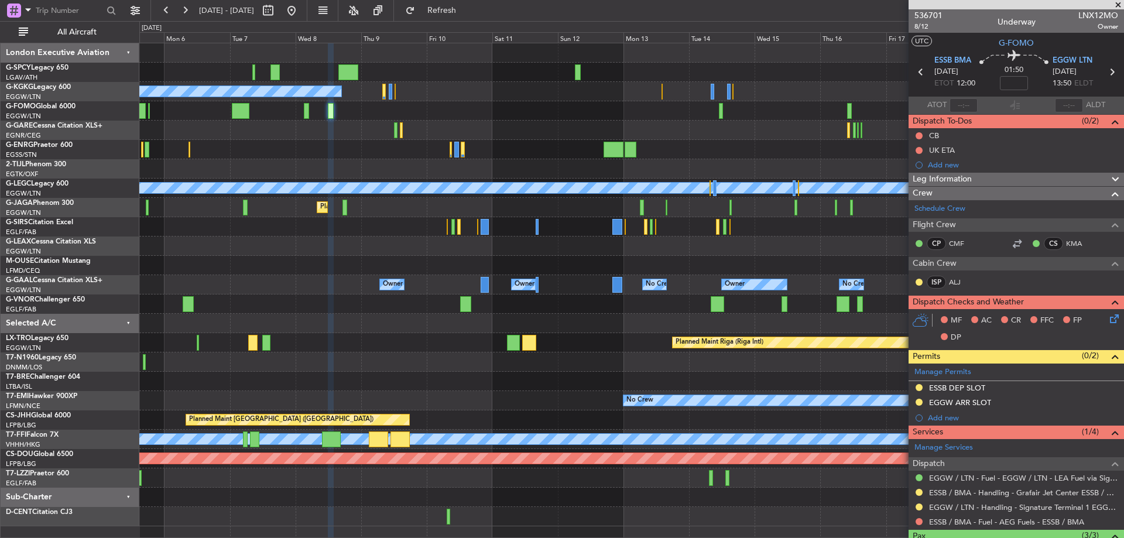
click at [1118, 6] on span at bounding box center [1119, 5] width 12 height 11
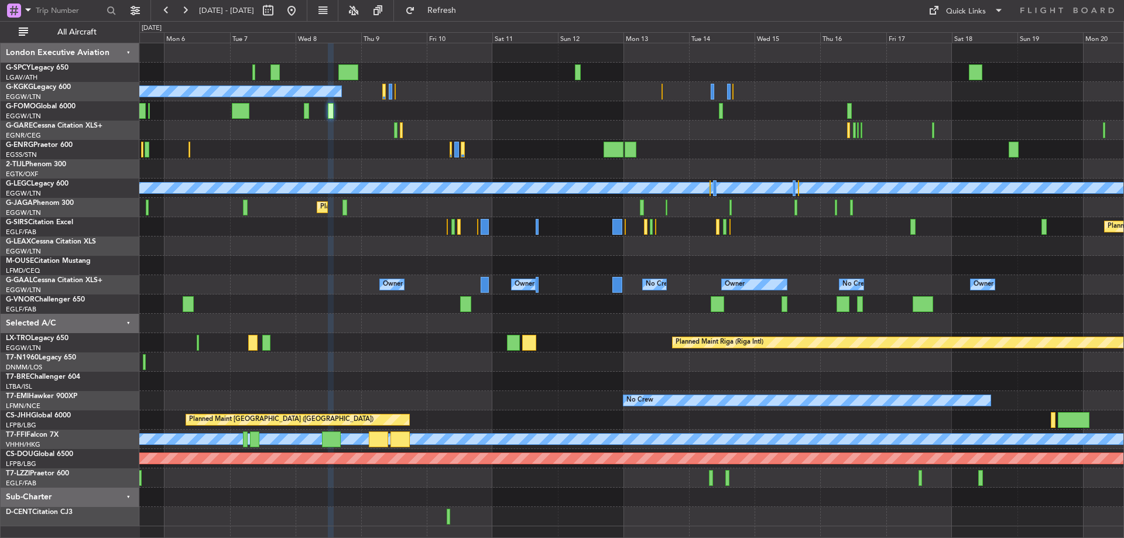
type input "0"
click at [942, 12] on button "Quick Links" at bounding box center [966, 10] width 87 height 19
click at [943, 46] on button "Trip Builder" at bounding box center [967, 39] width 88 height 28
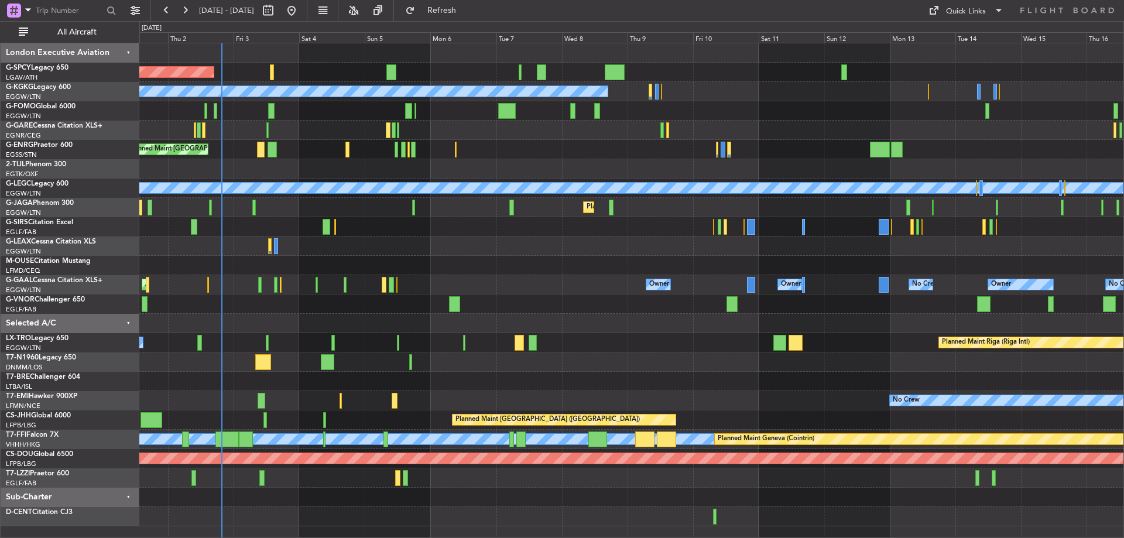
click at [586, 167] on div at bounding box center [631, 168] width 984 height 19
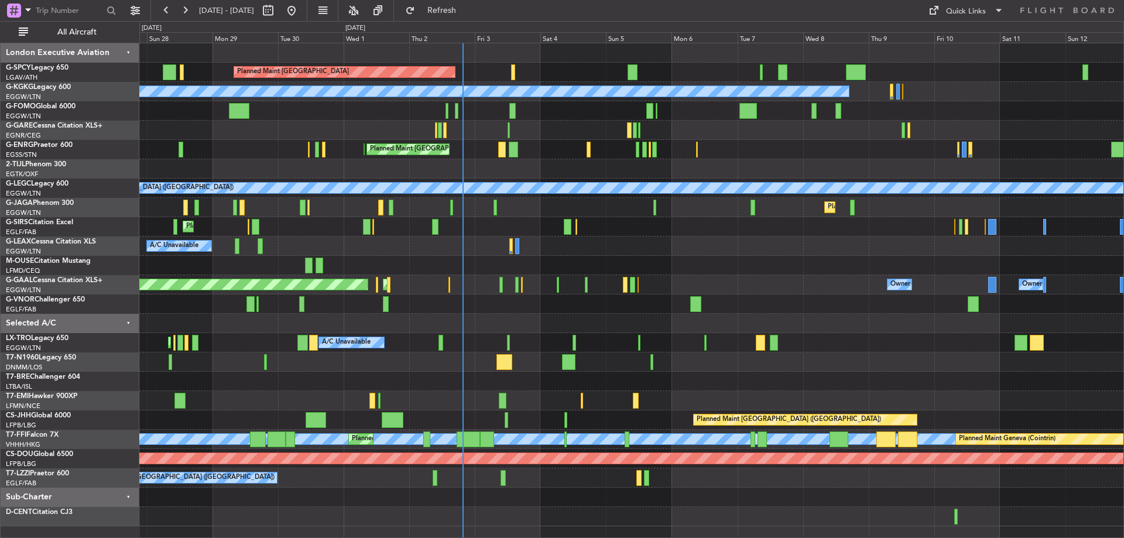
click at [534, 141] on div "Planned Maint Bremen A/C Unavailable Istanbul (Ataturk) Planned Maint London (L…" at bounding box center [631, 284] width 984 height 483
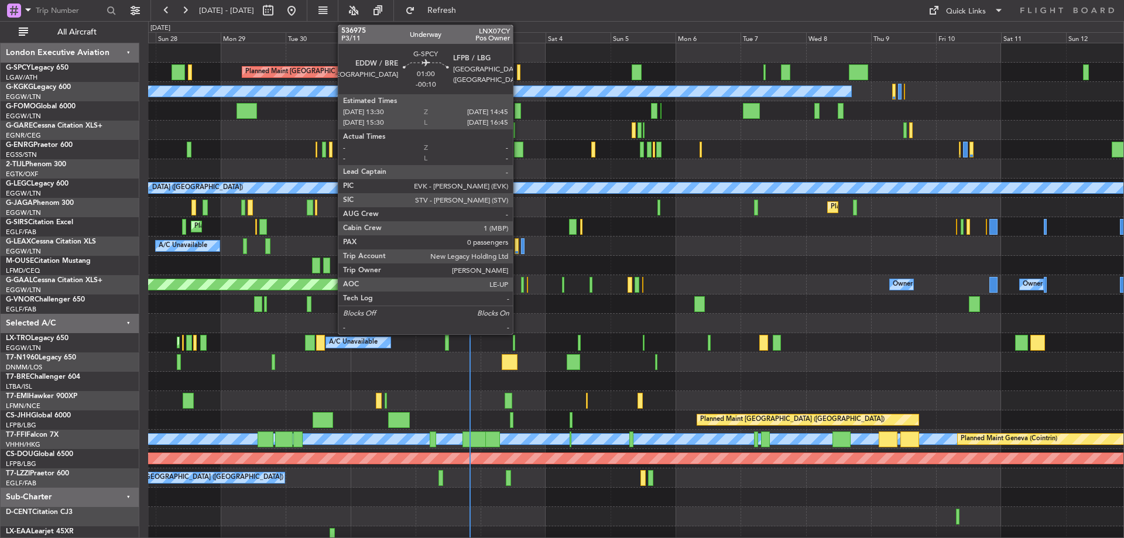
click at [518, 69] on div at bounding box center [519, 72] width 4 height 16
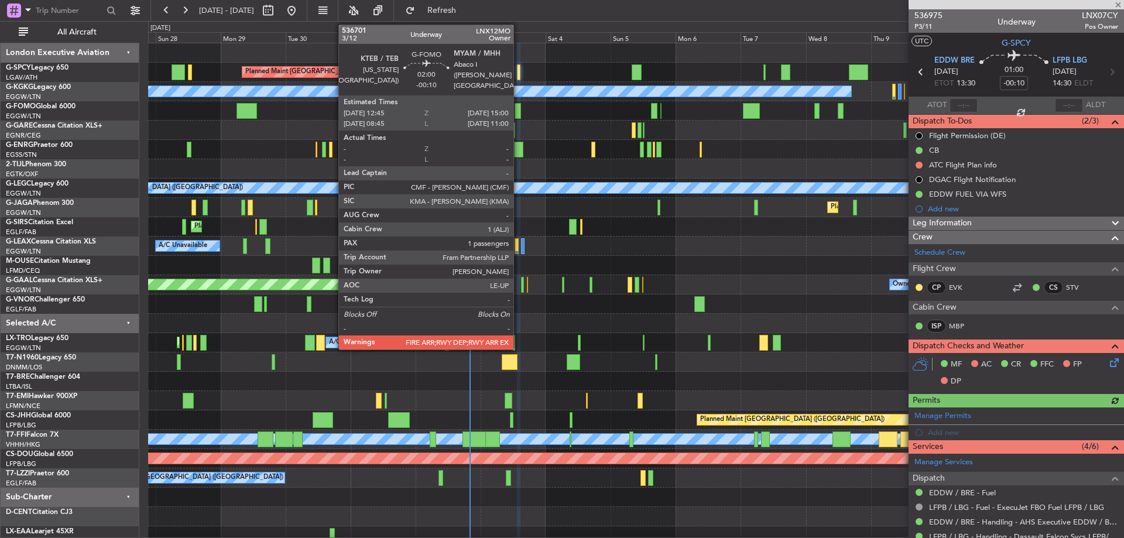
click at [519, 105] on div at bounding box center [518, 111] width 6 height 16
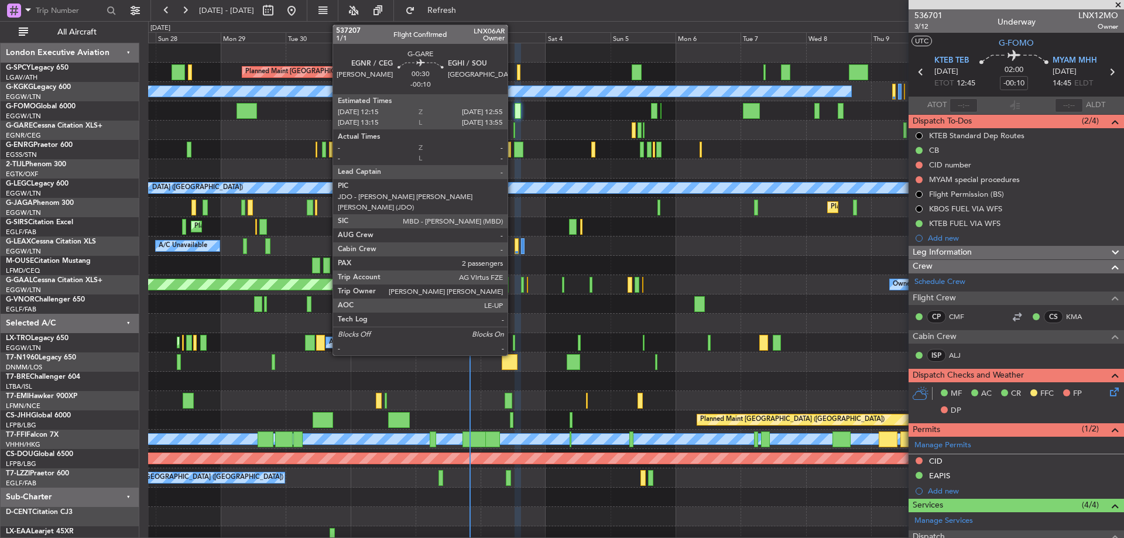
click at [514, 128] on div at bounding box center [515, 130] width 2 height 16
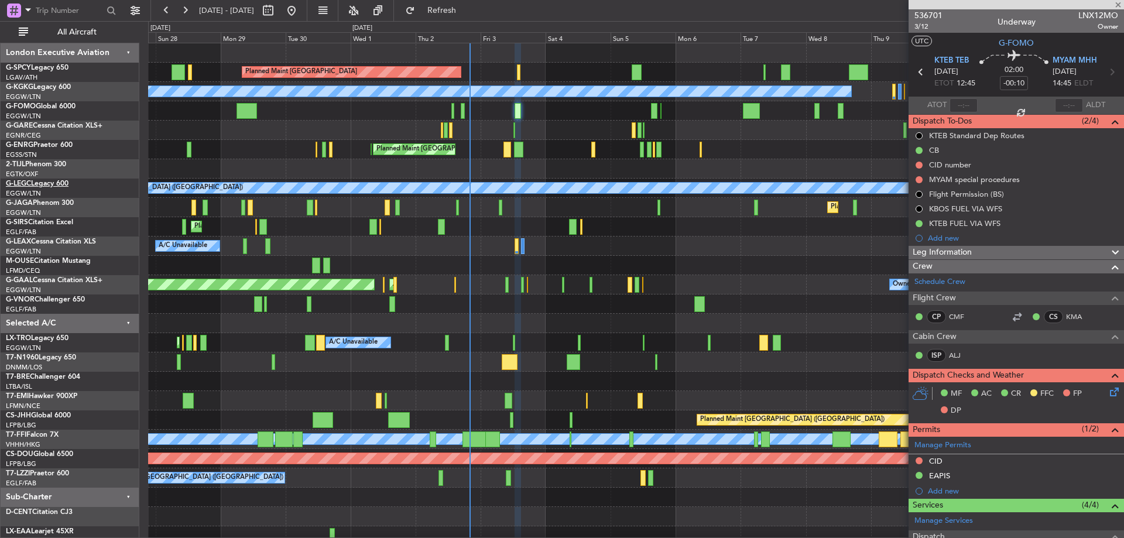
type input "2"
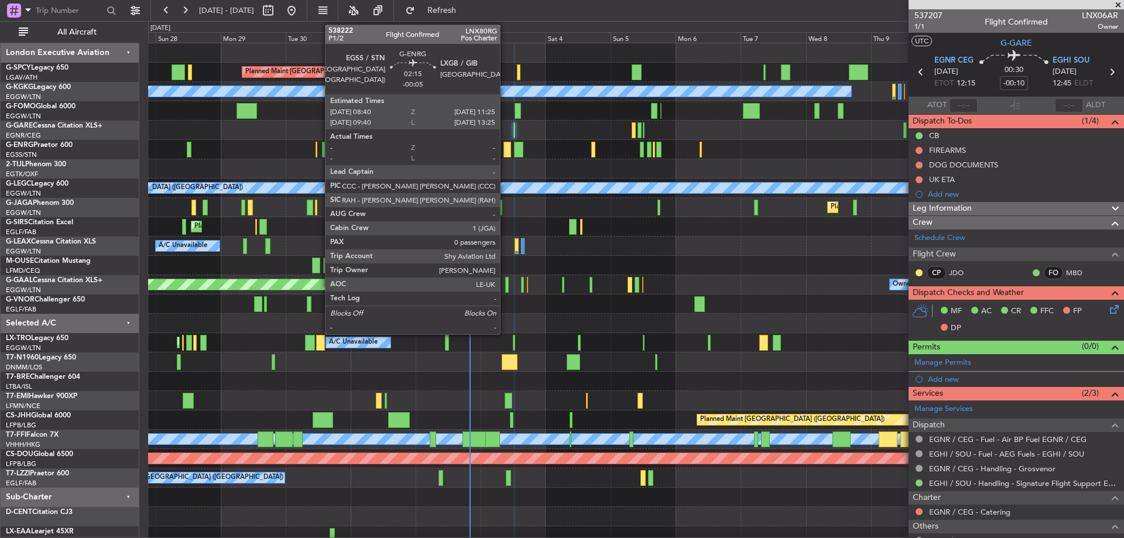
click at [505, 148] on div at bounding box center [508, 150] width 8 height 16
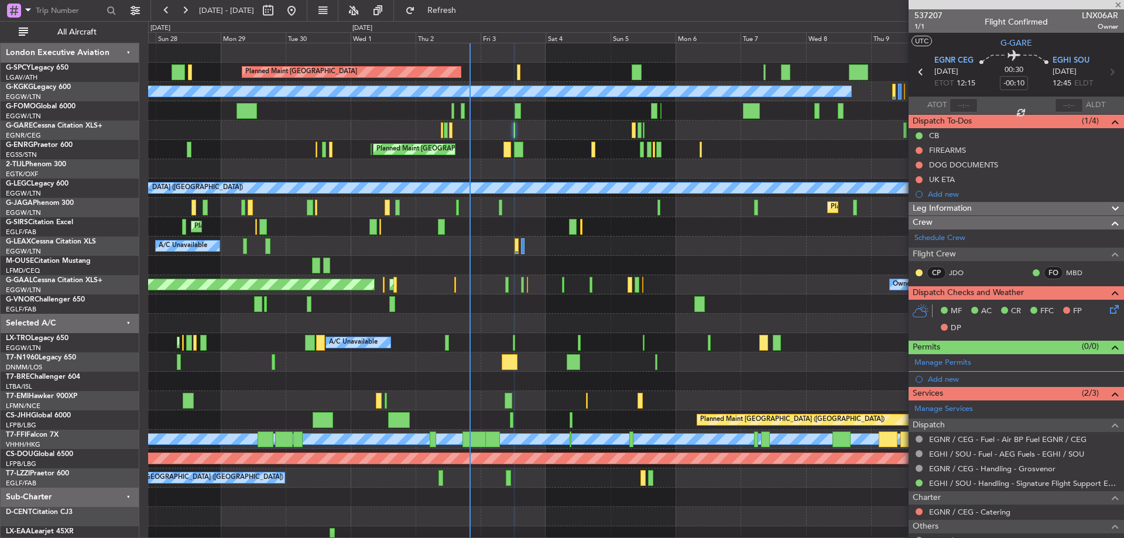
type input "-00:05"
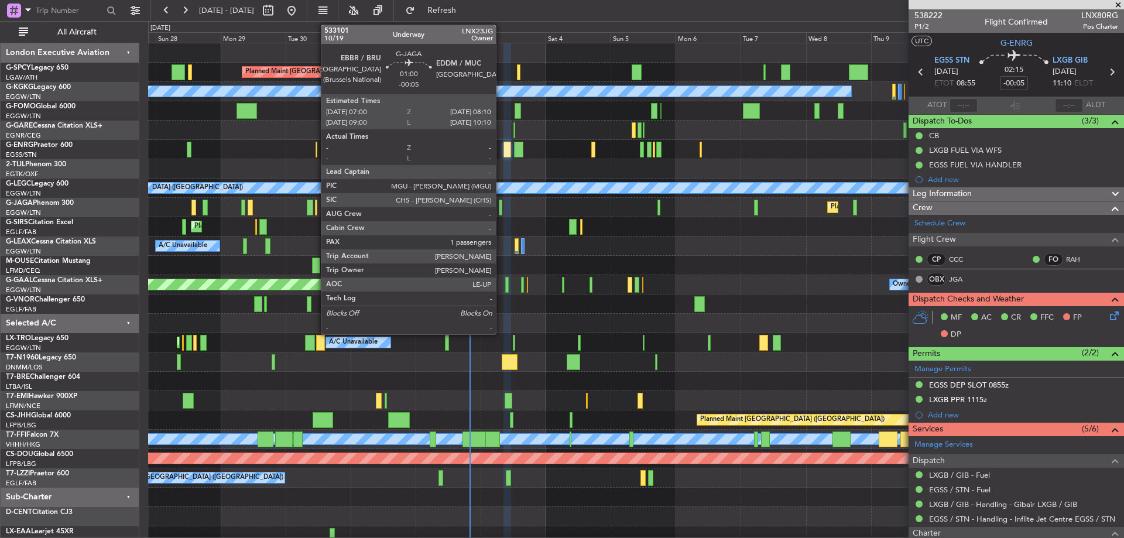
click at [501, 208] on div at bounding box center [501, 208] width 4 height 16
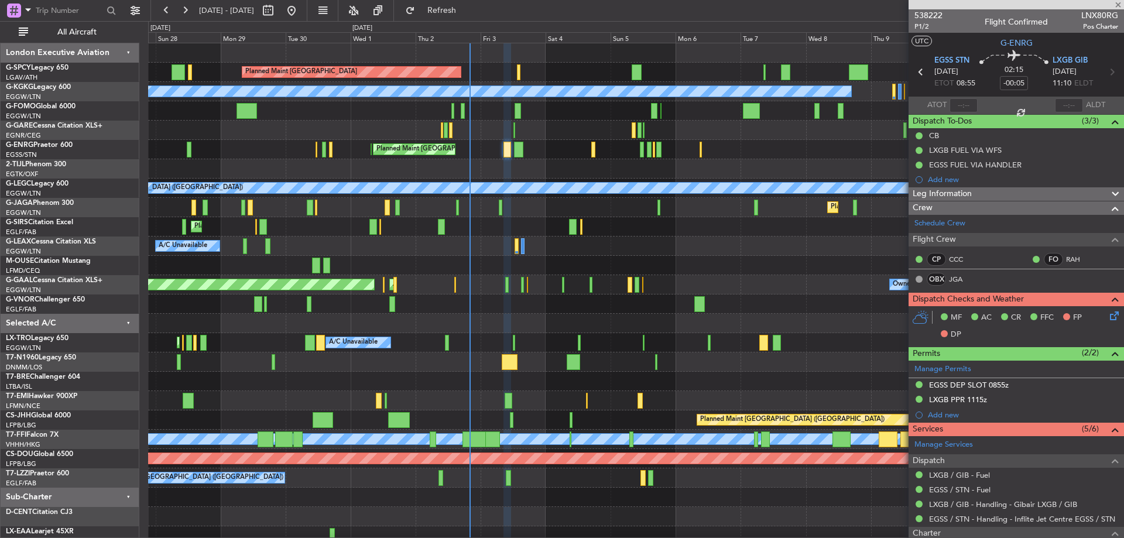
type input "1"
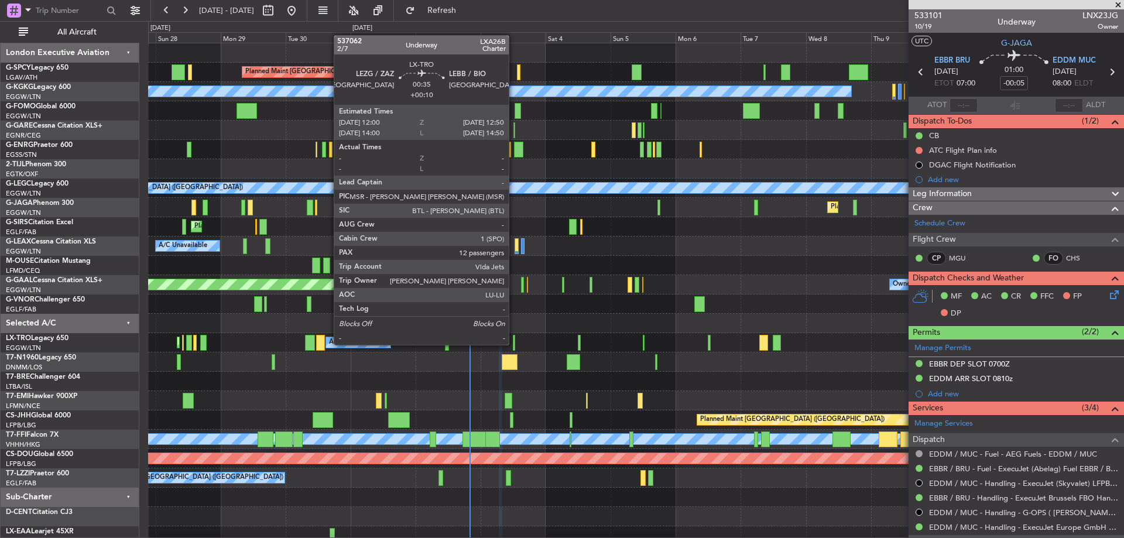
click at [514, 344] on div at bounding box center [514, 343] width 2 height 16
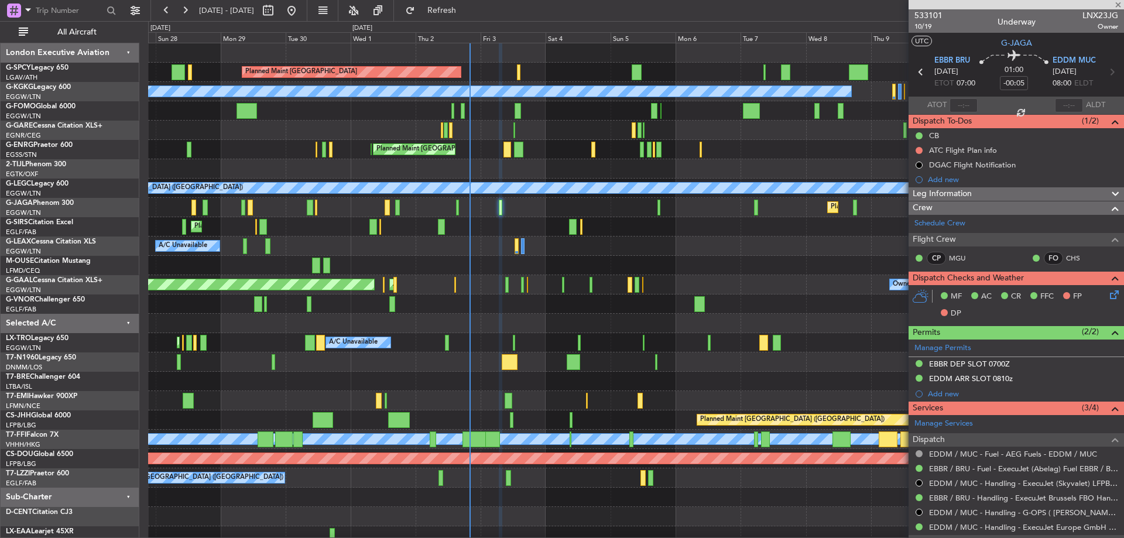
type input "+00:10"
type input "12"
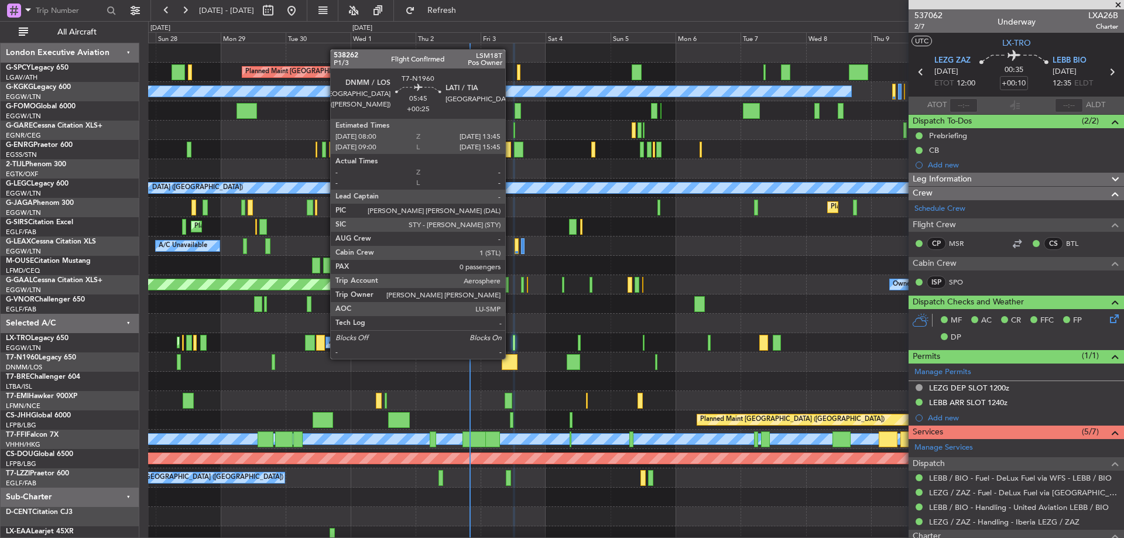
click at [511, 358] on div at bounding box center [510, 362] width 16 height 16
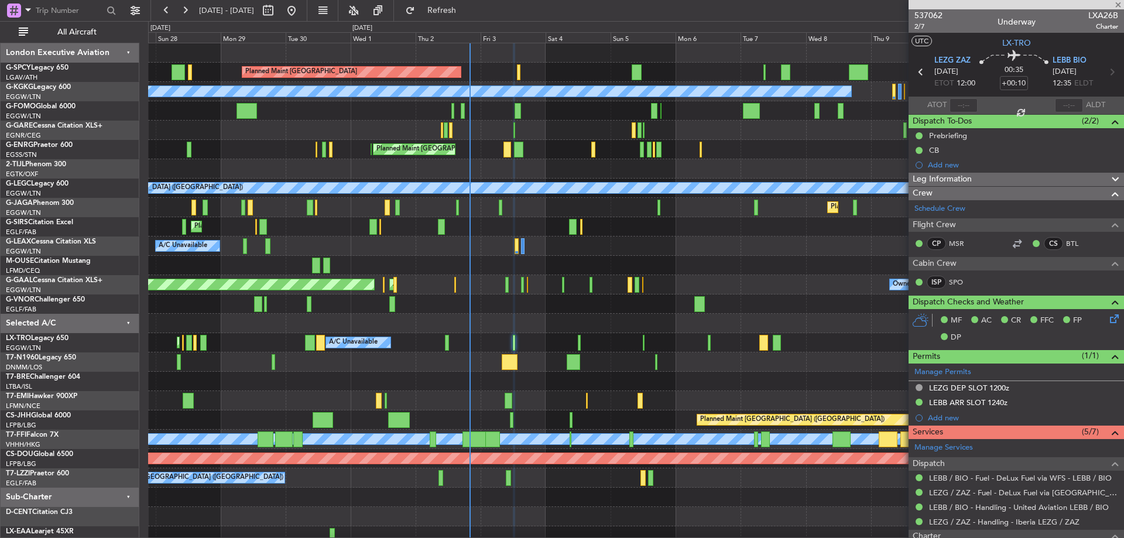
type input "+00:25"
type input "0"
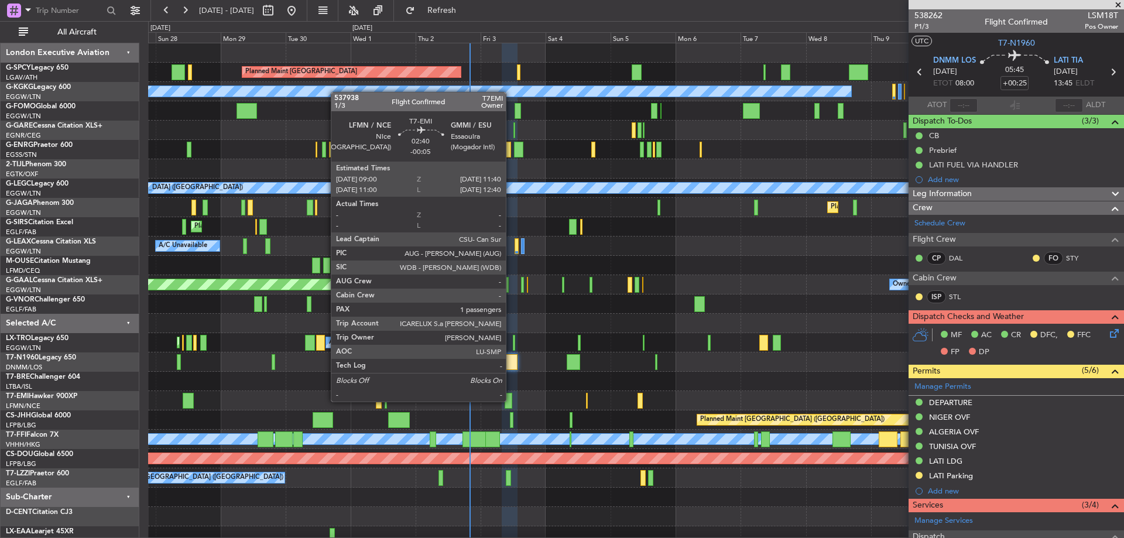
click at [511, 401] on div at bounding box center [509, 401] width 8 height 16
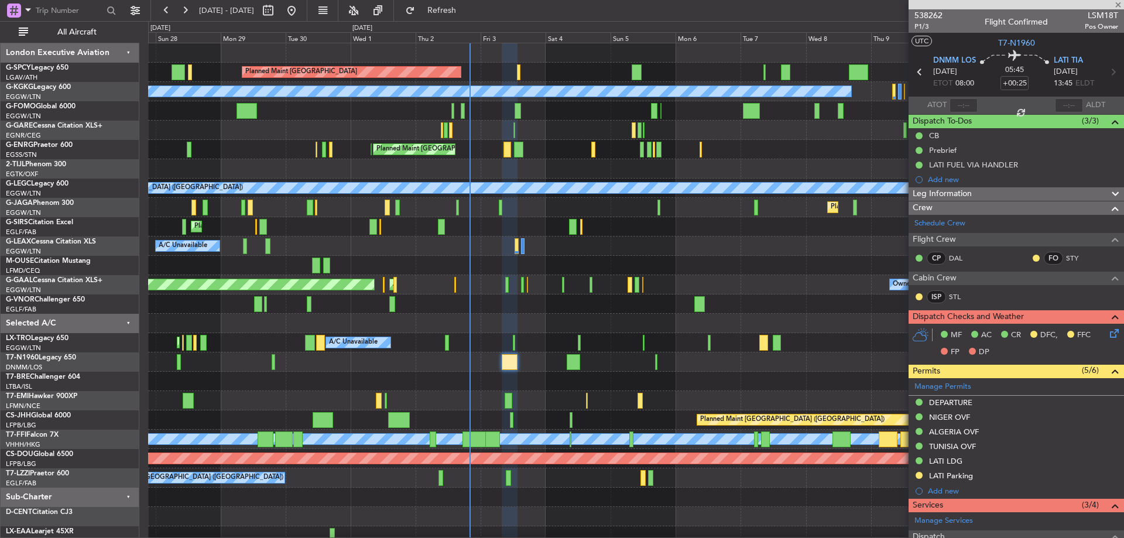
type input "-00:05"
type input "1"
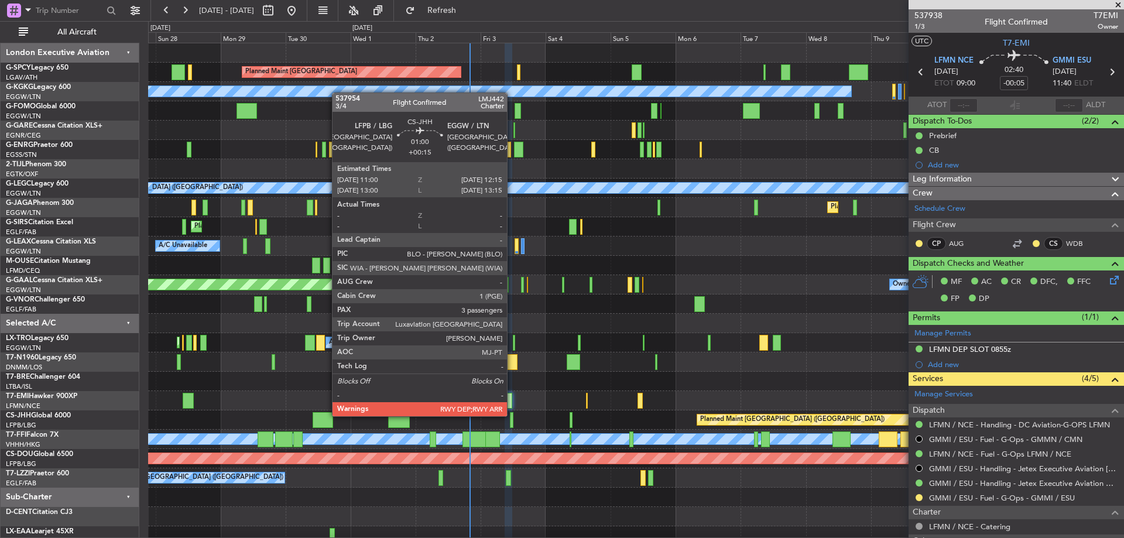
click at [512, 415] on div at bounding box center [512, 420] width 4 height 16
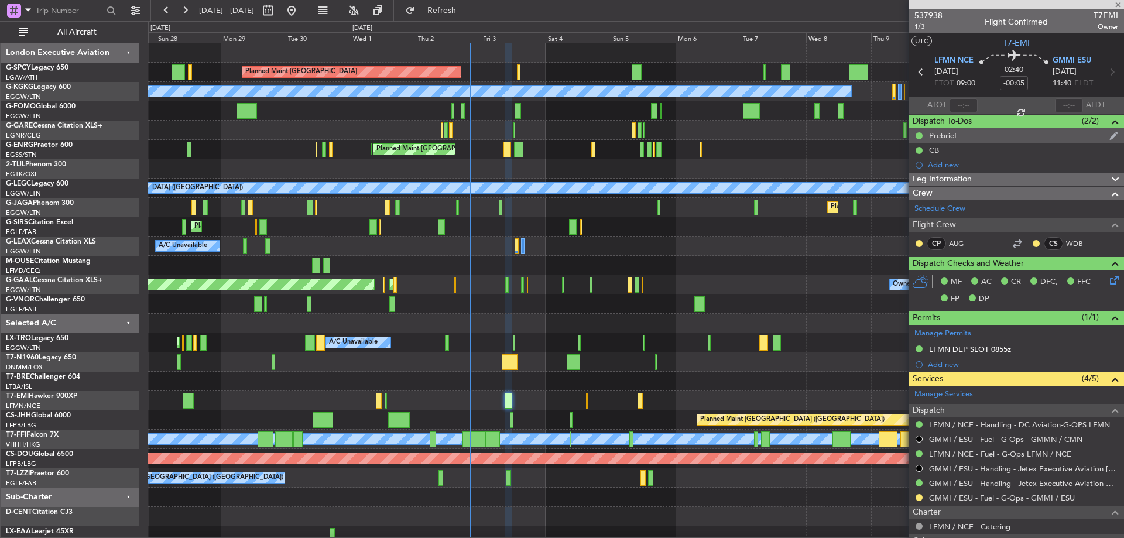
type input "+00:15"
type input "3"
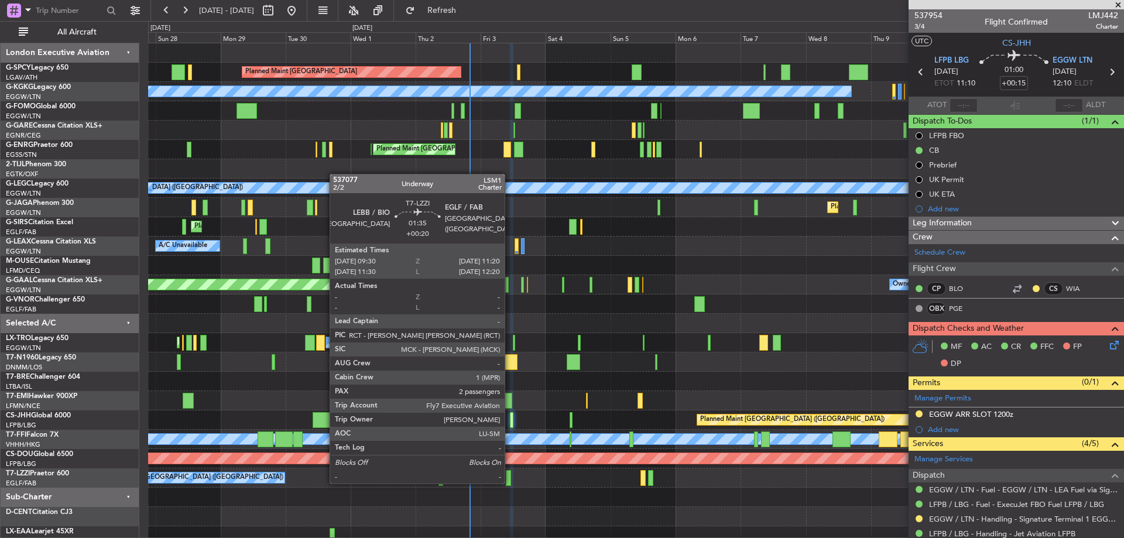
click at [510, 483] on div at bounding box center [508, 478] width 5 height 16
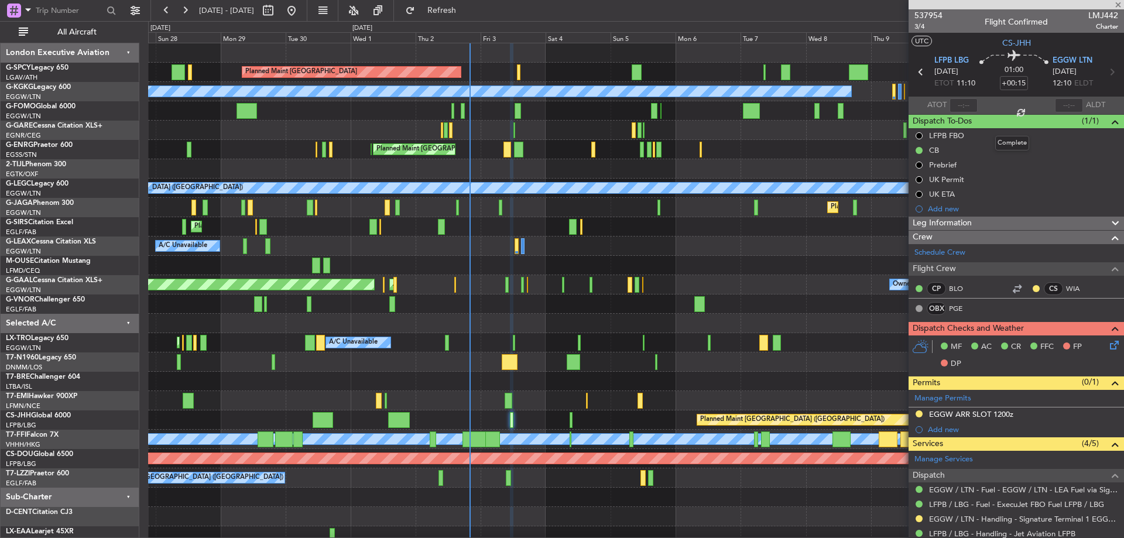
type input "+00:20"
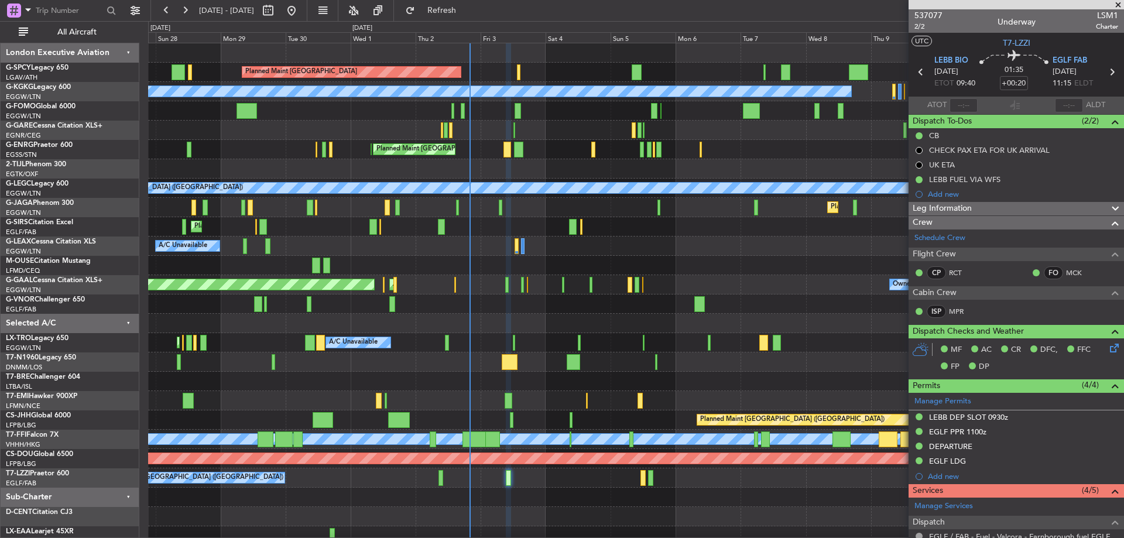
click at [1120, 2] on span at bounding box center [1119, 5] width 12 height 11
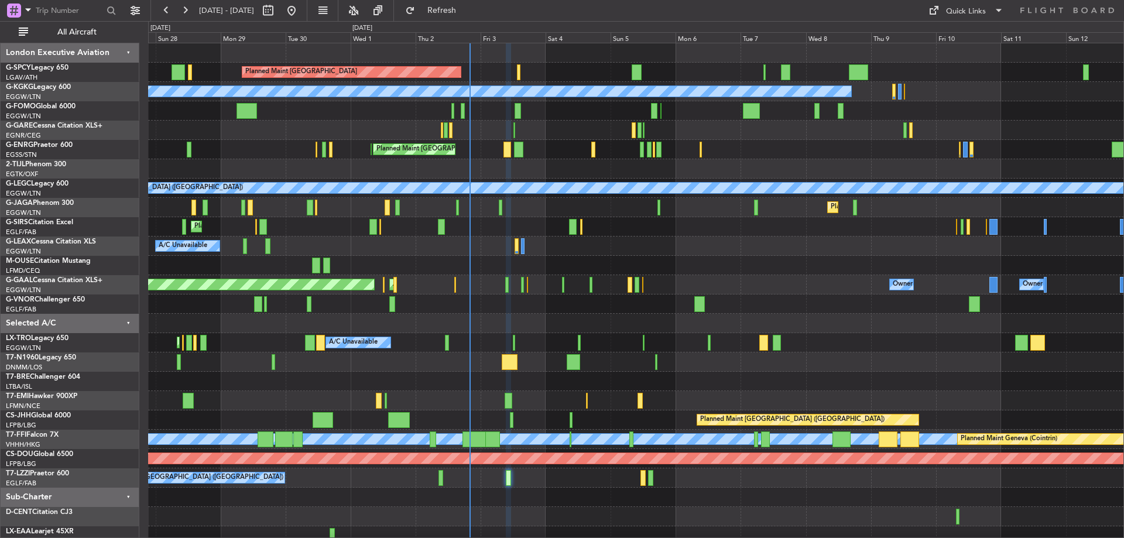
type input "0"
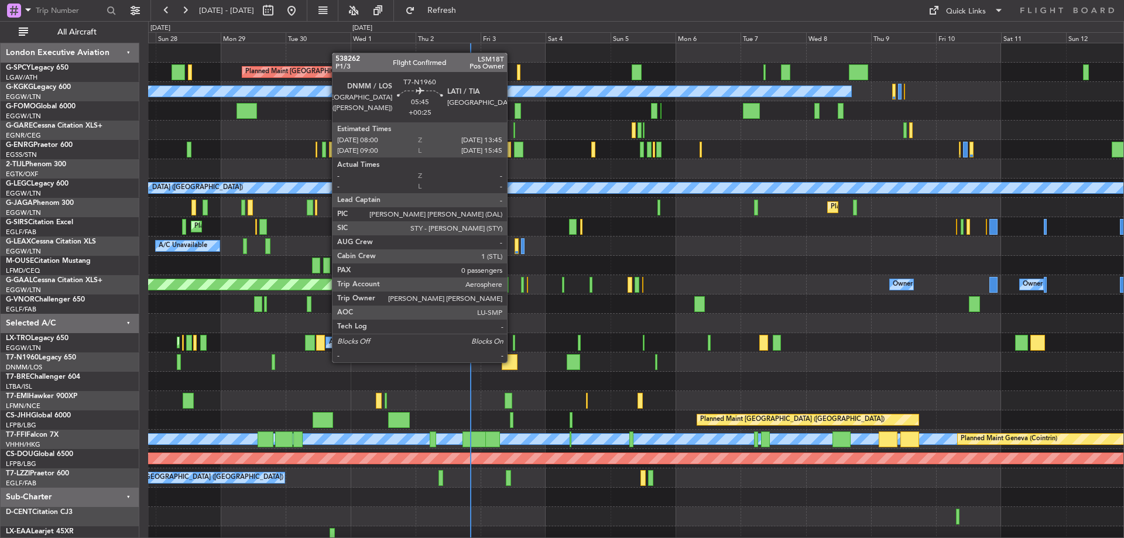
click at [512, 361] on div at bounding box center [510, 362] width 16 height 16
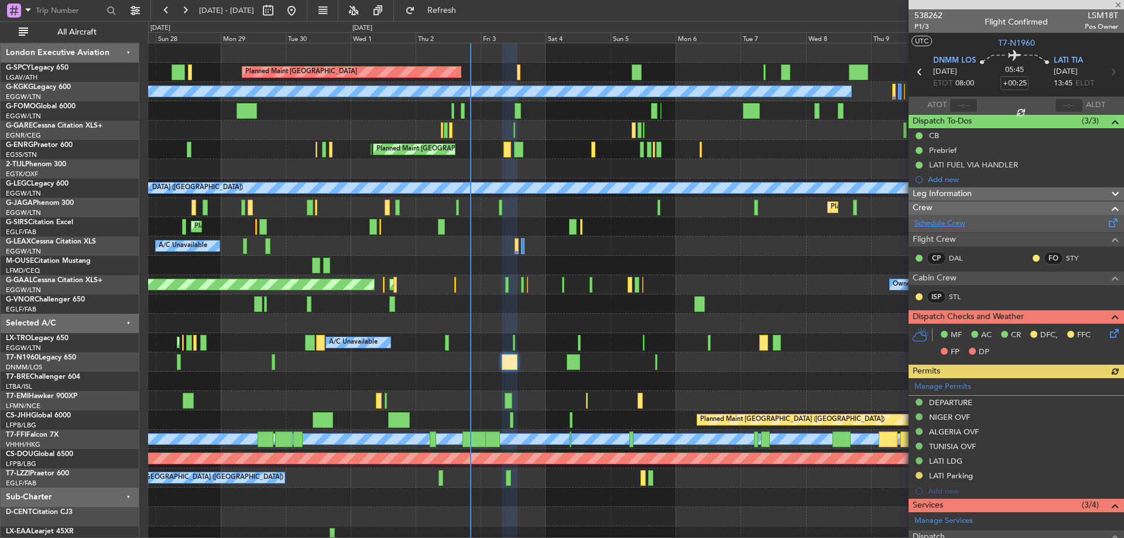
click at [962, 225] on link "Schedule Crew" at bounding box center [940, 224] width 51 height 12
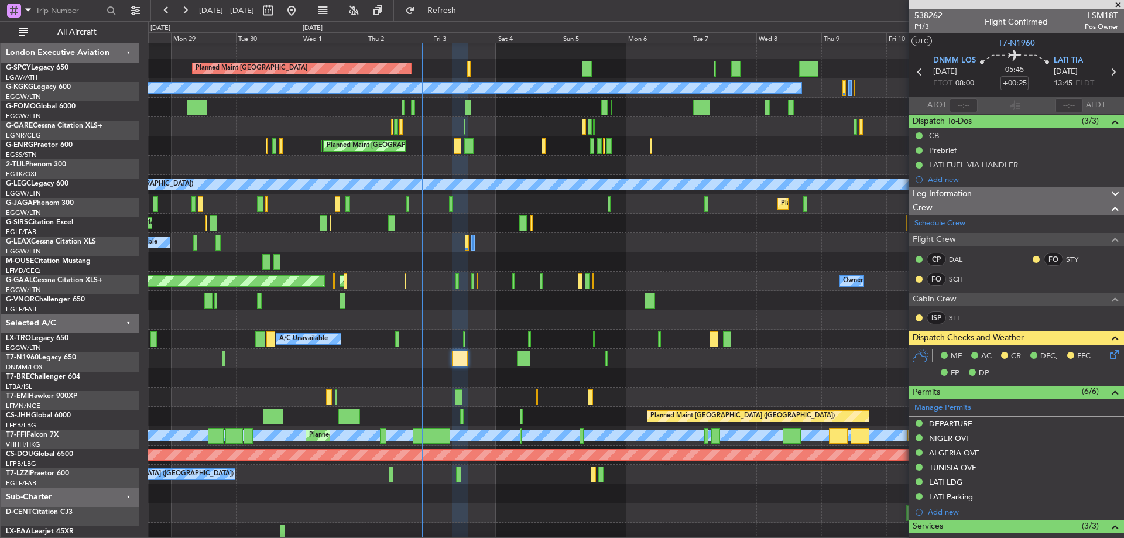
scroll to position [4, 0]
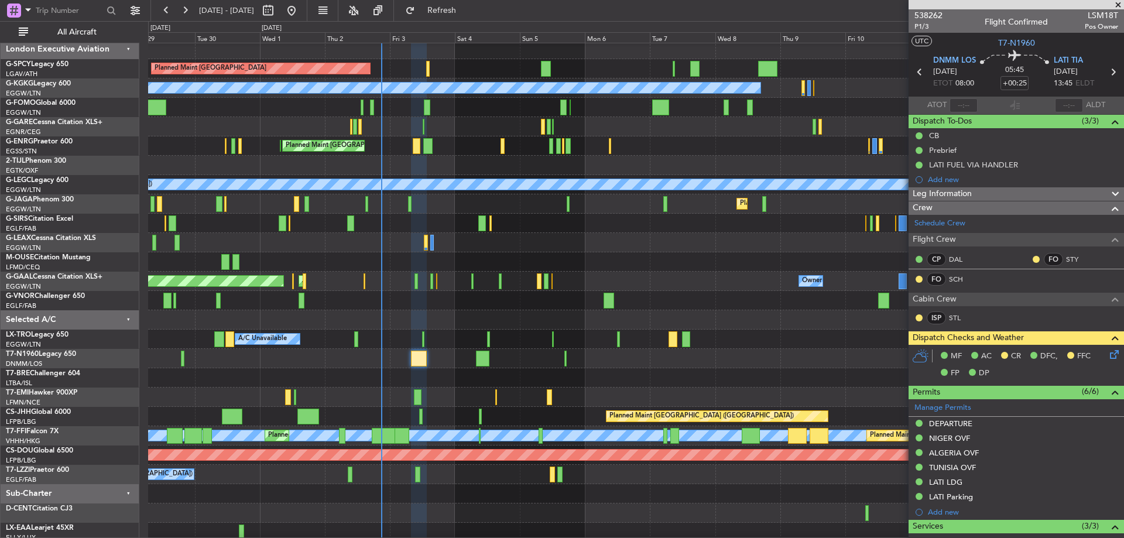
click at [575, 210] on div "Planned Maint London (Luton) Planned Maint London (Luton)" at bounding box center [636, 203] width 976 height 19
